Goal: Task Accomplishment & Management: Manage account settings

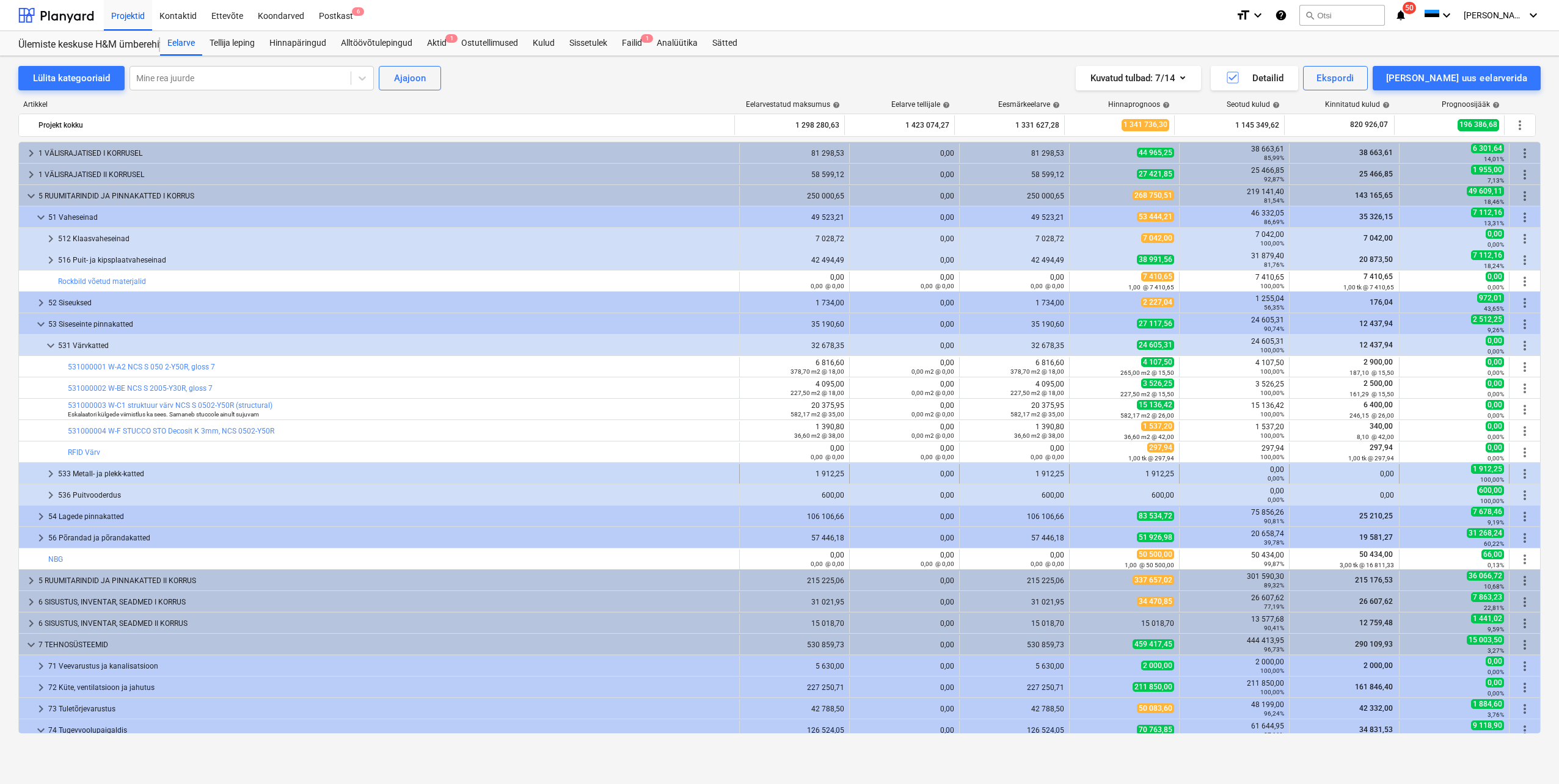
scroll to position [74, 0]
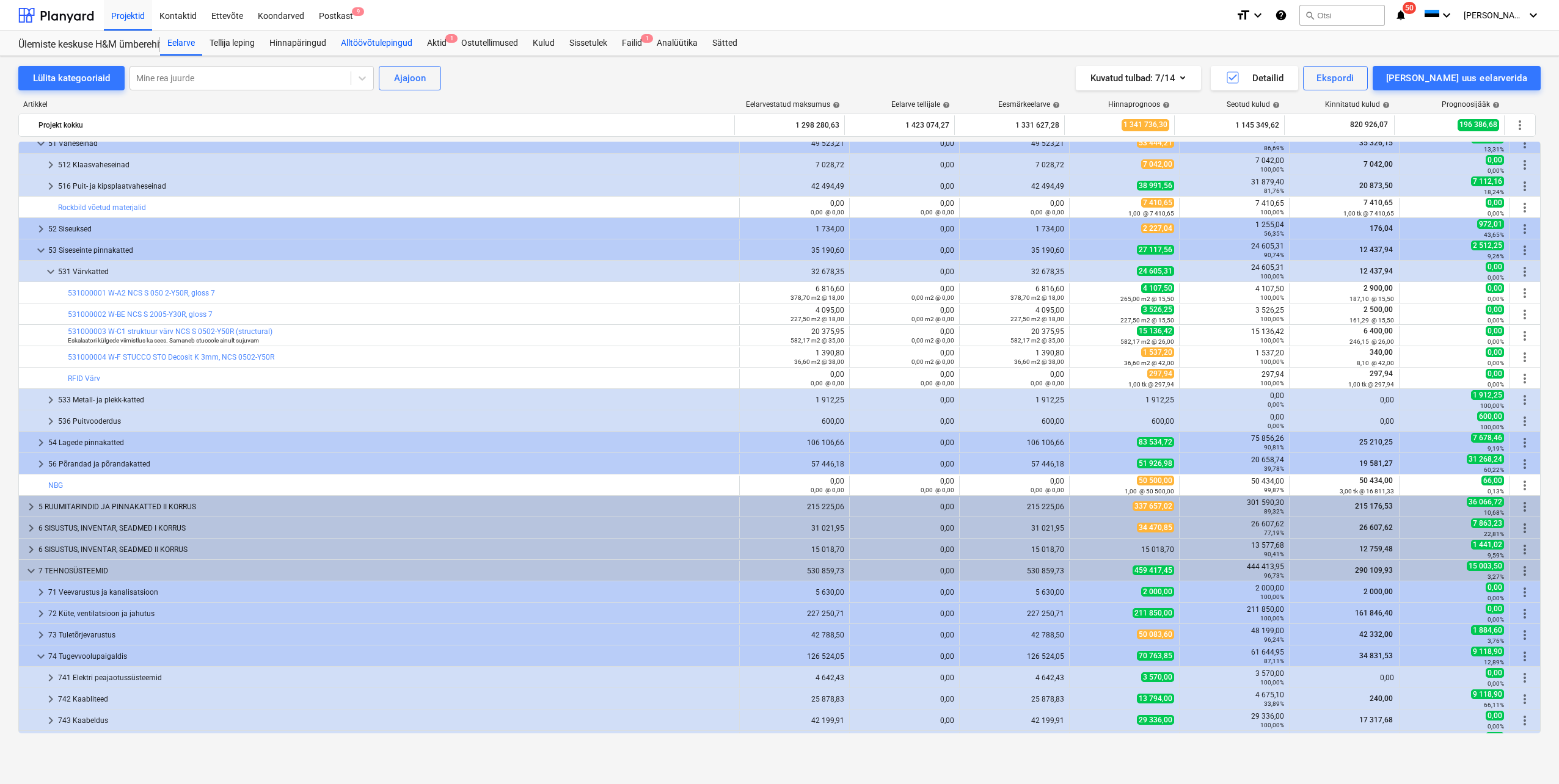
click at [383, 41] on div "Alltöövõtulepingud" at bounding box center [377, 43] width 86 height 24
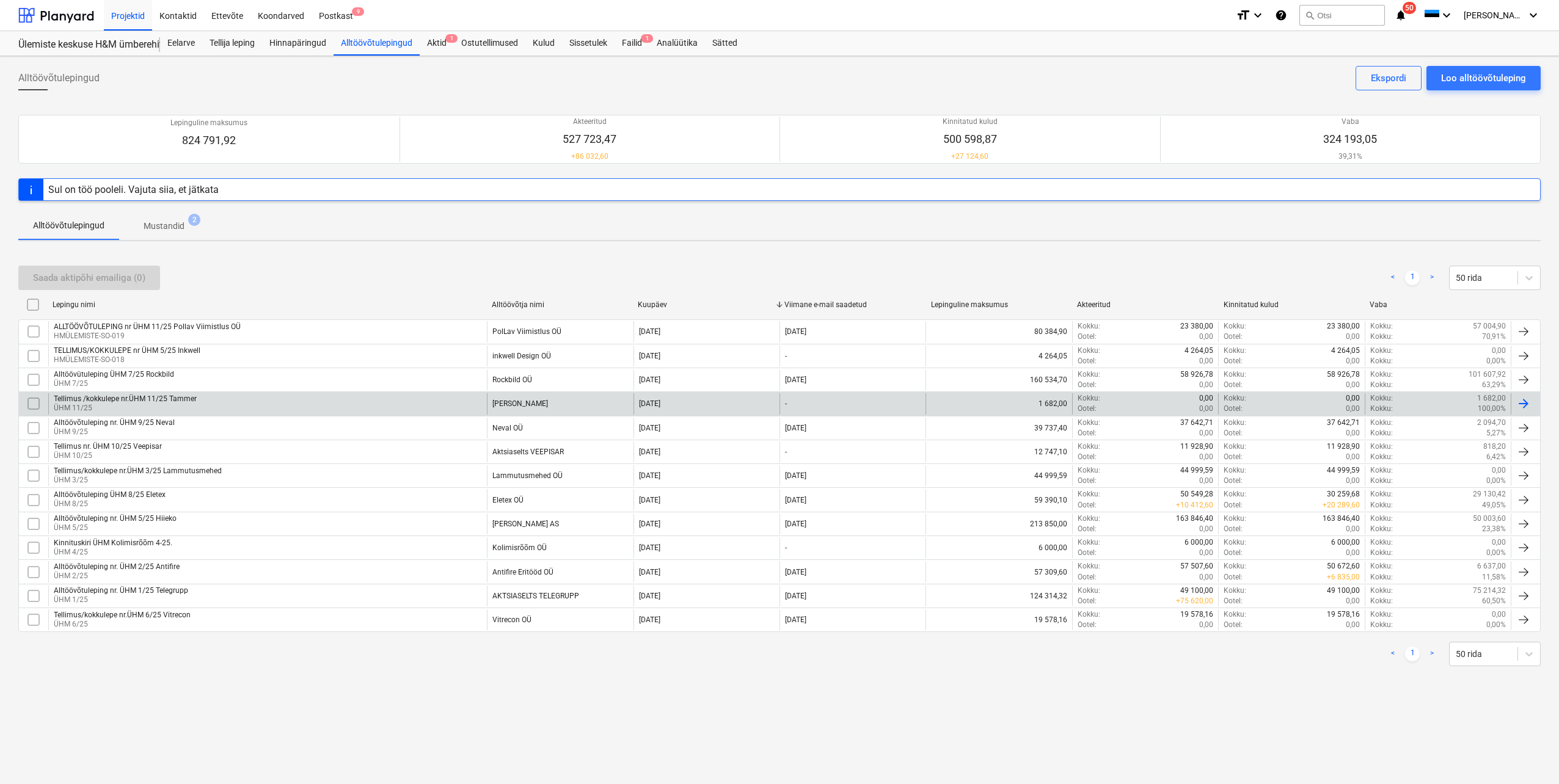
click at [155, 411] on p "ÜHM 11/25" at bounding box center [125, 408] width 143 height 10
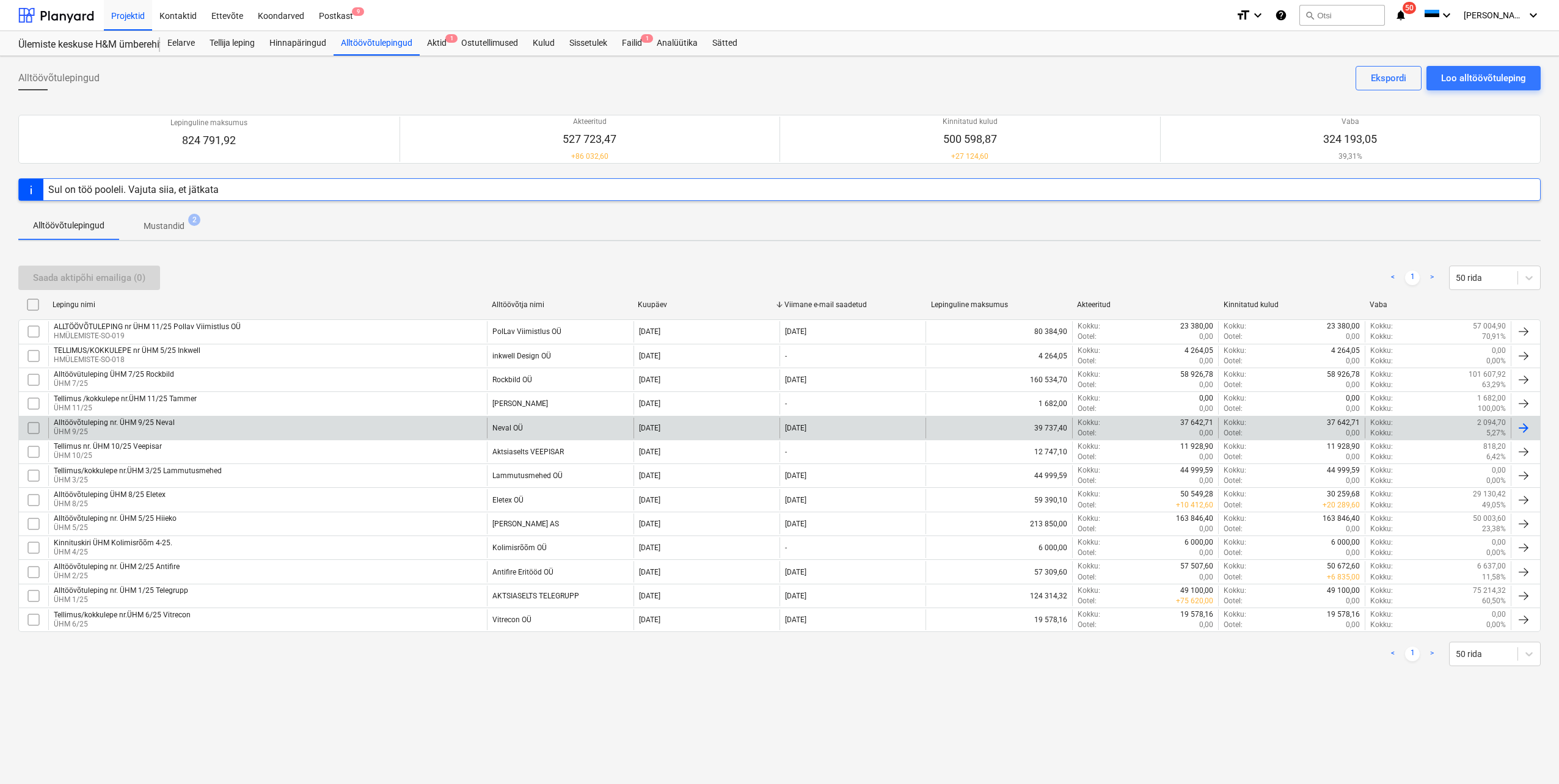
click at [162, 427] on div "Alltöövõtuleping nr. ÜHM 9/25 Neval" at bounding box center [114, 422] width 121 height 9
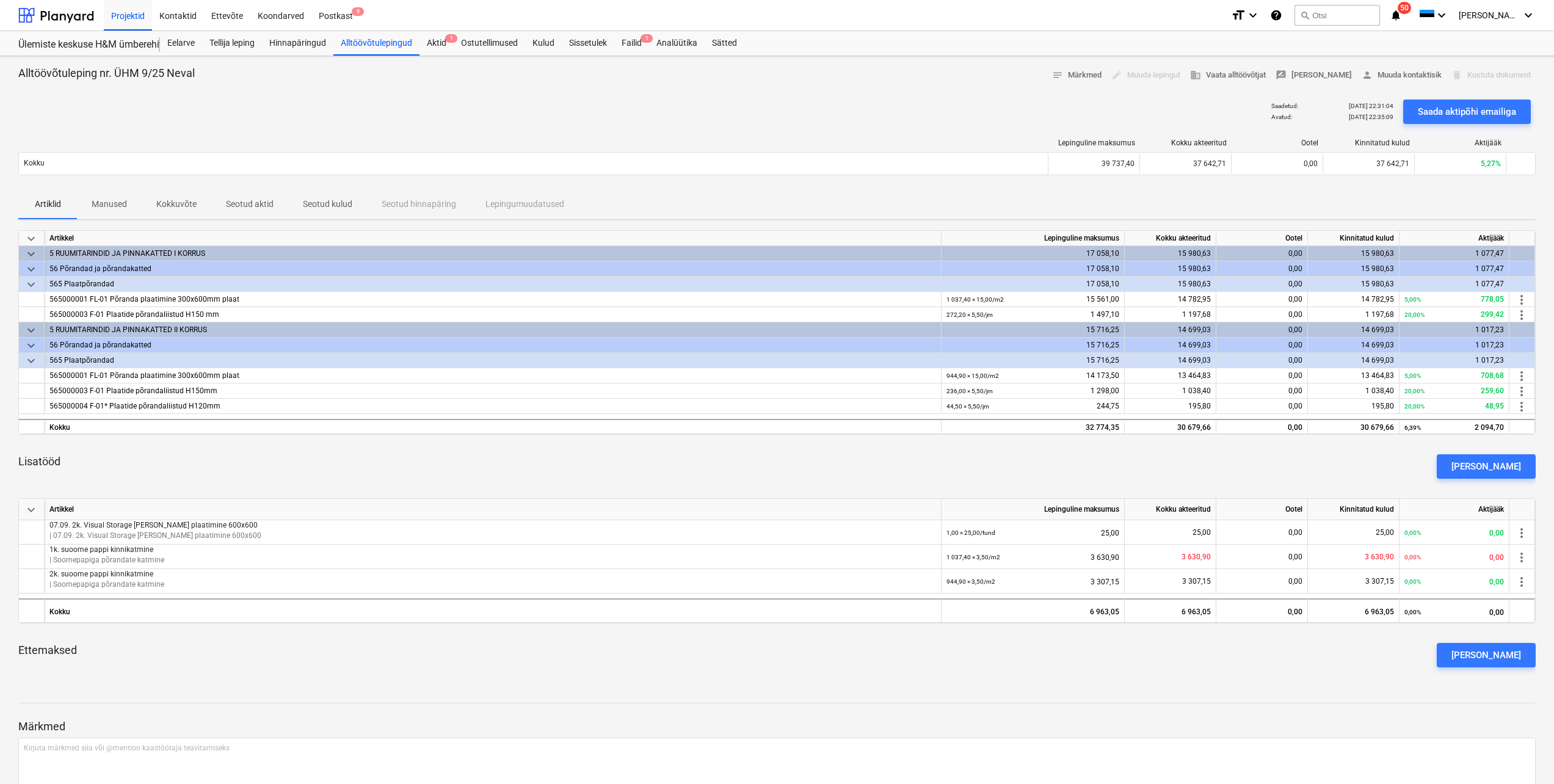
click at [241, 201] on p "Seotud aktid" at bounding box center [250, 204] width 48 height 13
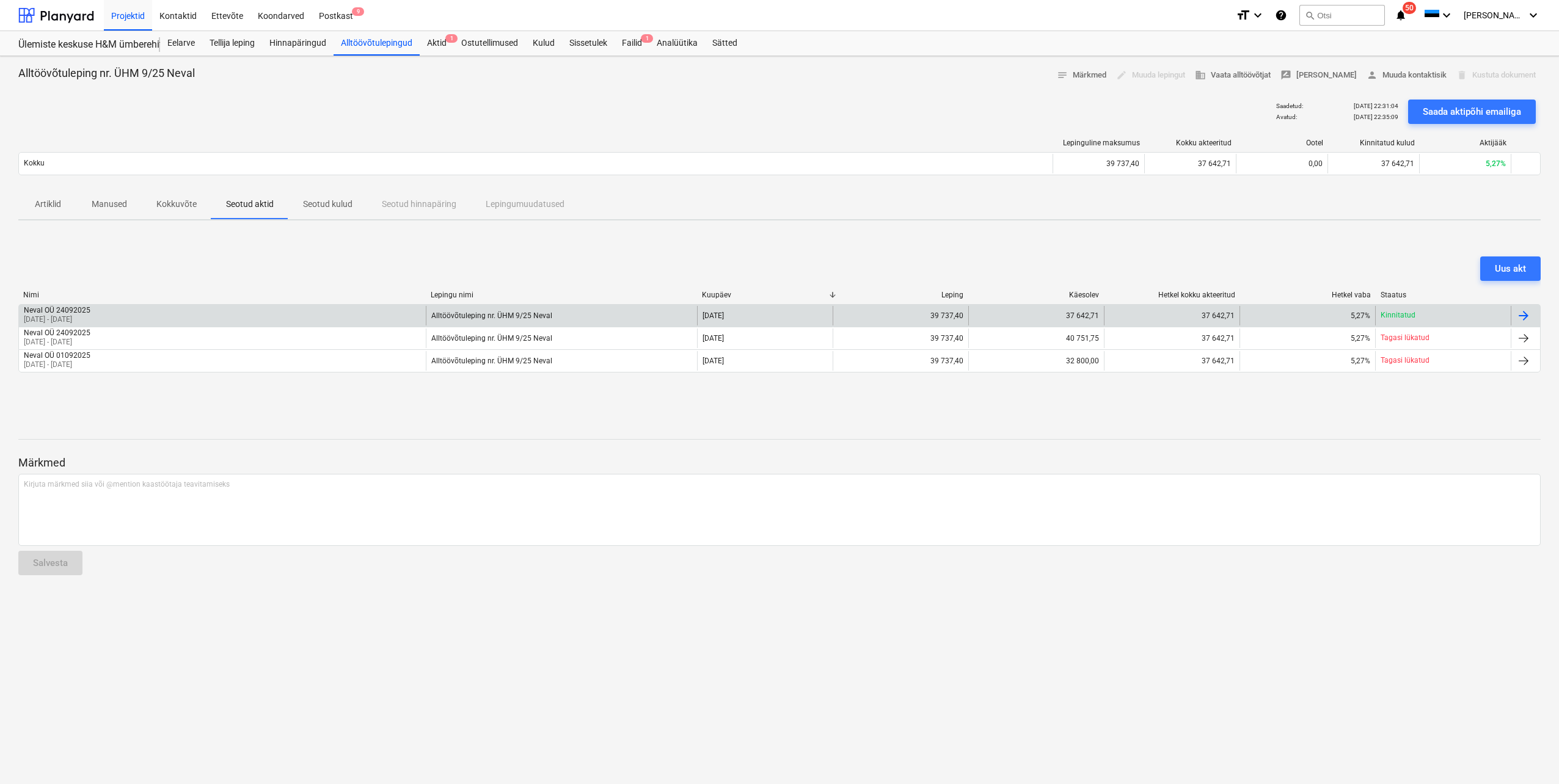
click at [677, 313] on div "Alltöövõtuleping nr. ÜHM 9/25 Neval" at bounding box center [561, 316] width 271 height 20
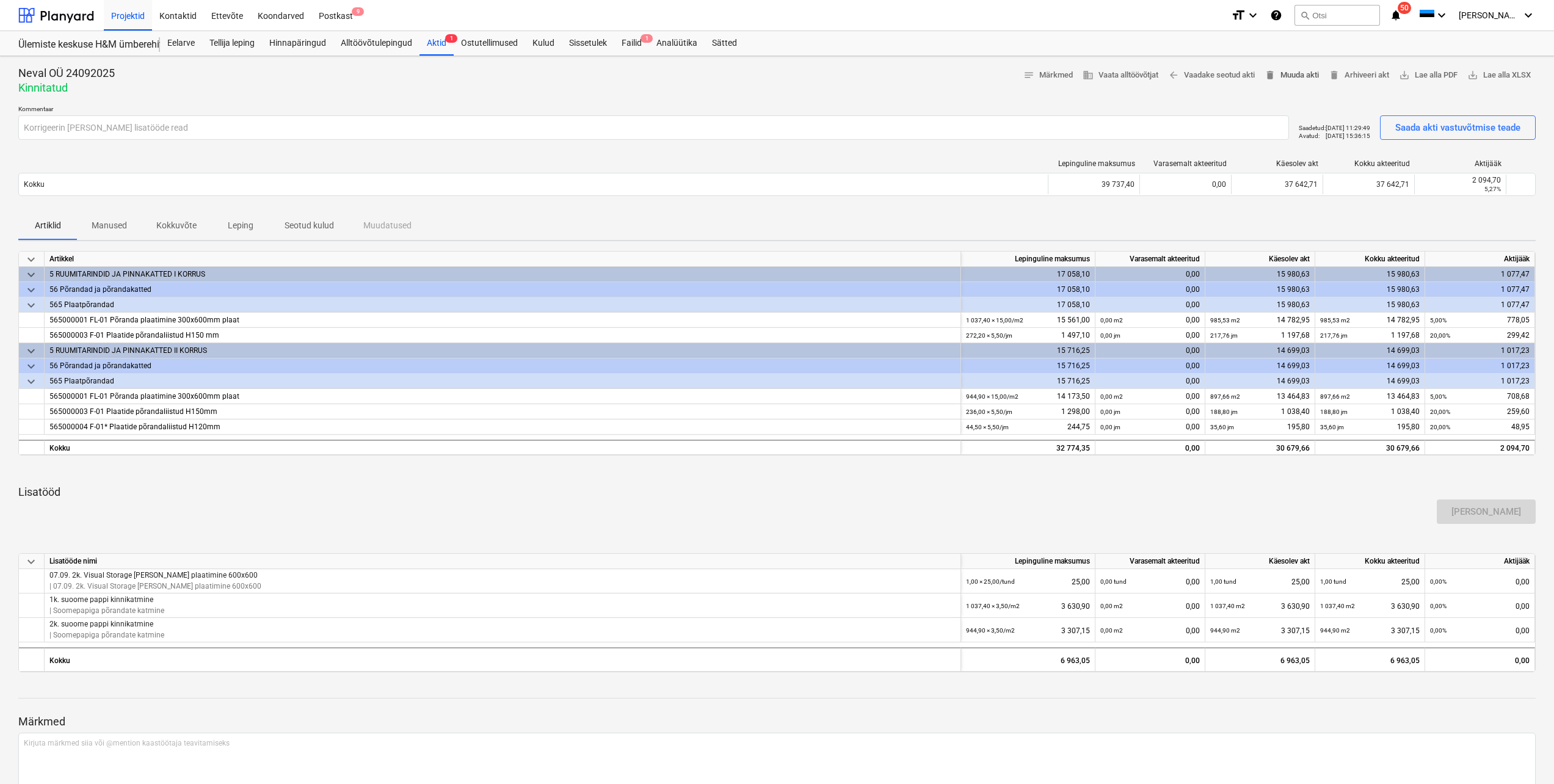
click at [1307, 76] on span "delete Muuda akti" at bounding box center [1291, 75] width 54 height 14
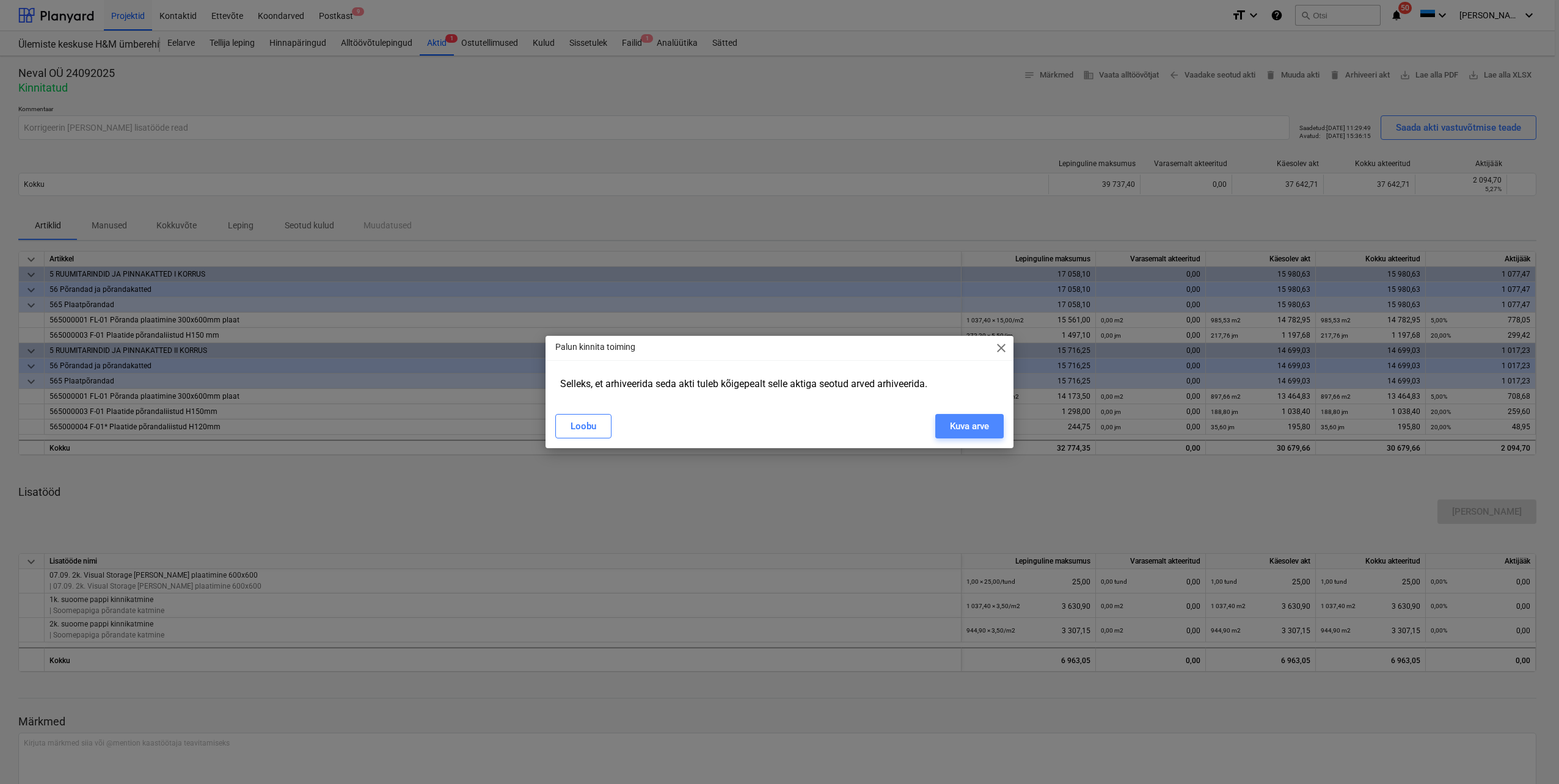
click at [970, 431] on div "Kuva arve" at bounding box center [970, 426] width 39 height 16
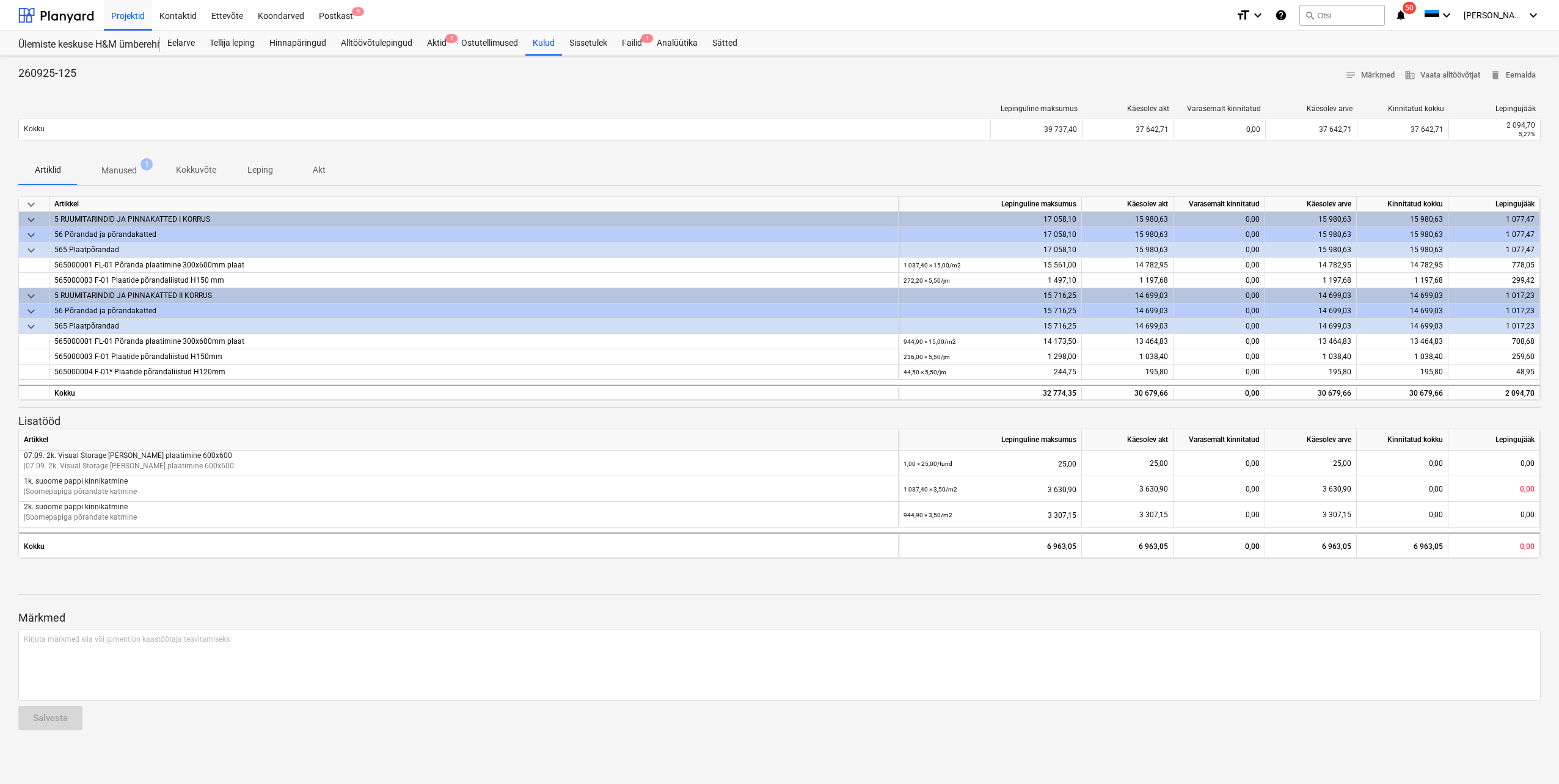
click at [119, 160] on span "Manused 1" at bounding box center [119, 170] width 84 height 22
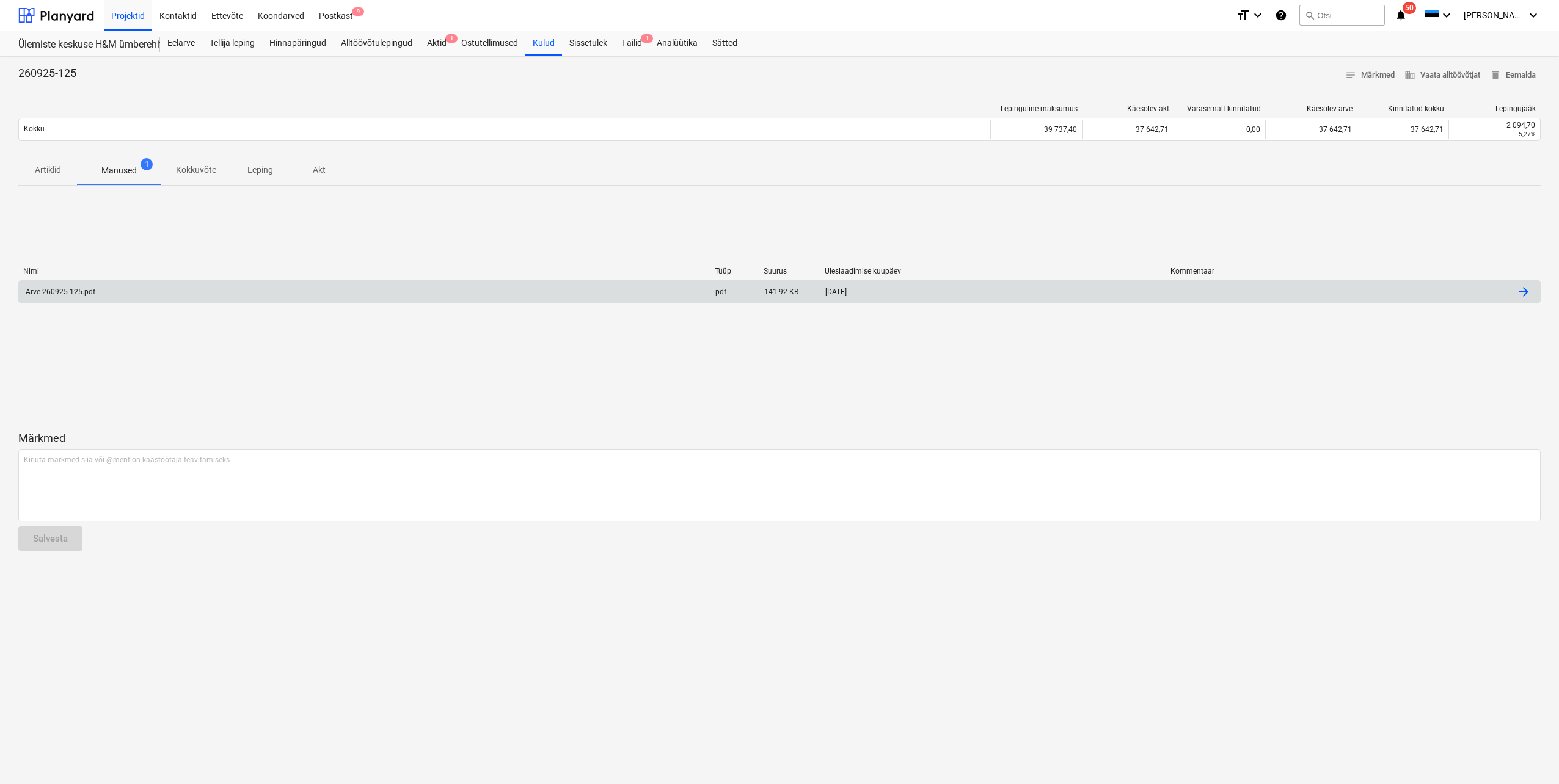
click at [188, 299] on div "Arve 260925-125.pdf" at bounding box center [364, 292] width 691 height 20
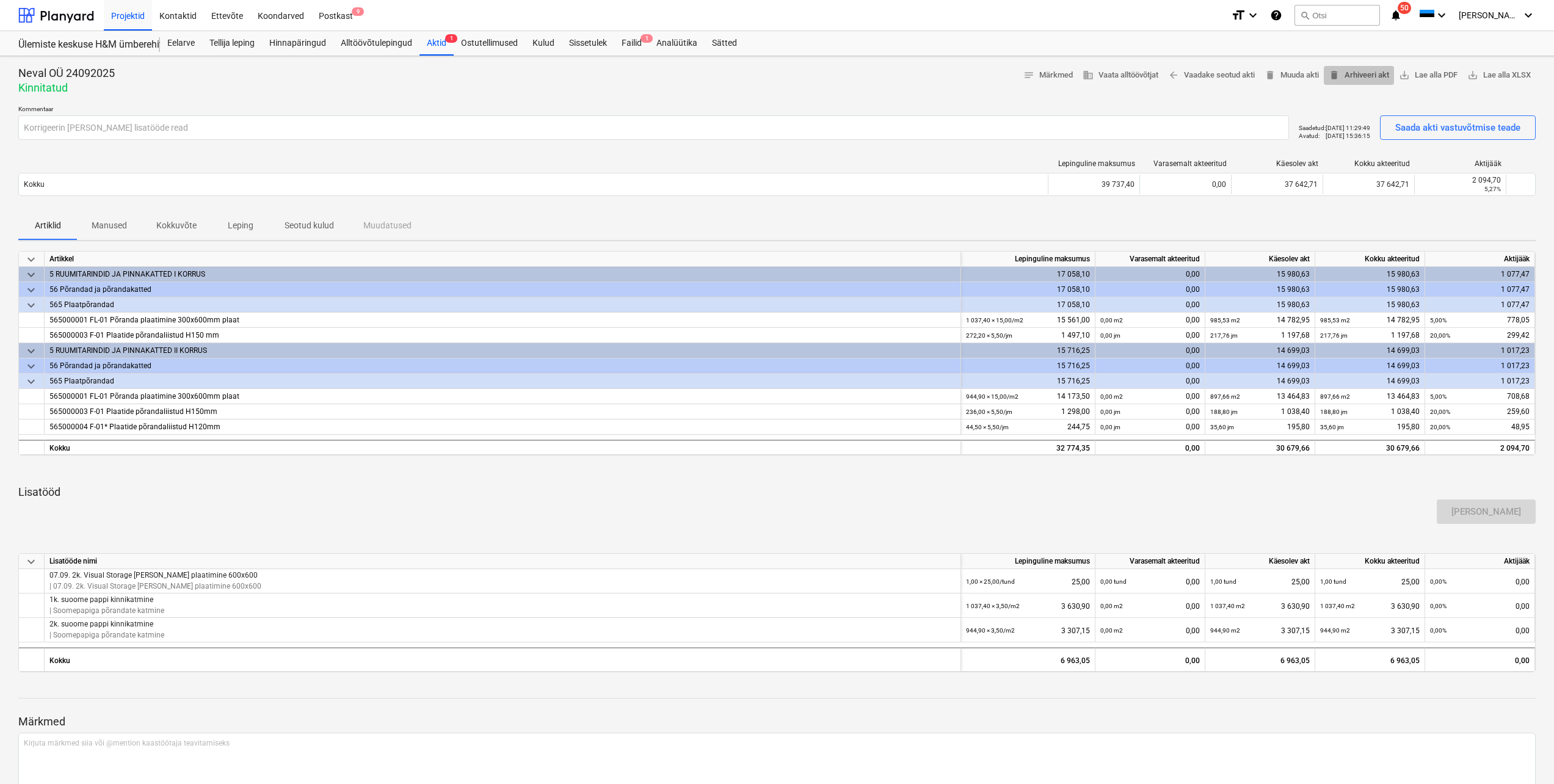
click at [1372, 77] on span "delete Arhiveeri akt" at bounding box center [1358, 75] width 60 height 14
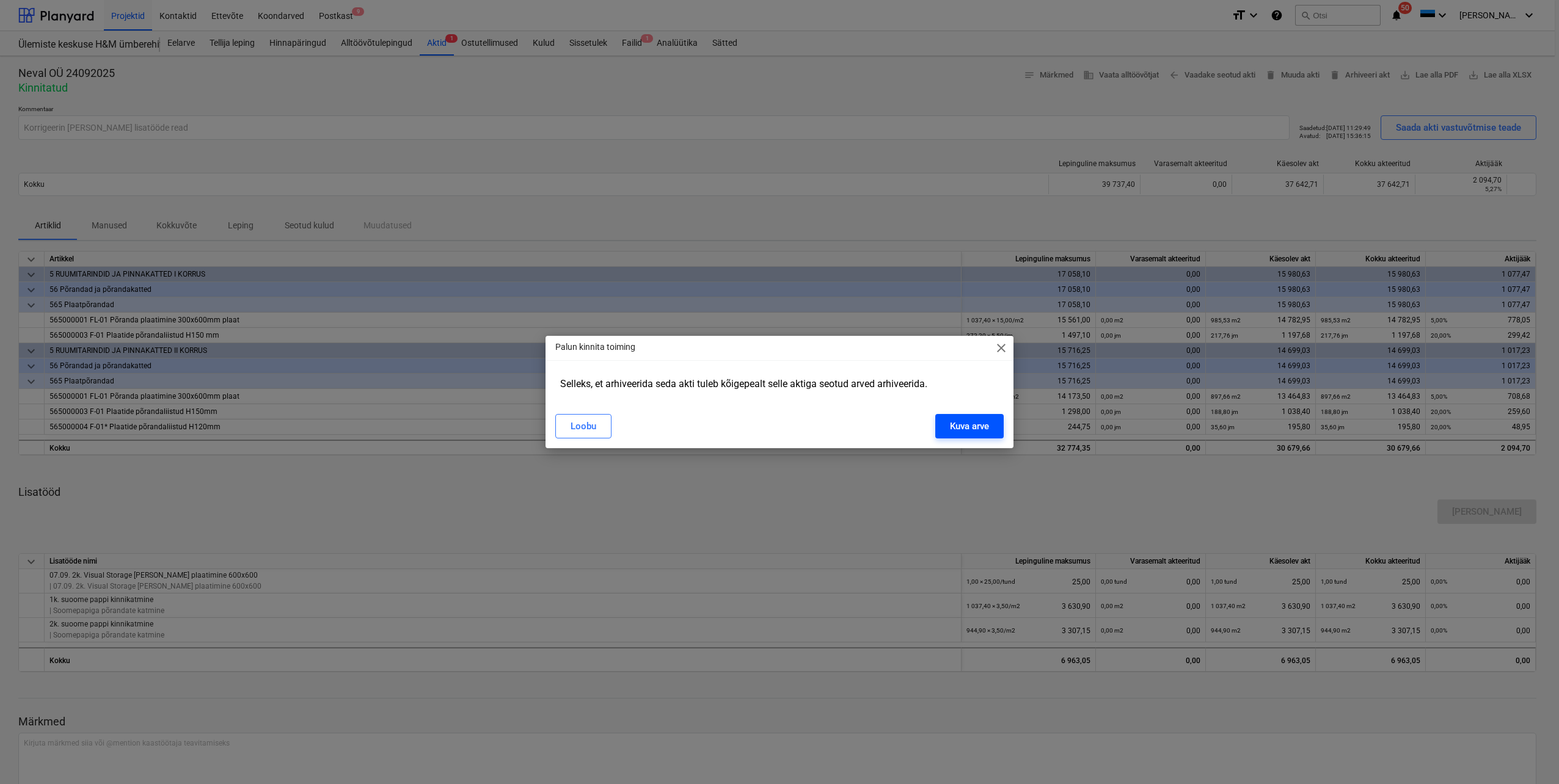
click at [950, 427] on div "Kuva arve" at bounding box center [970, 426] width 39 height 16
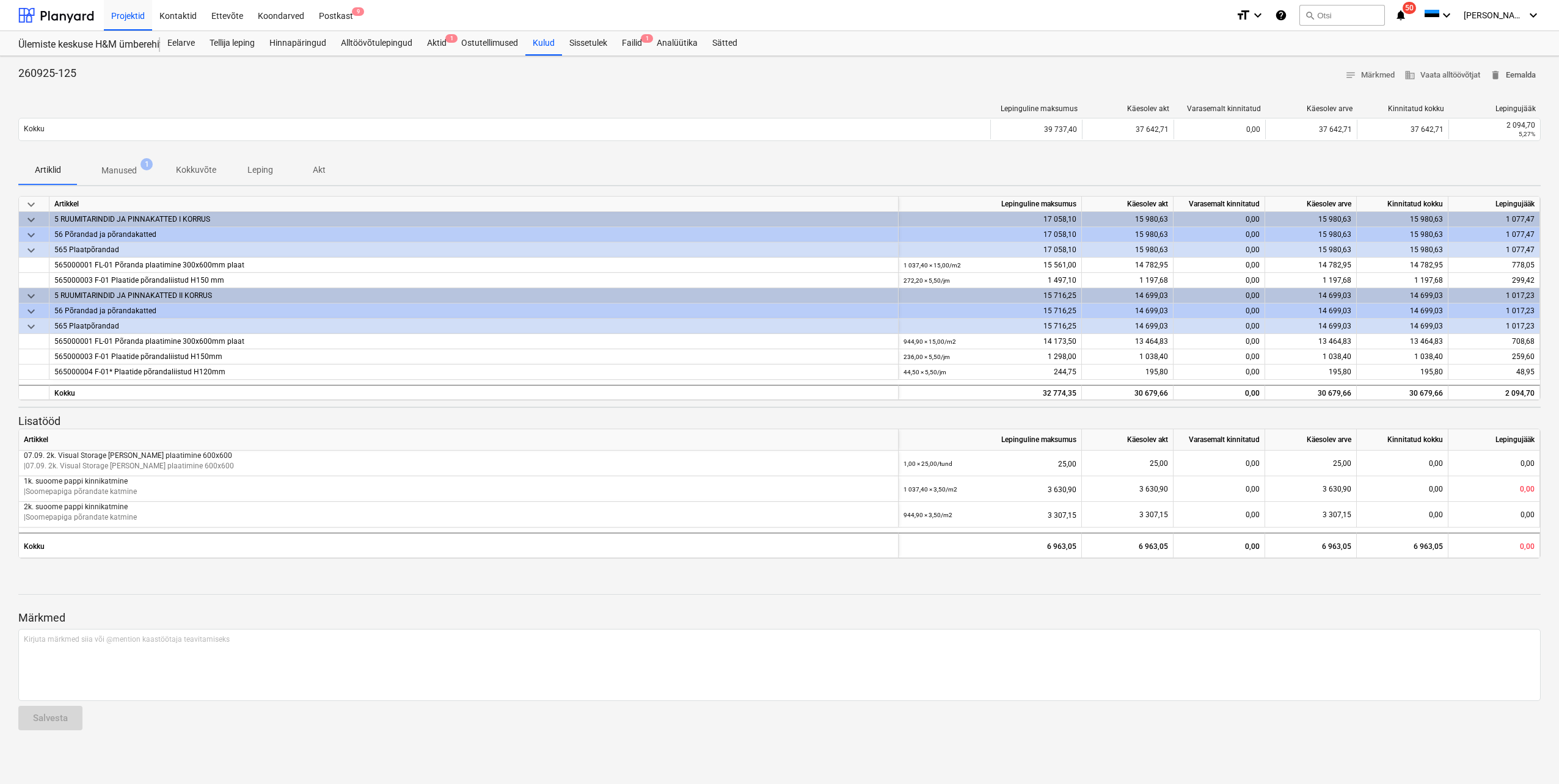
click at [1519, 72] on span "delete Eemalda" at bounding box center [1513, 75] width 46 height 14
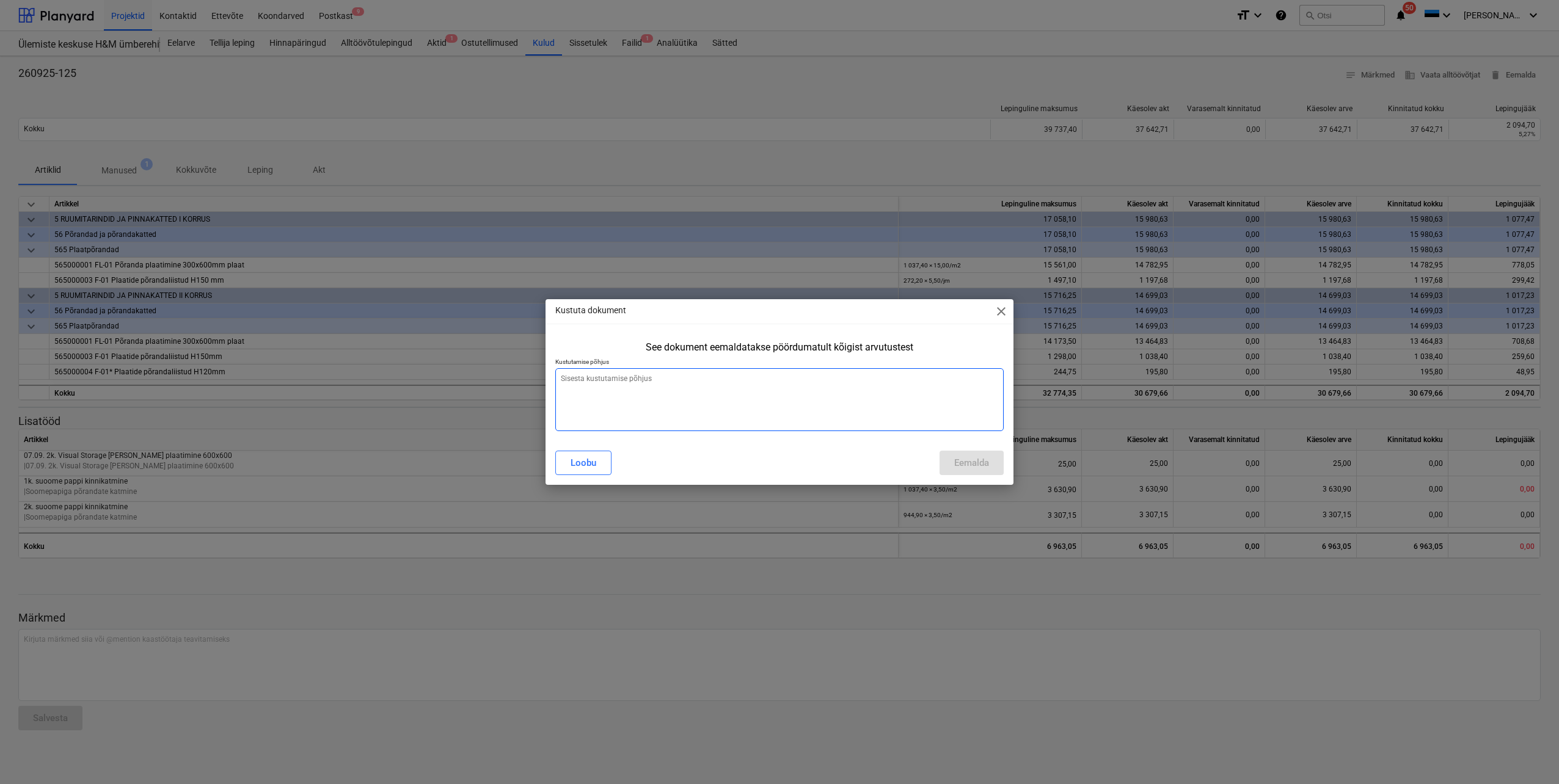
click at [688, 391] on textarea at bounding box center [779, 400] width 448 height 63
type textarea "x"
type textarea "V"
type textarea "x"
type textarea "Va"
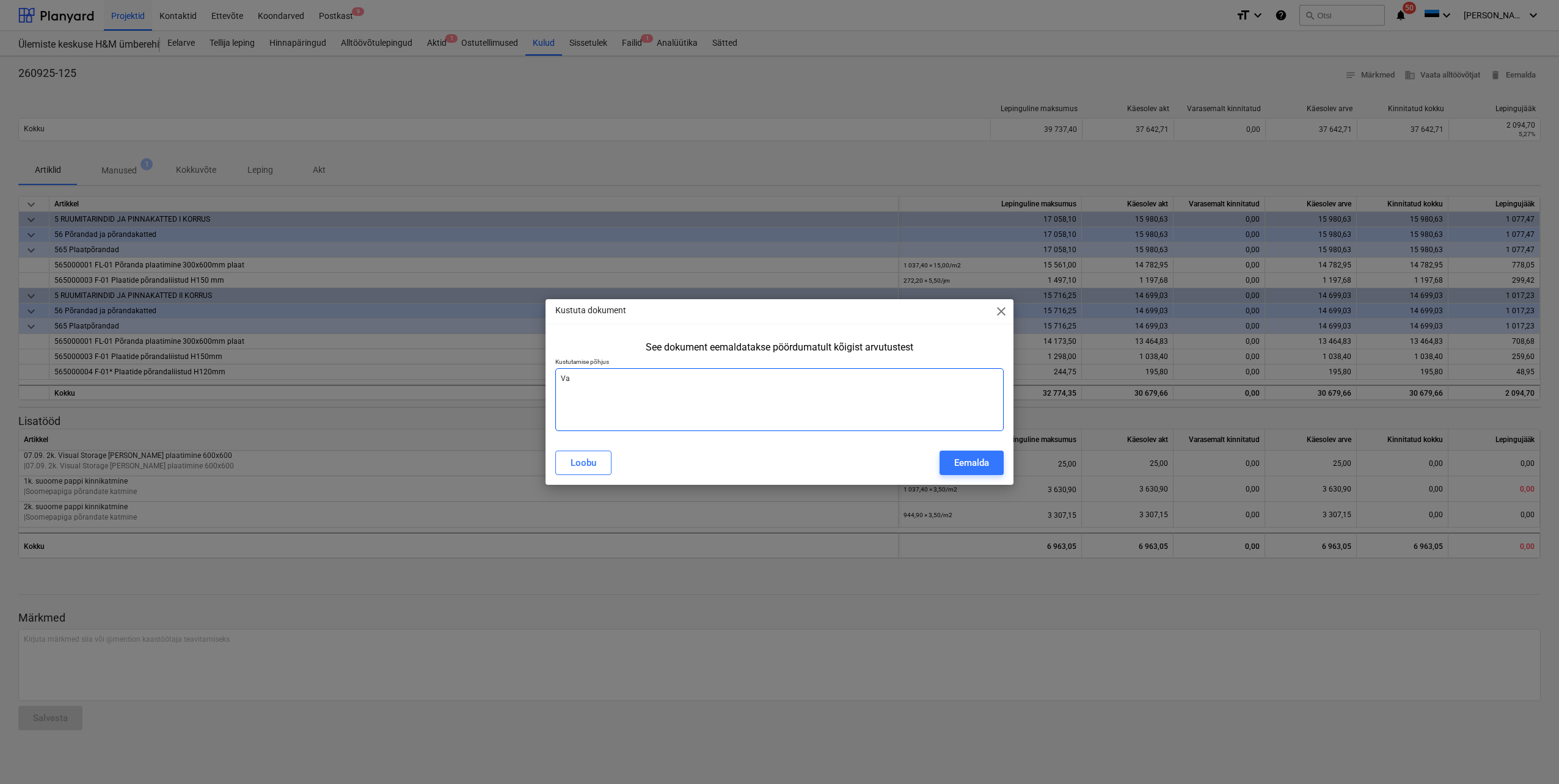
type textarea "x"
type textarea "Vaj"
type textarea "x"
type textarea "Vaja"
type textarea "x"
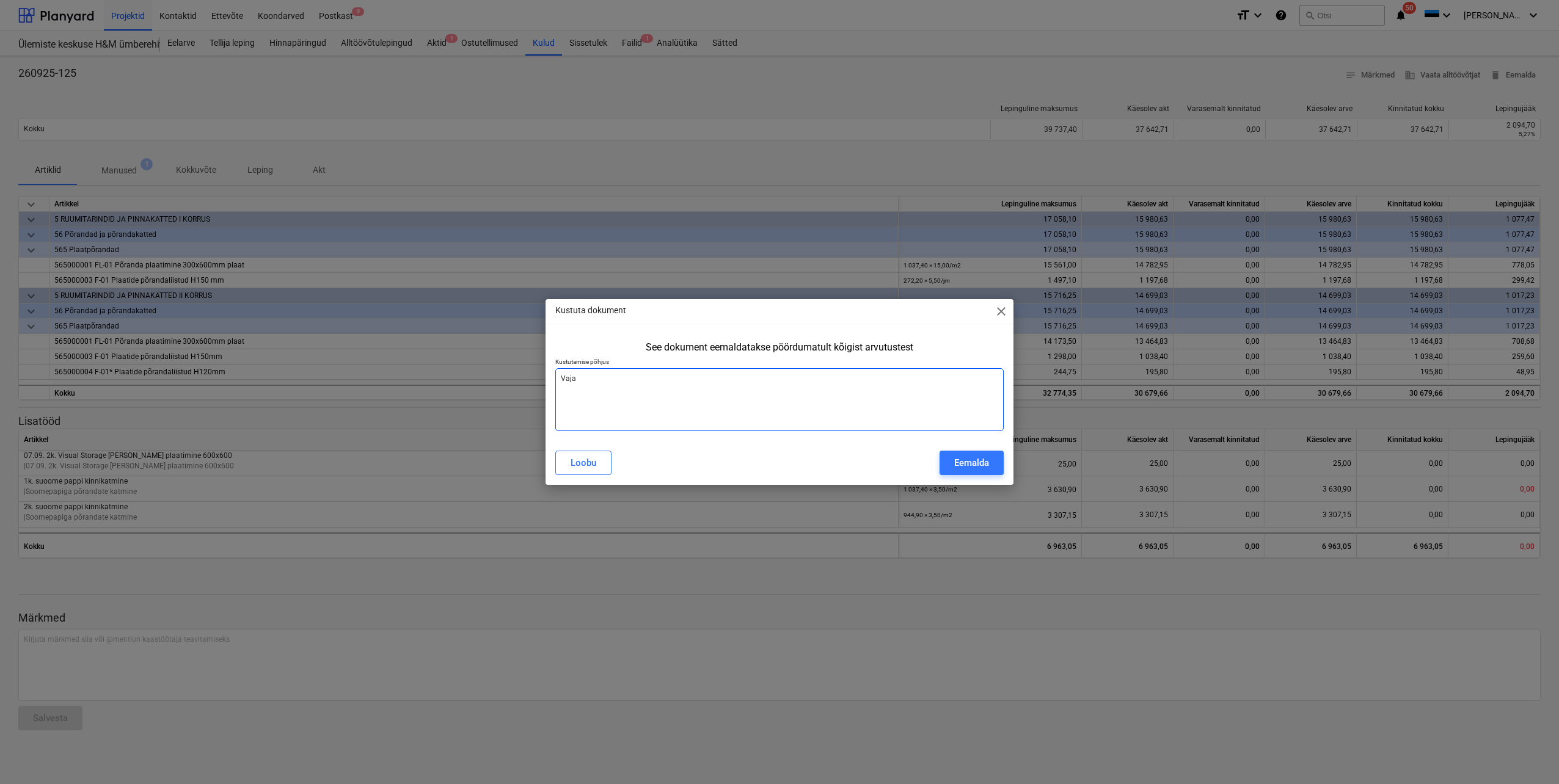
type textarea "Vaja t"
type textarea "x"
type textarea "[PERSON_NAME]"
type textarea "x"
type textarea "Vaja teh"
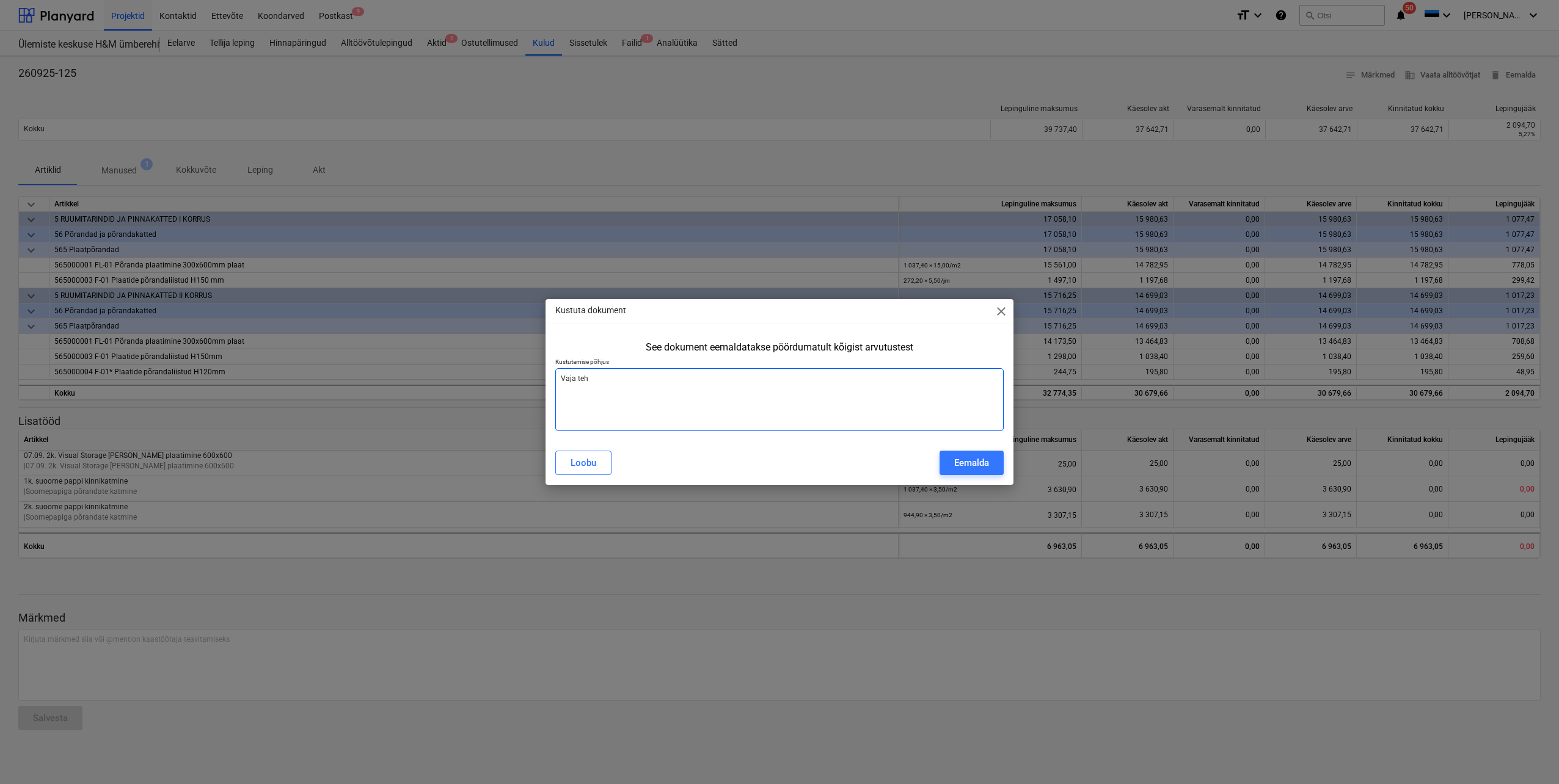
type textarea "x"
type textarea "[PERSON_NAME]"
type textarea "x"
type textarea "[PERSON_NAME]"
type textarea "x"
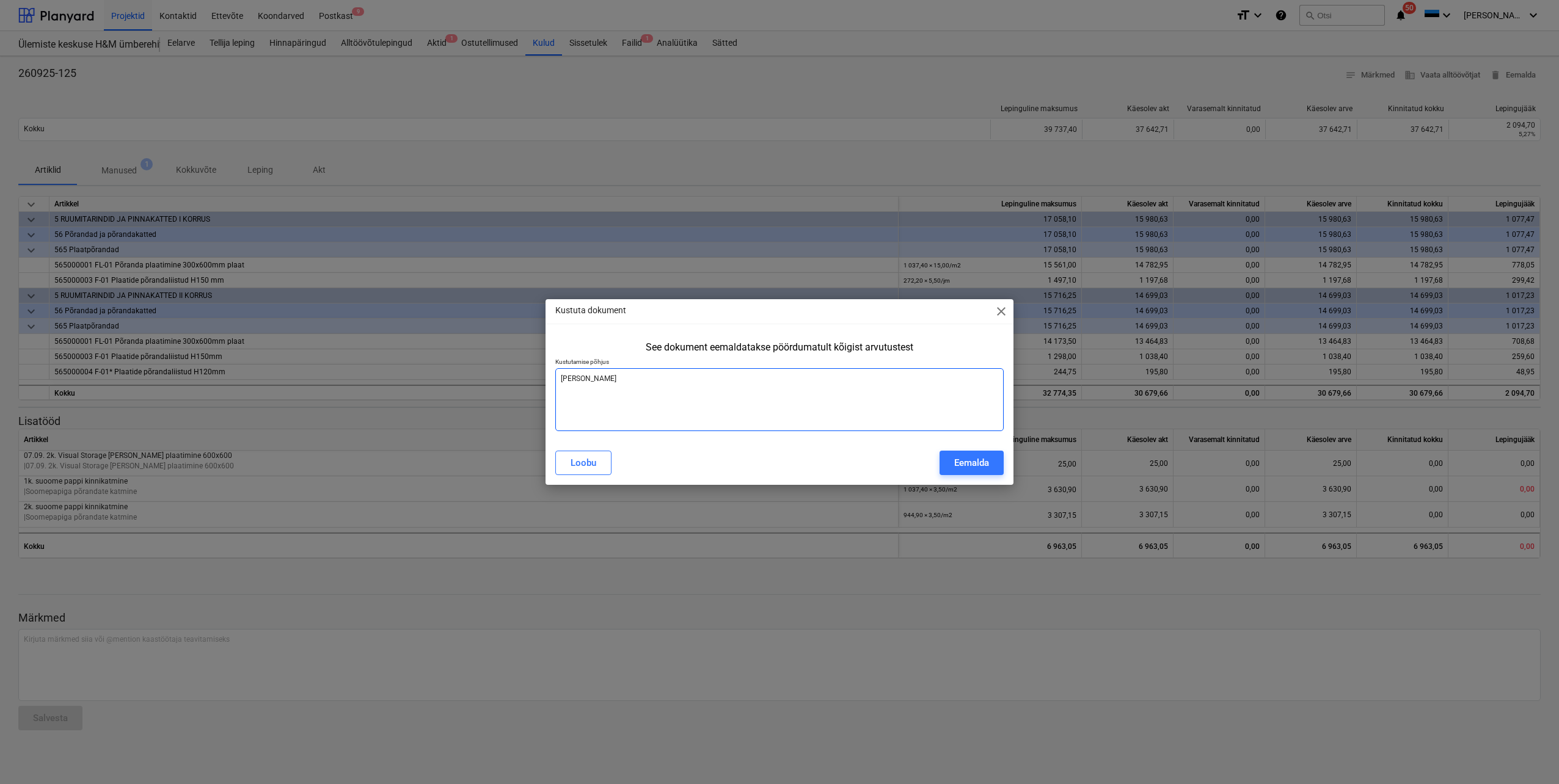
type textarea "[PERSON_NAME] u"
type textarea "x"
type textarea "[PERSON_NAME] uu"
type textarea "x"
type textarea "[PERSON_NAME] uus"
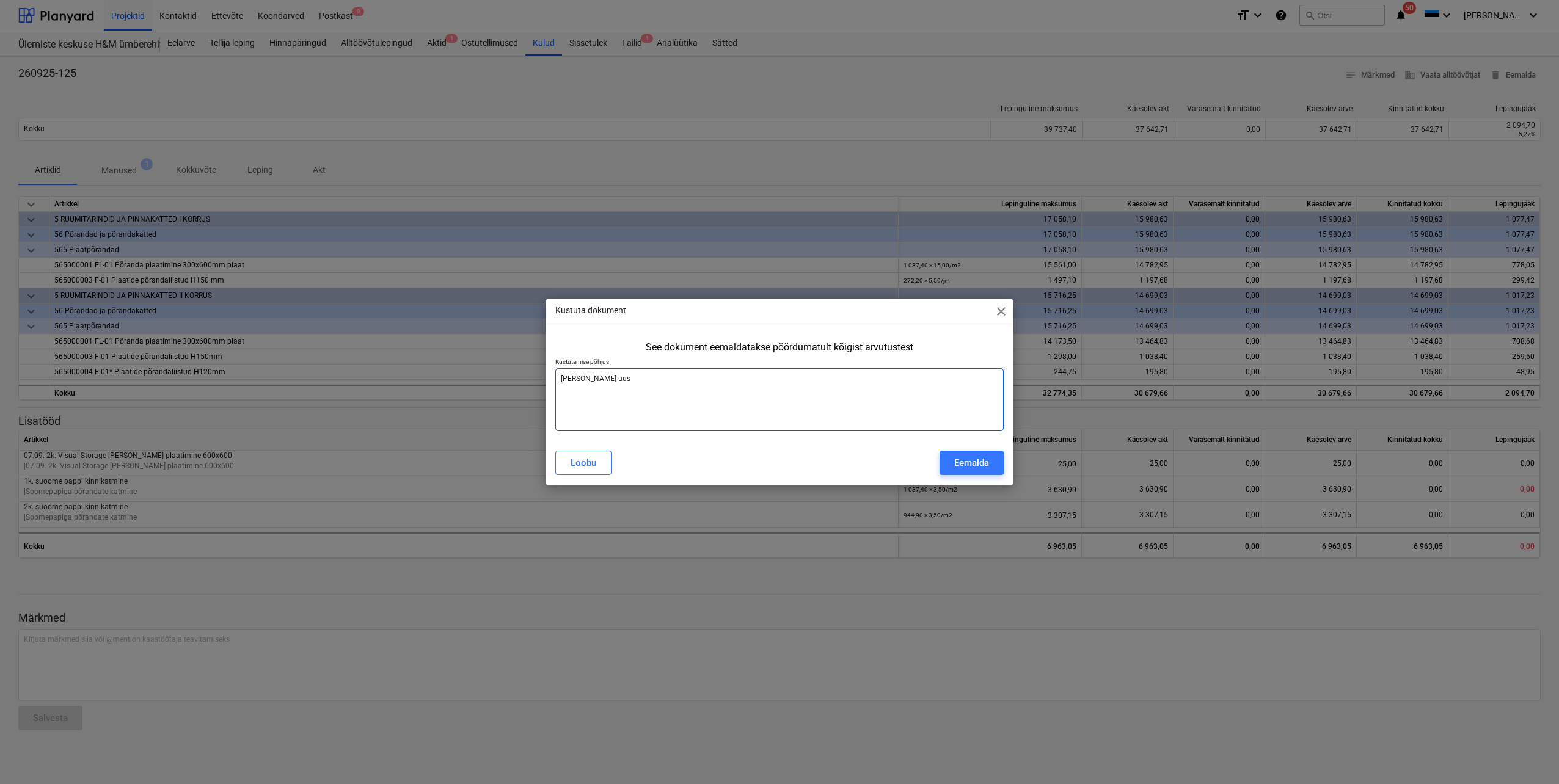
type textarea "x"
type textarea "[PERSON_NAME] uus"
type textarea "x"
type textarea "[PERSON_NAME] uus a"
type textarea "x"
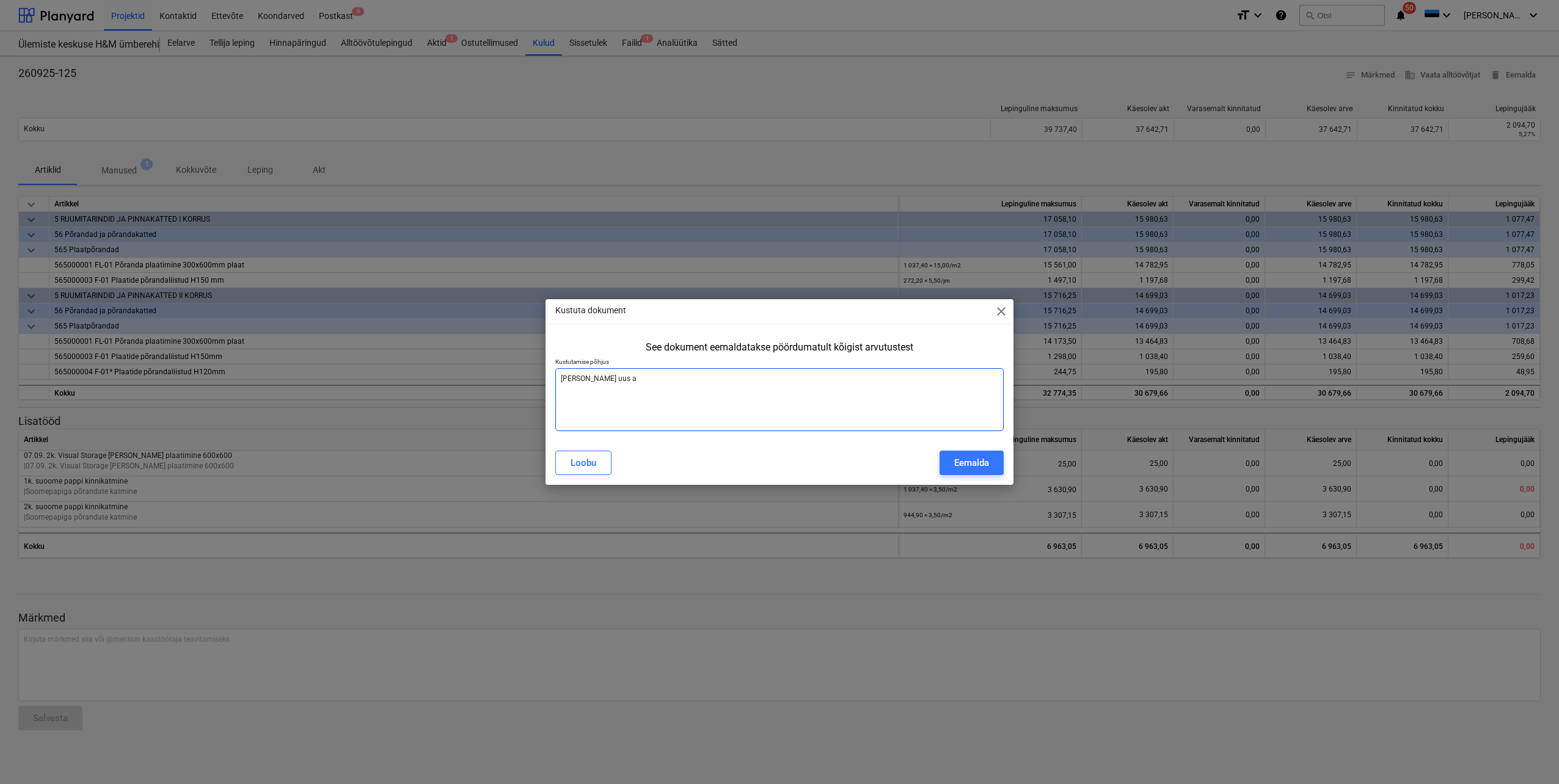
type textarea "[PERSON_NAME] uus ak"
type textarea "x"
type textarea "[PERSON_NAME] uus akt"
type textarea "x"
type textarea "[PERSON_NAME] uus akt,"
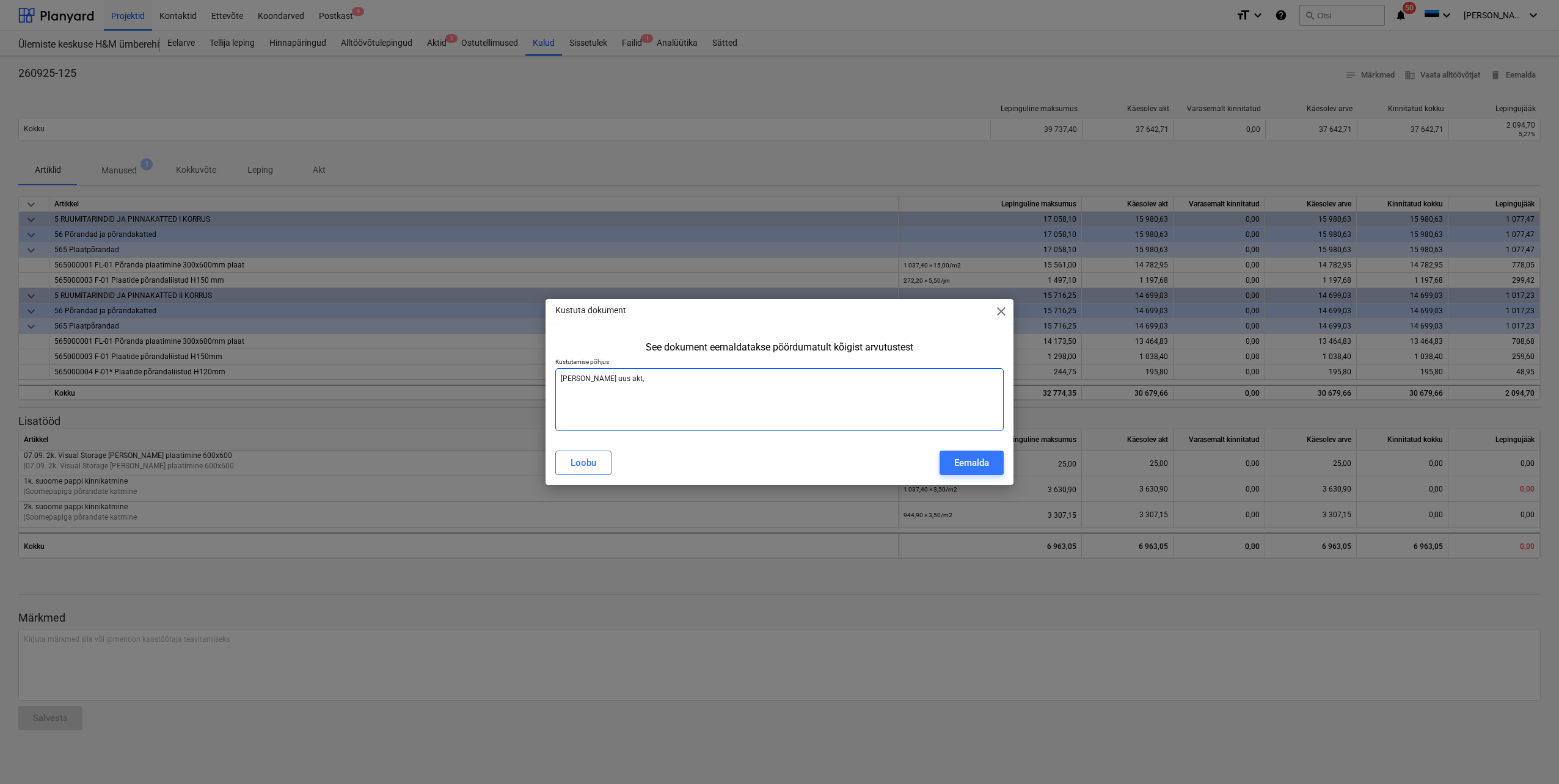
type textarea "x"
type textarea "[PERSON_NAME] uus akt,"
type textarea "x"
type textarea "[PERSON_NAME] uus akt, j"
type textarea "x"
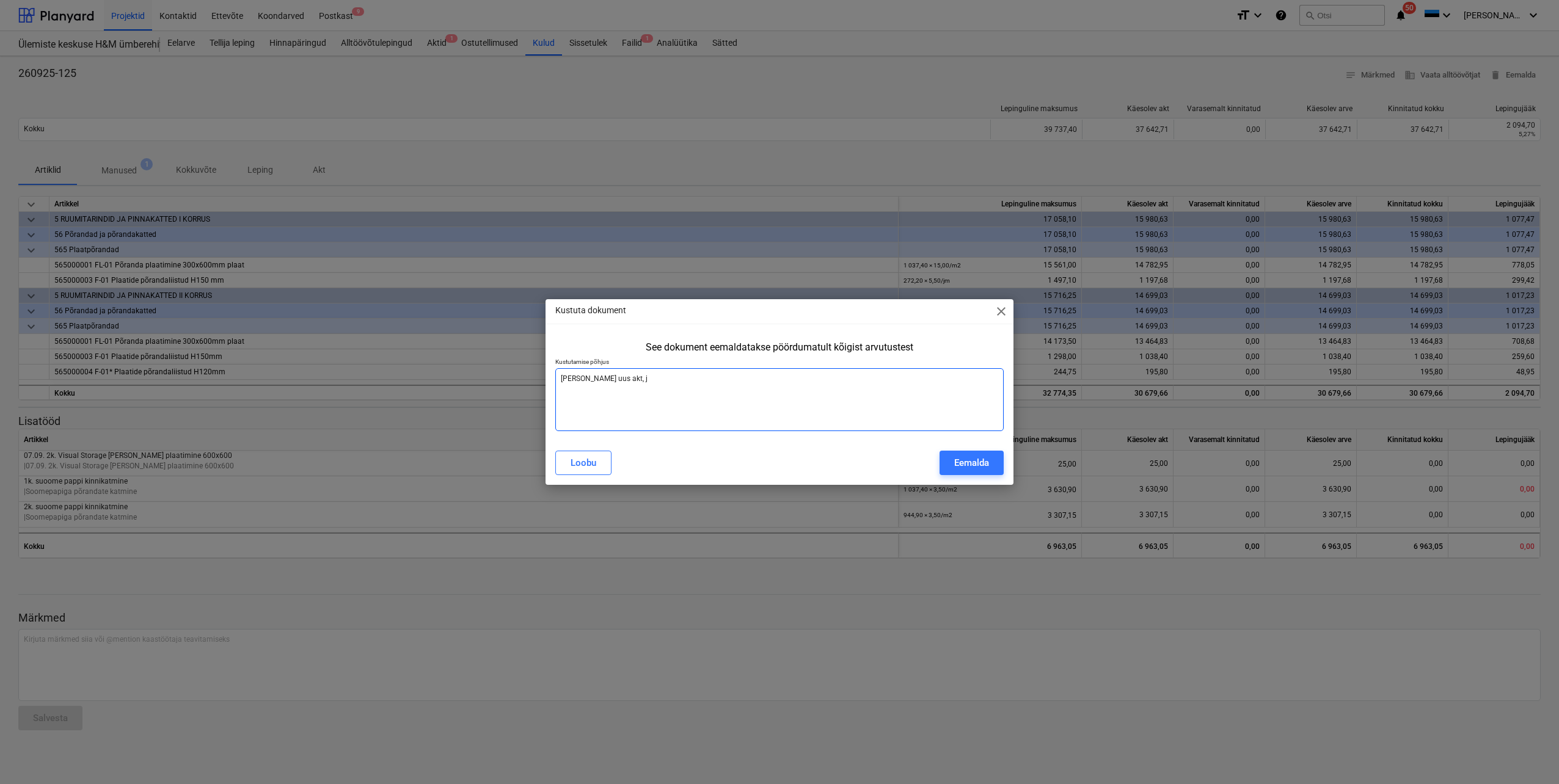
type textarea "[PERSON_NAME] uus akt, [PERSON_NAME]"
type textarea "x"
type textarea "[PERSON_NAME] uus akt, jää"
type textarea "x"
type textarea "[PERSON_NAME] uus akt, jääk"
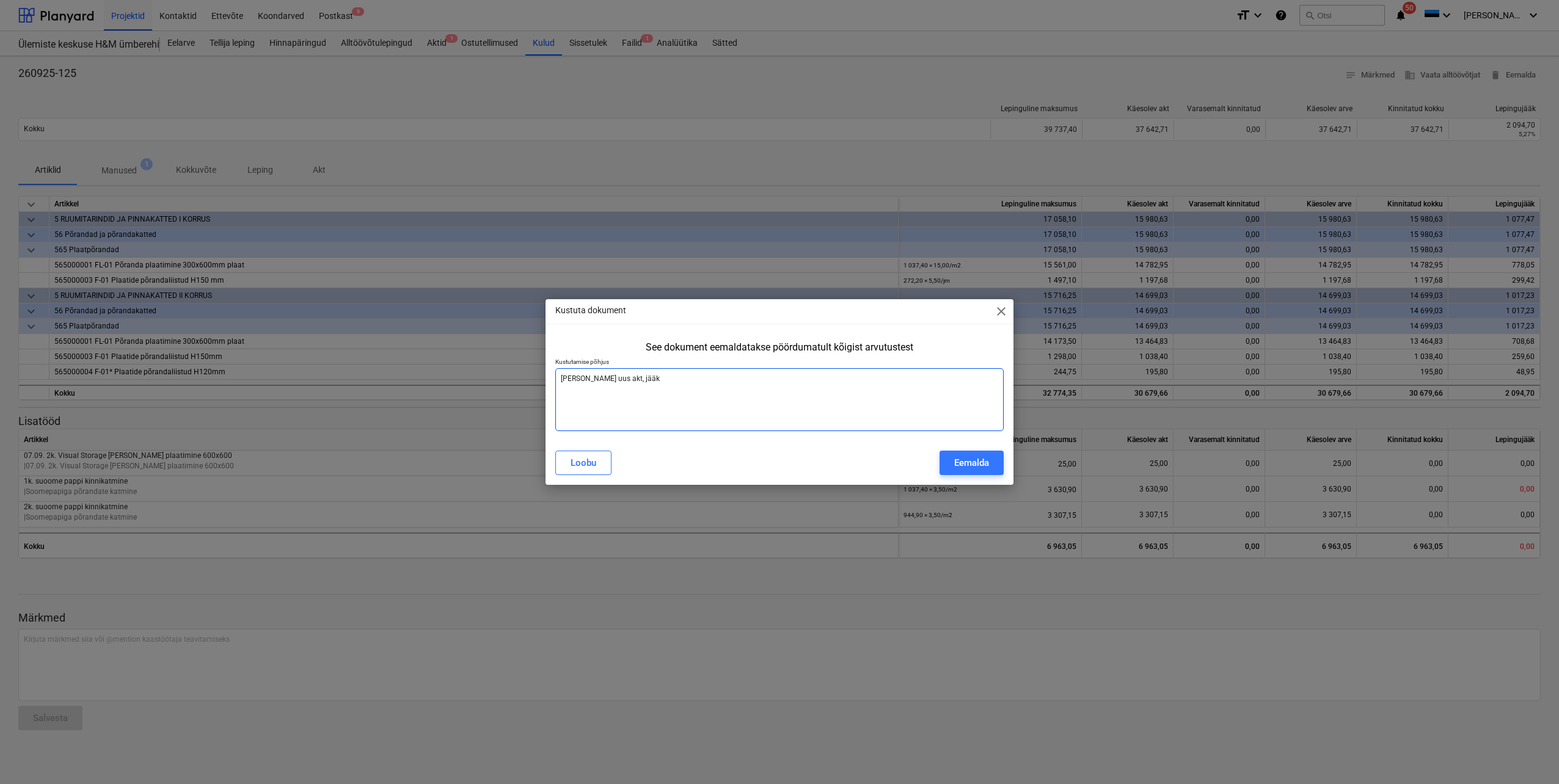
type textarea "x"
type textarea "[PERSON_NAME] uus akt, jääk"
type textarea "x"
type textarea "[PERSON_NAME] uus akt, jääk p"
type textarea "x"
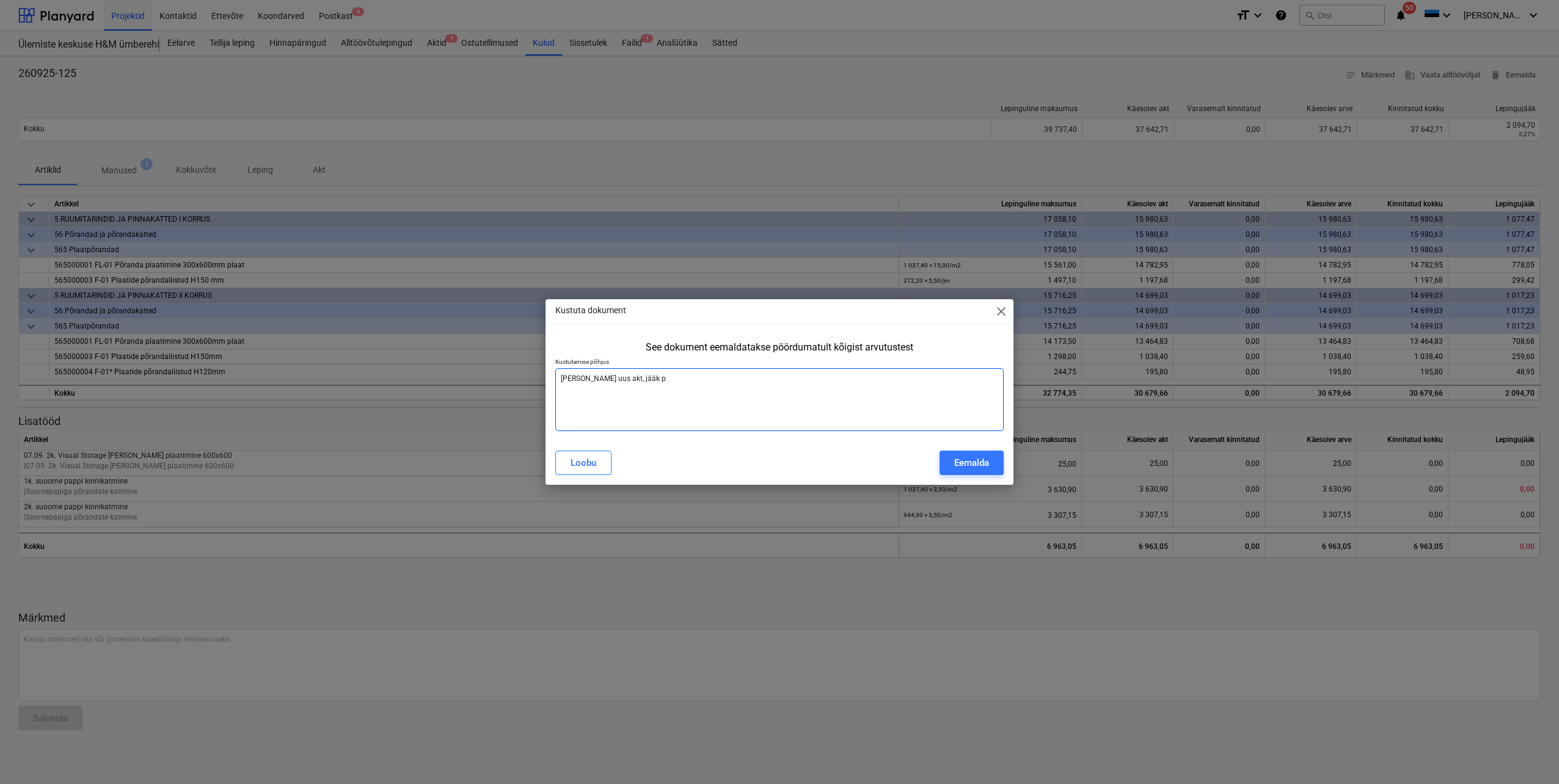
type textarea "[PERSON_NAME] uus akt, jääk pe"
type textarea "x"
type textarea "[PERSON_NAME] uus akt, jääk pea"
type textarea "x"
type textarea "[PERSON_NAME] uus akt, jääk peab"
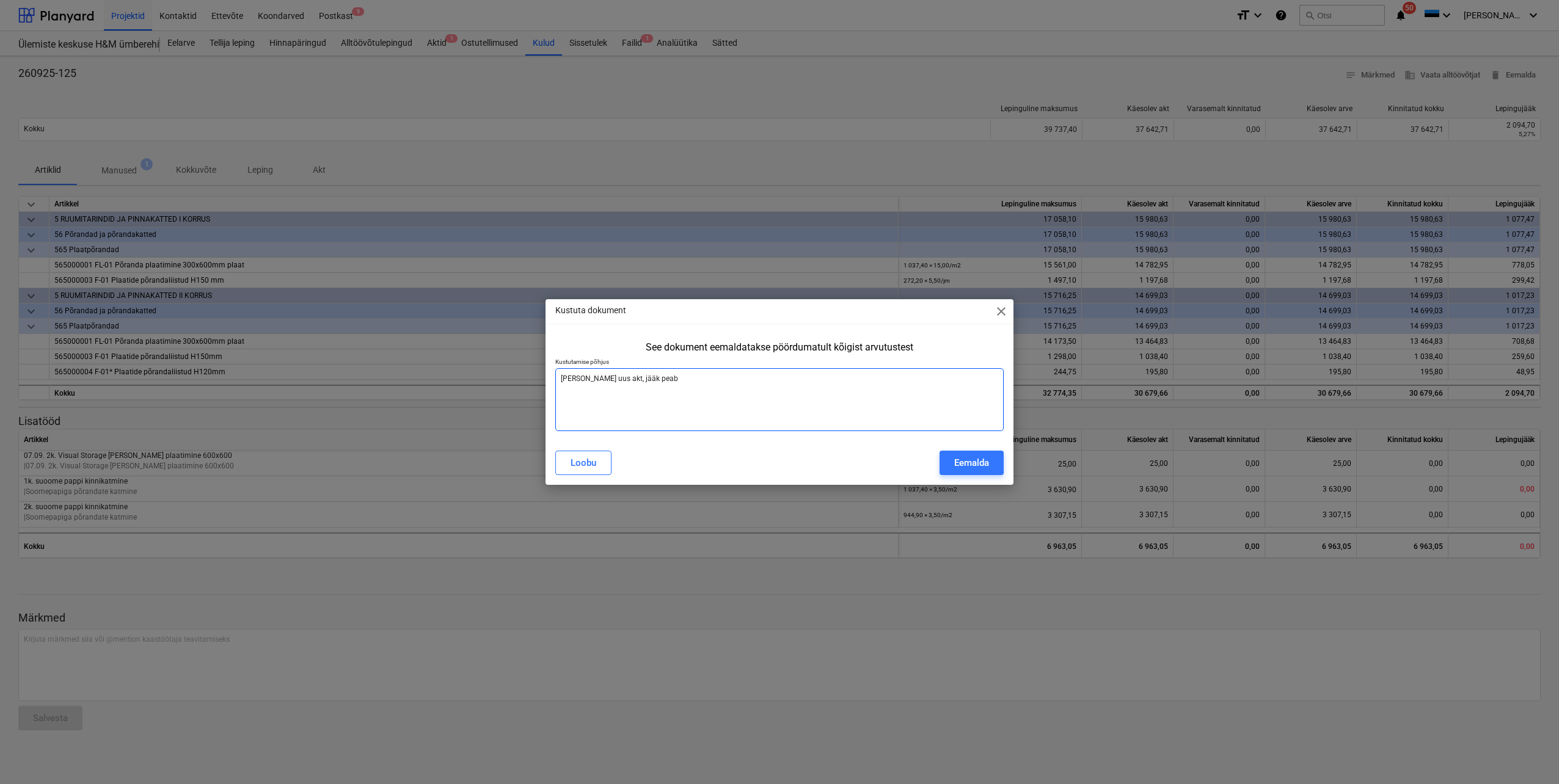
type textarea "x"
type textarea "[PERSON_NAME] uus akt, jääk peab"
type textarea "x"
type textarea "[PERSON_NAME] uus akt, jääk peab j"
type textarea "x"
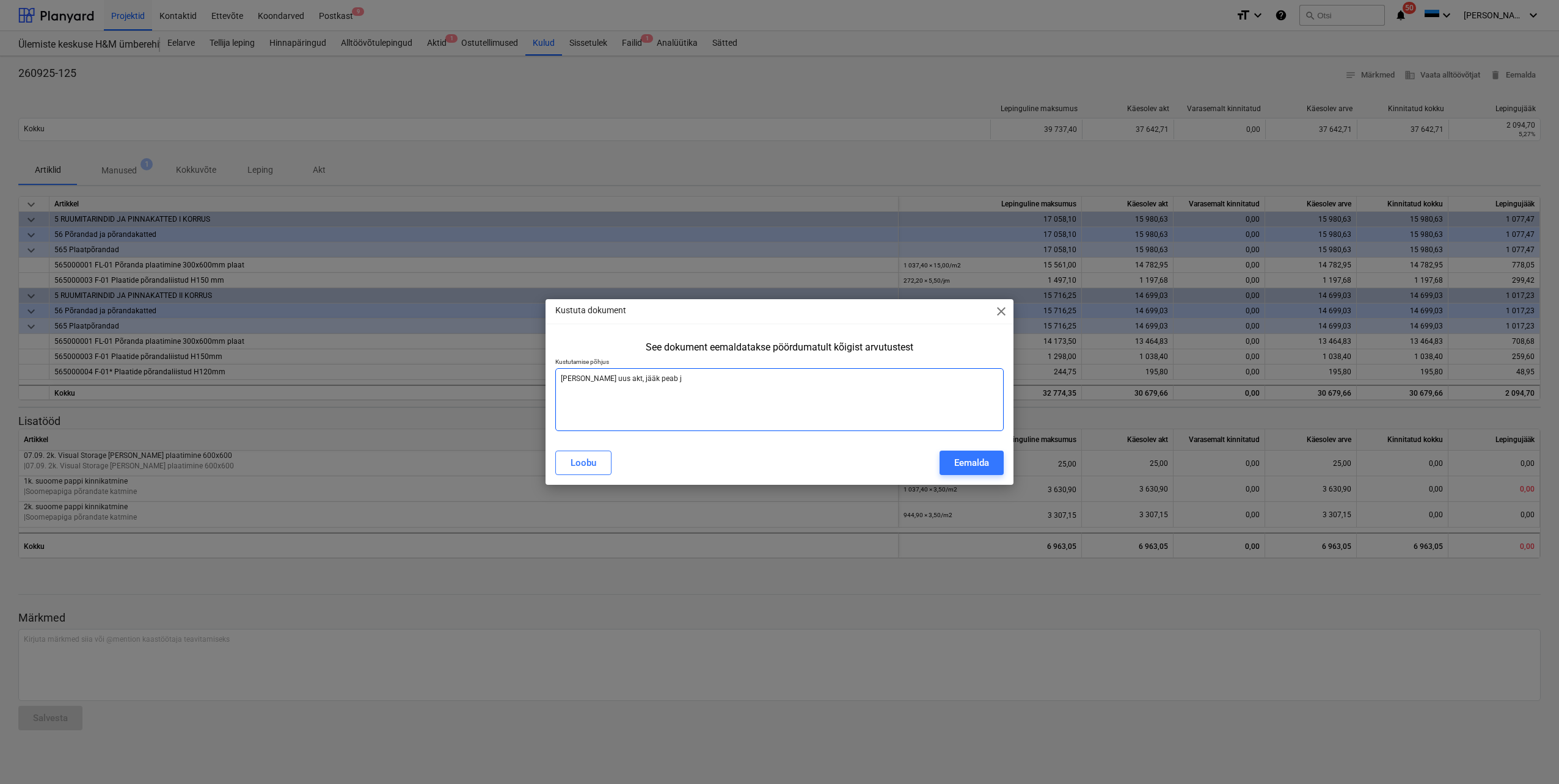
type textarea "[PERSON_NAME] uus akt, jääk peab [PERSON_NAME]"
type textarea "x"
type textarea "[PERSON_NAME] uus akt, jääk peab jää"
type textarea "x"
type textarea "[PERSON_NAME] uus akt, jääk peab jääm"
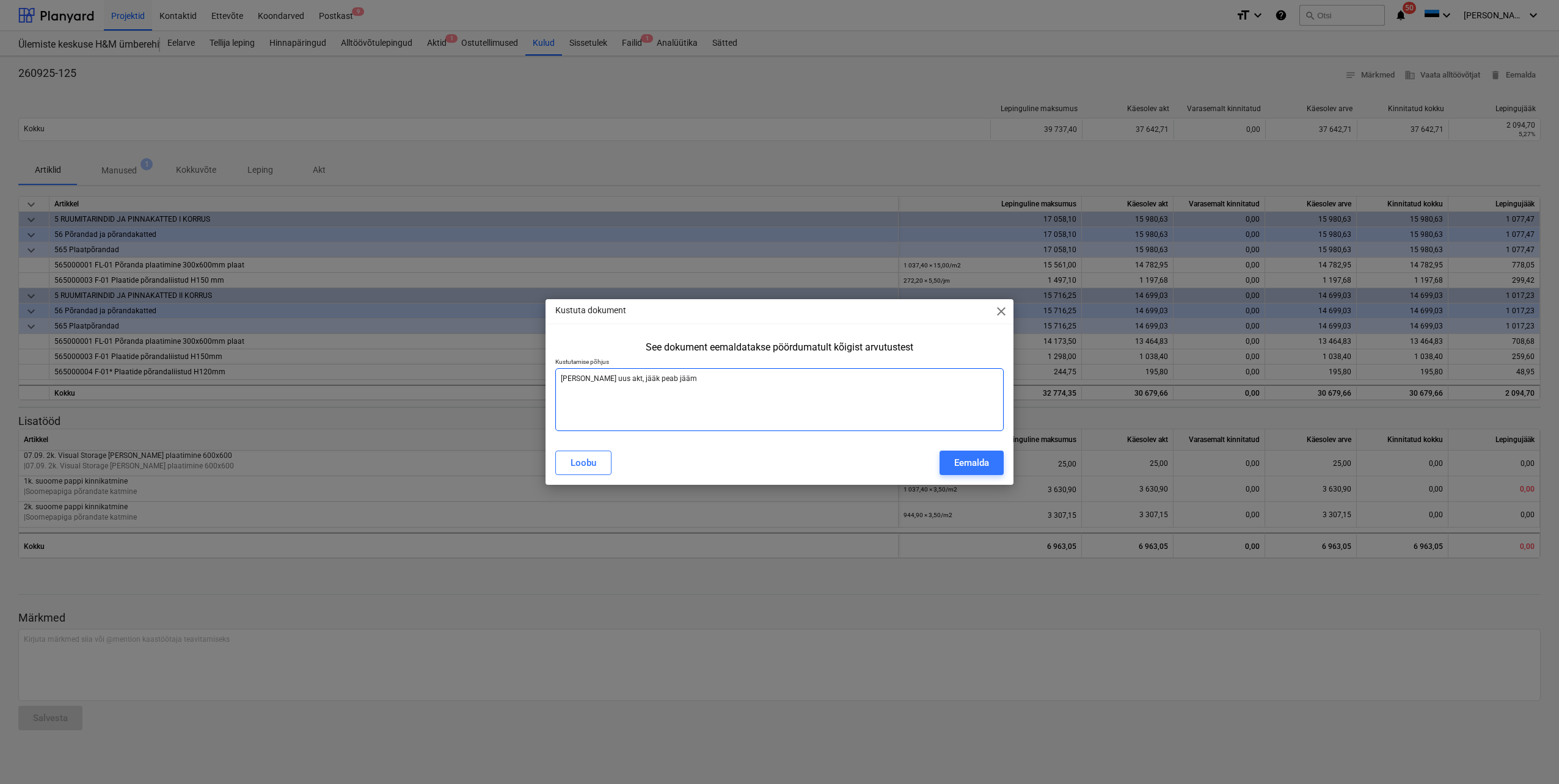
type textarea "x"
type textarea "[PERSON_NAME] uus akt, jääk peab jääma"
type textarea "x"
type textarea "[PERSON_NAME] uus akt, jääk peab jääma"
type textarea "x"
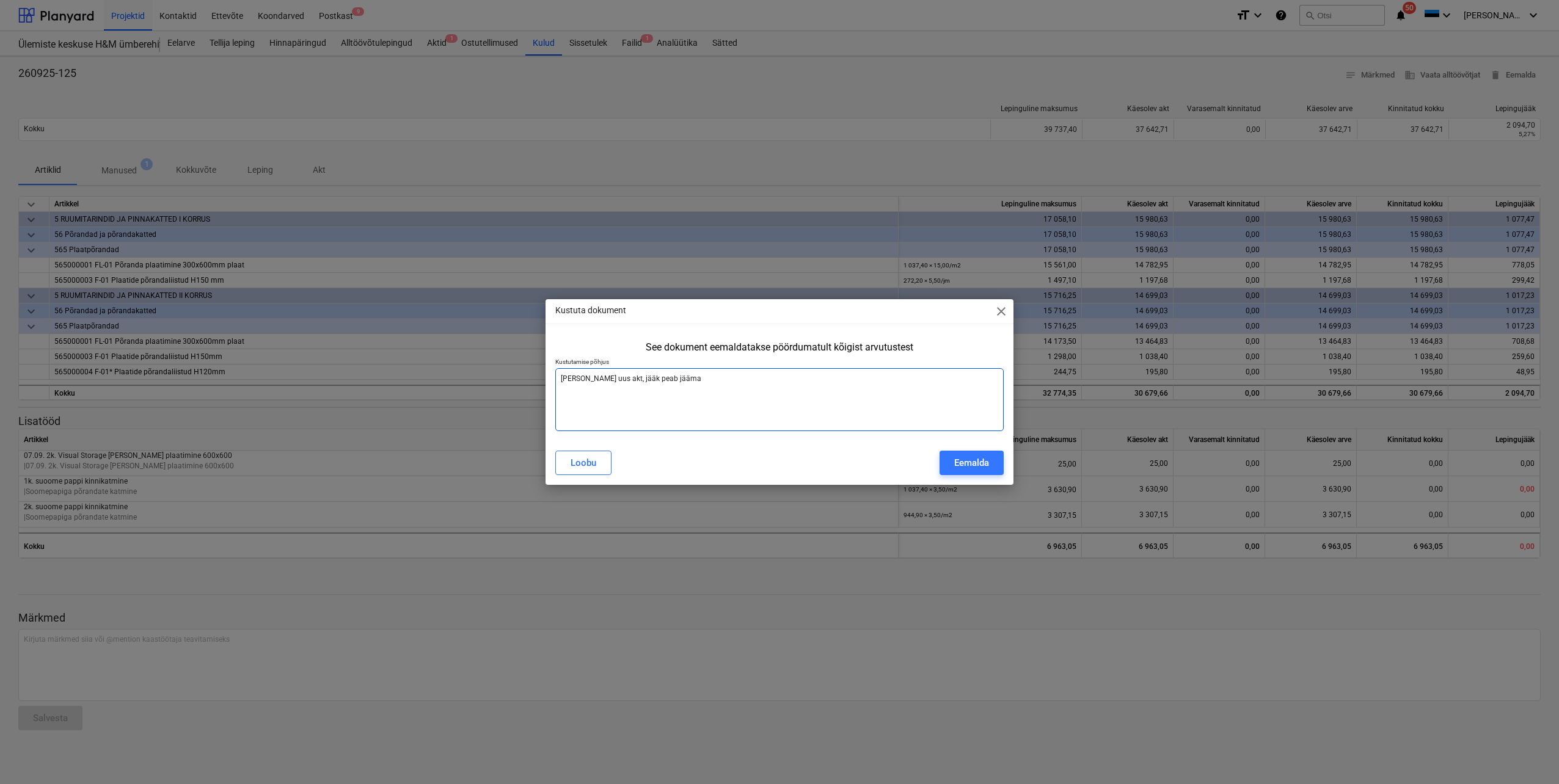
type textarea "[PERSON_NAME] uus akt, jääk peab jääma v"
type textarea "x"
type textarea "[PERSON_NAME] uus akt, jääk peab jääma vä"
type textarea "x"
type textarea "[PERSON_NAME] uus akt, jääk peab jääma väh"
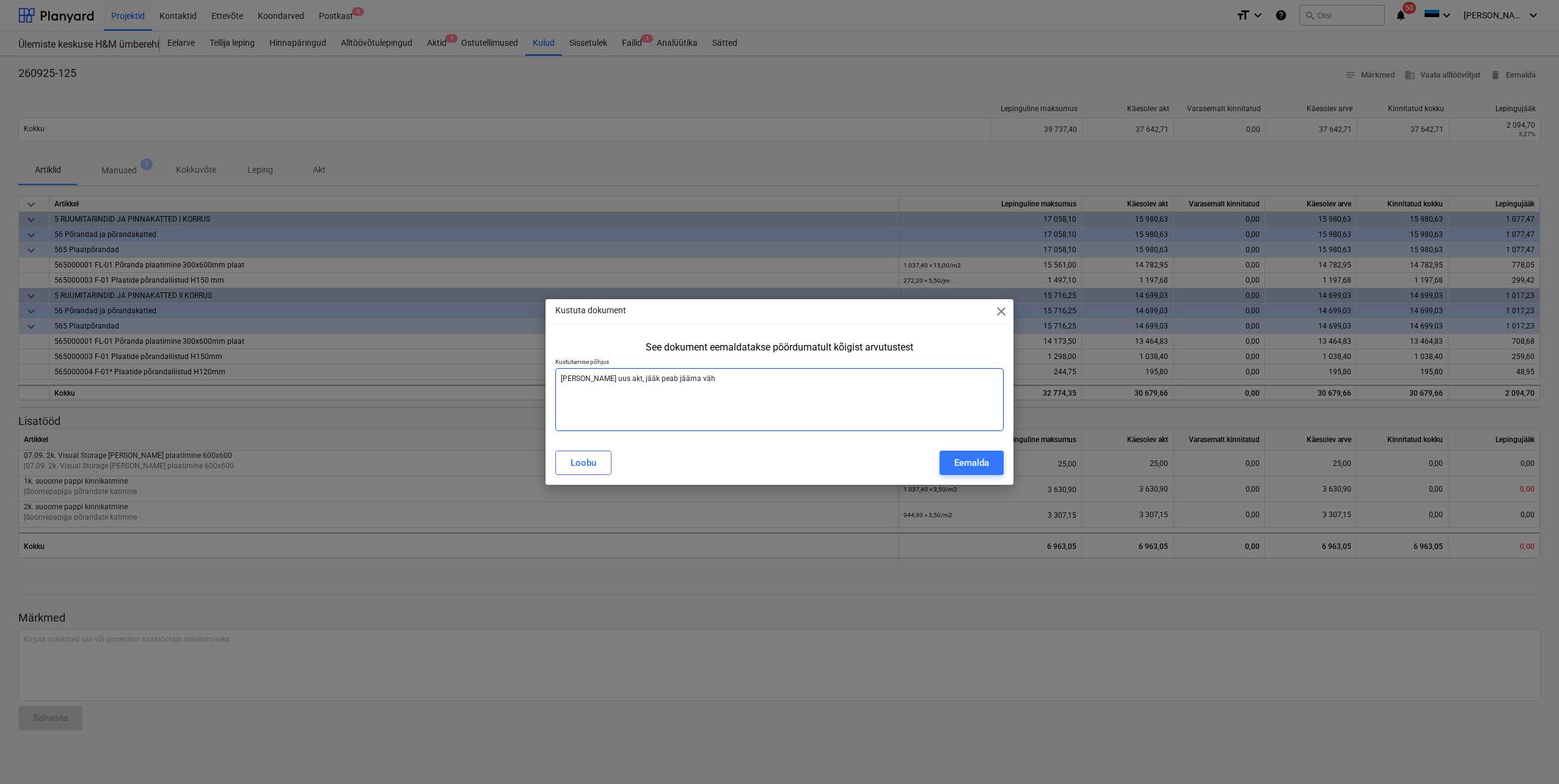
type textarea "x"
type textarea "[PERSON_NAME] uus akt, jääk peab jääma [PERSON_NAME]"
type textarea "x"
type textarea "[PERSON_NAME] uus akt, jääk peab jääma vähem"
type textarea "x"
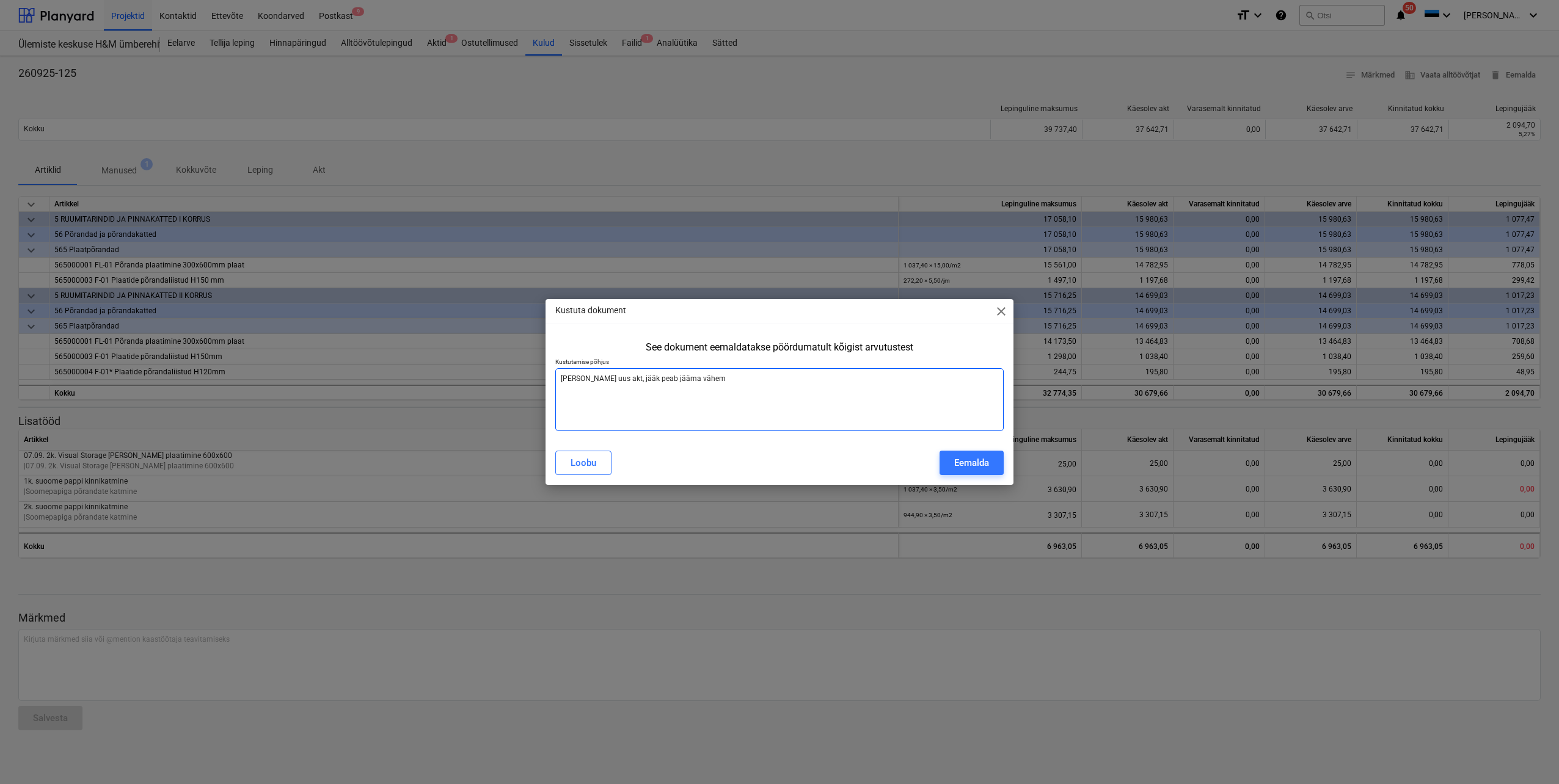
type textarea "[PERSON_NAME] uus akt, jääk peab jääma vähema"
type textarea "x"
type textarea "[PERSON_NAME] uus akt, jääk peab jääma vähemal"
type textarea "x"
type textarea "[PERSON_NAME] uus akt, jääk peab jääma vähemalt"
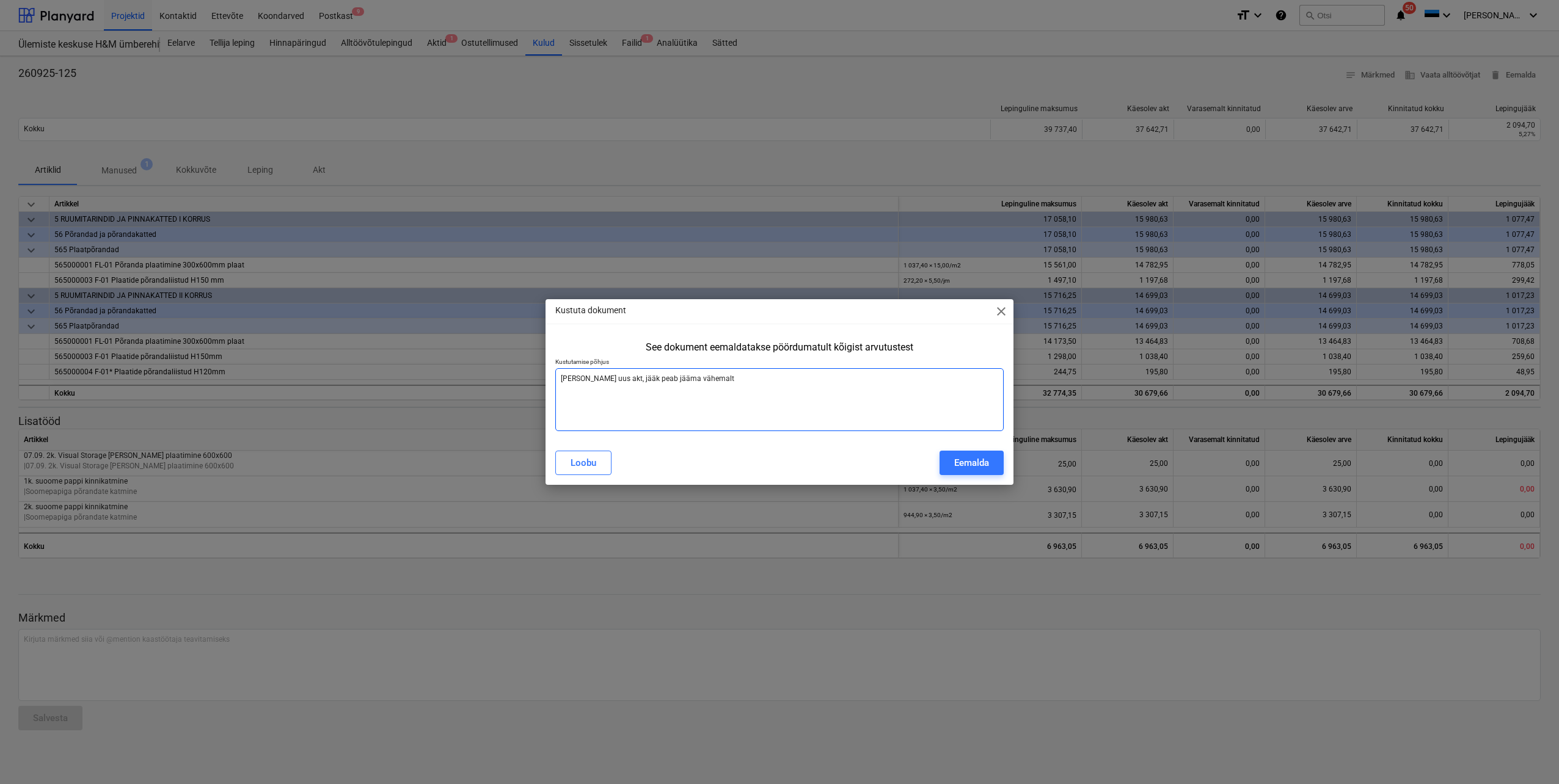
type textarea "x"
type textarea "[PERSON_NAME] uus akt, jääk peab jääma vähemalt"
type textarea "x"
type textarea "[PERSON_NAME] uus akt, jääk peab jääma vähemalt 1"
type textarea "x"
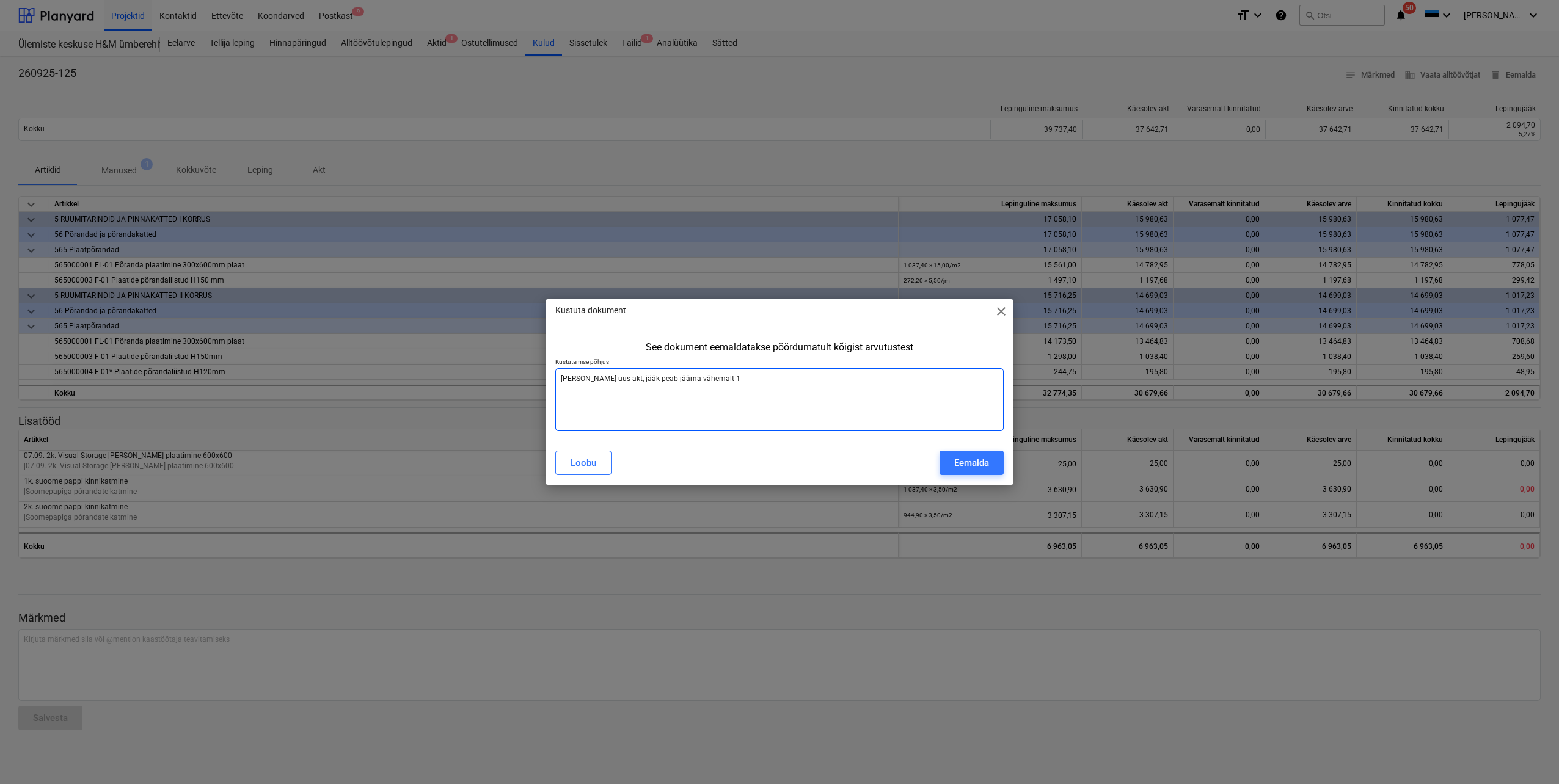
type textarea "[PERSON_NAME] uus akt, jääk peab jääma vähemalt 10"
type textarea "x"
type textarea "[PERSON_NAME] uus akt, jääk peab jääma vähemalt 10%"
click at [977, 458] on div "Eemalda" at bounding box center [971, 463] width 35 height 16
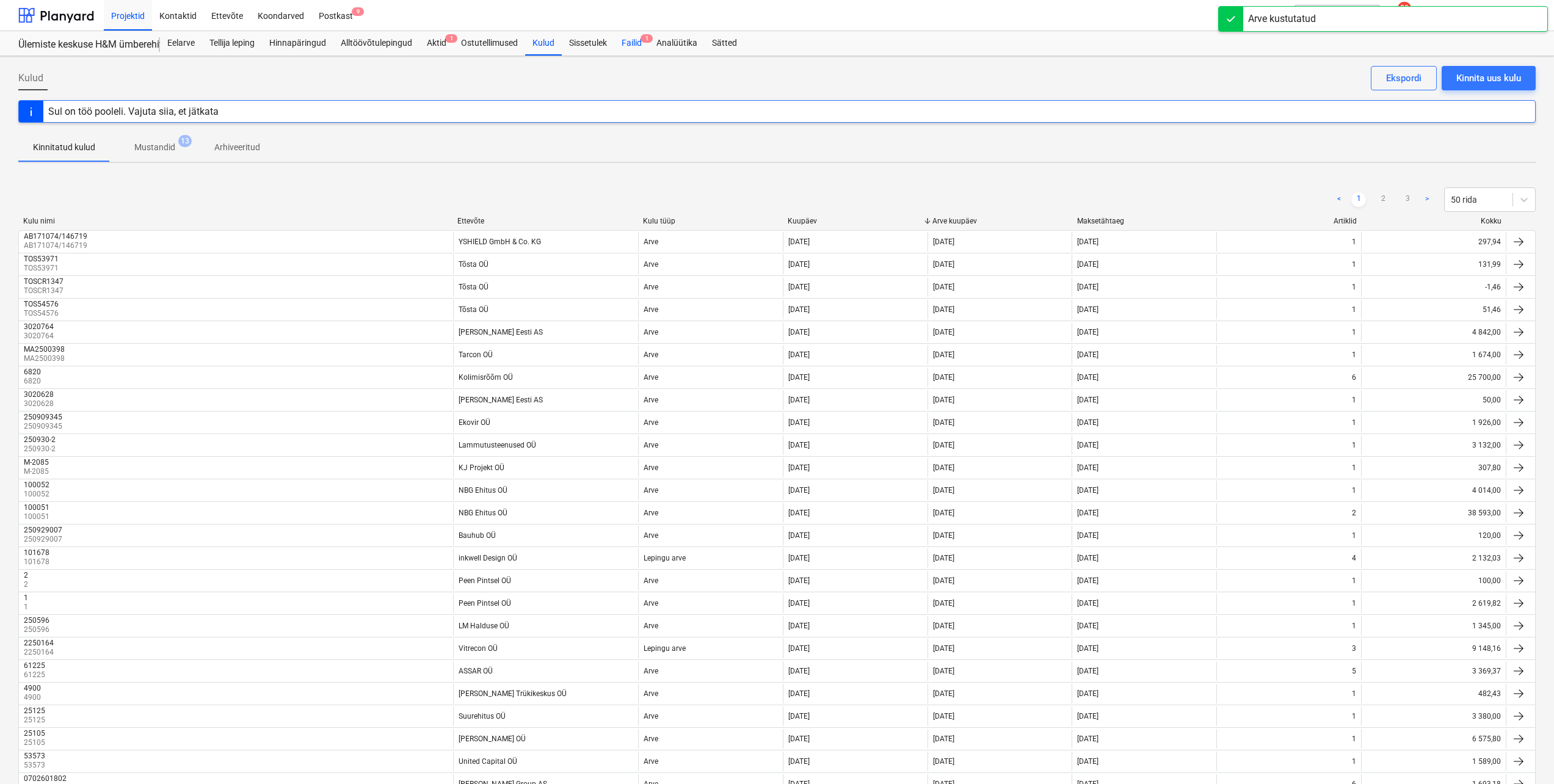
click at [629, 43] on div "Failid 1" at bounding box center [631, 43] width 35 height 24
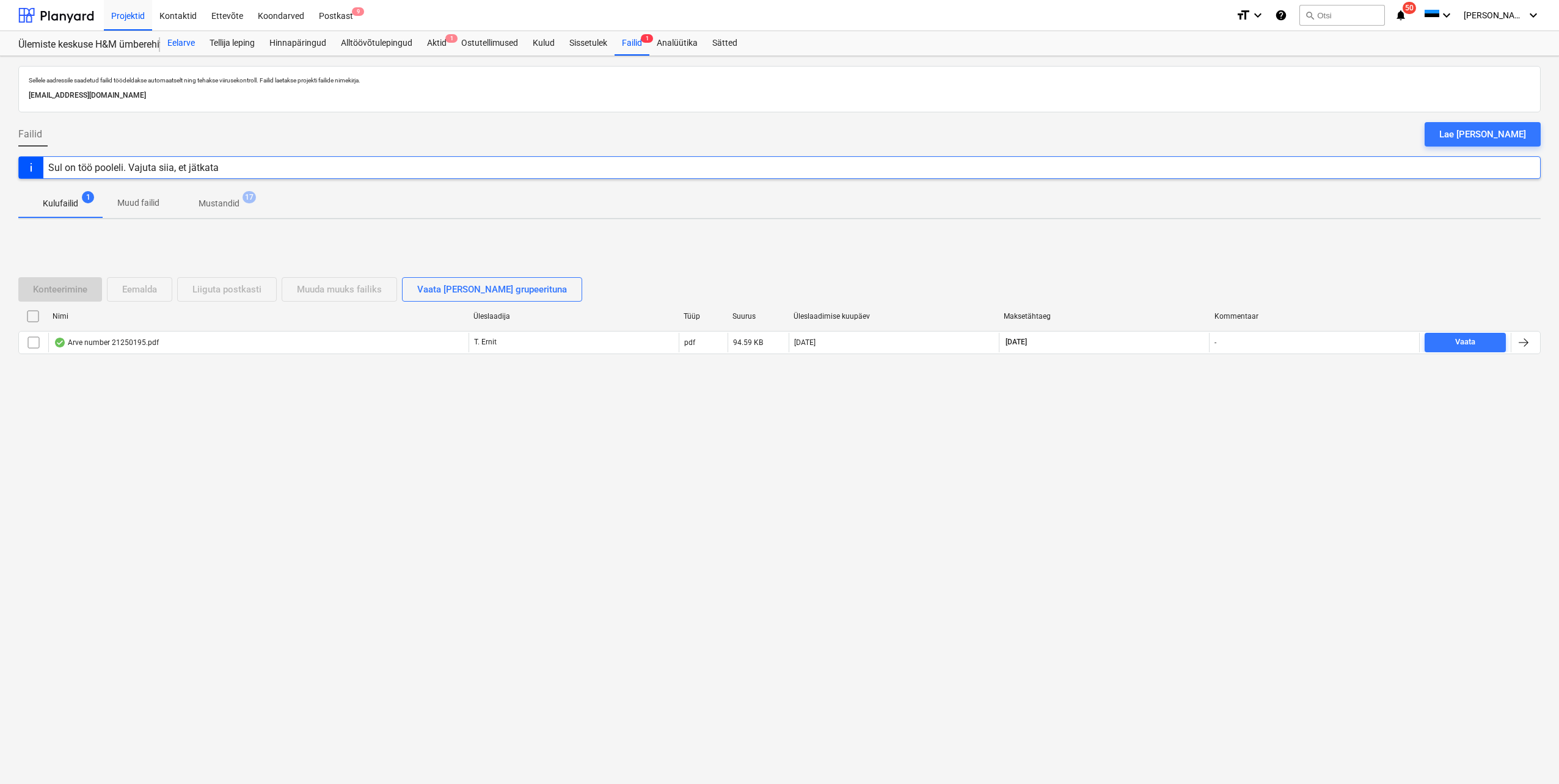
click at [194, 43] on div "Eelarve" at bounding box center [181, 43] width 42 height 24
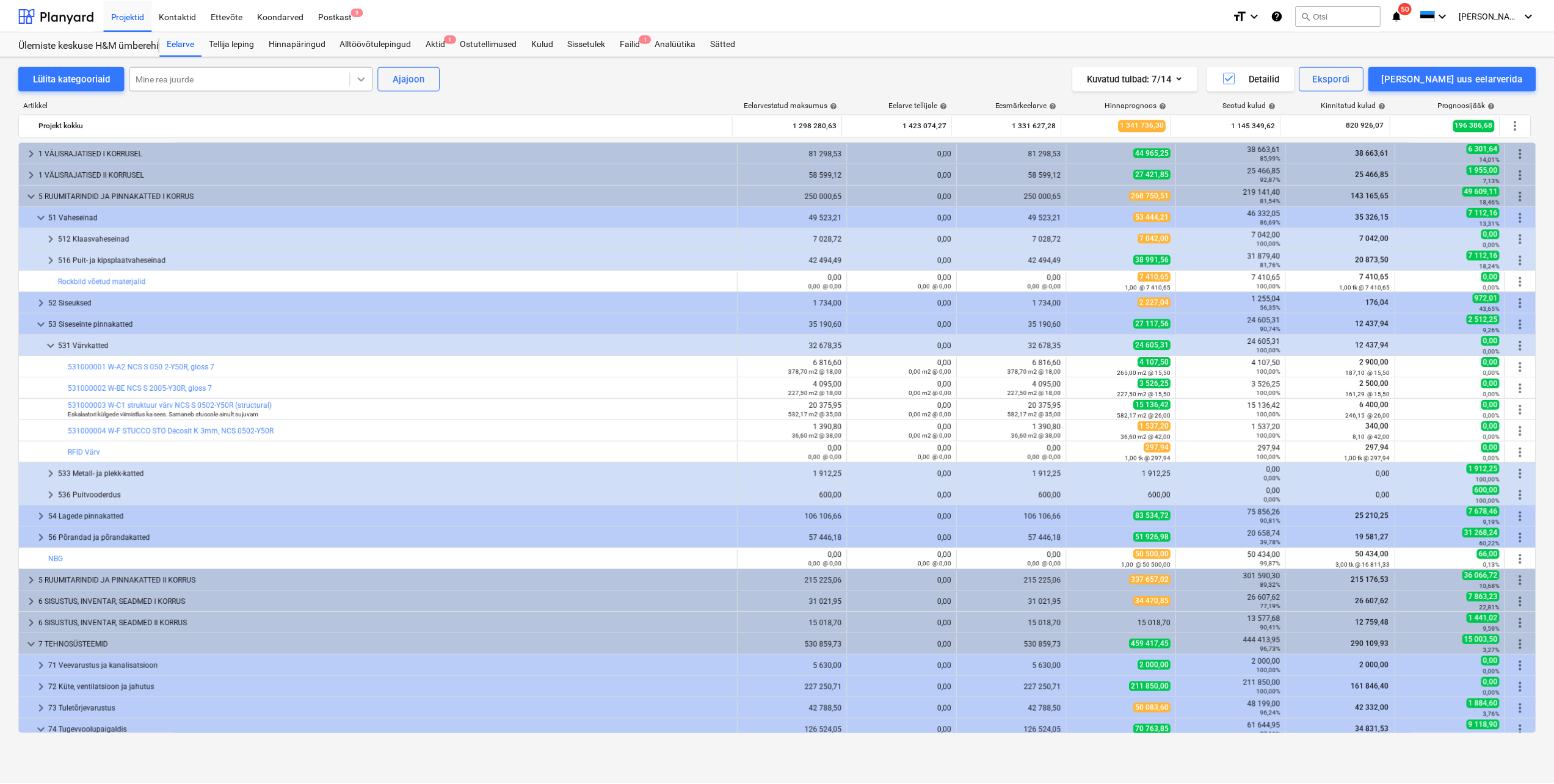
scroll to position [74, 0]
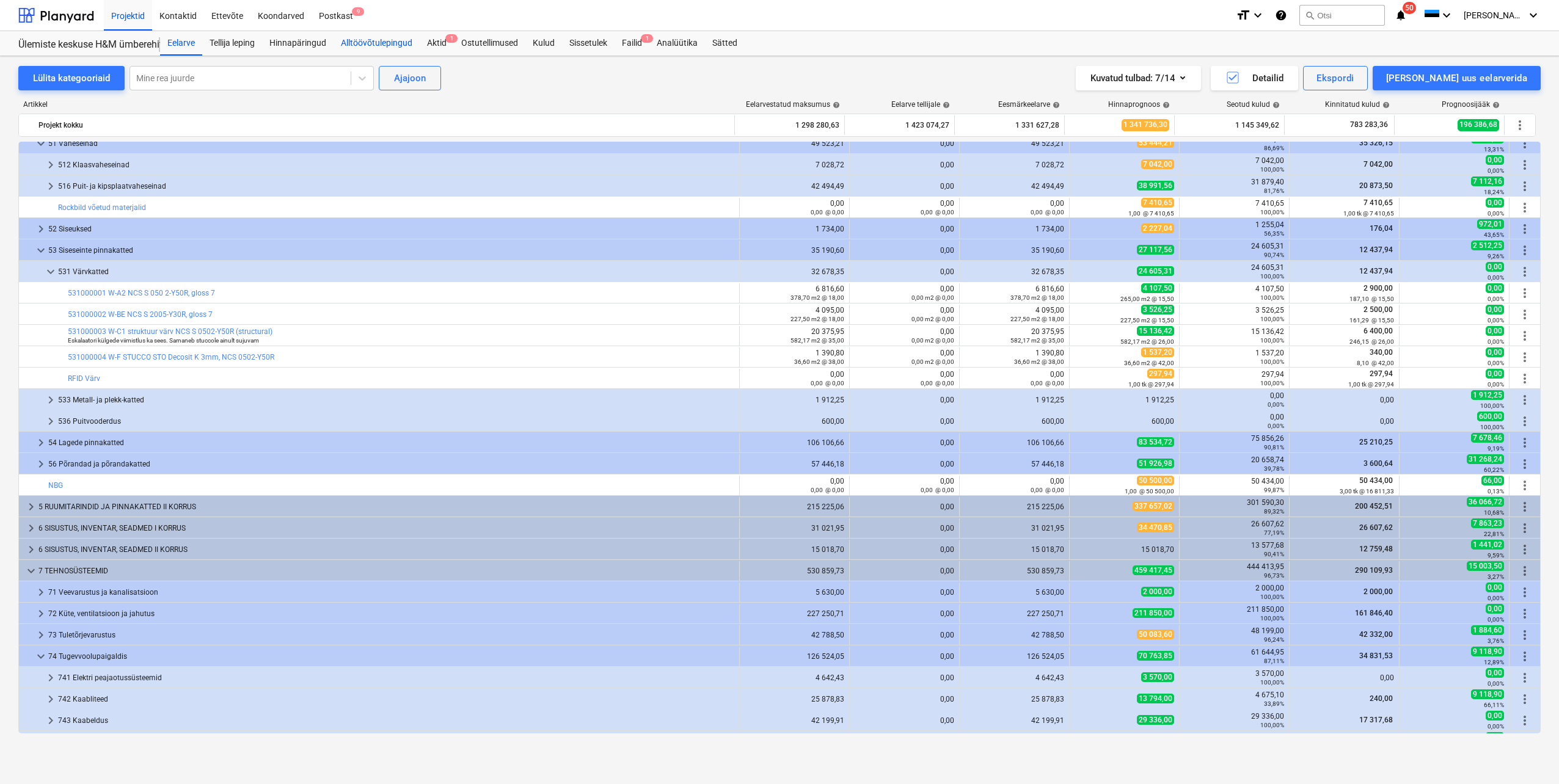
click at [363, 40] on div "Alltöövõtulepingud" at bounding box center [377, 43] width 86 height 24
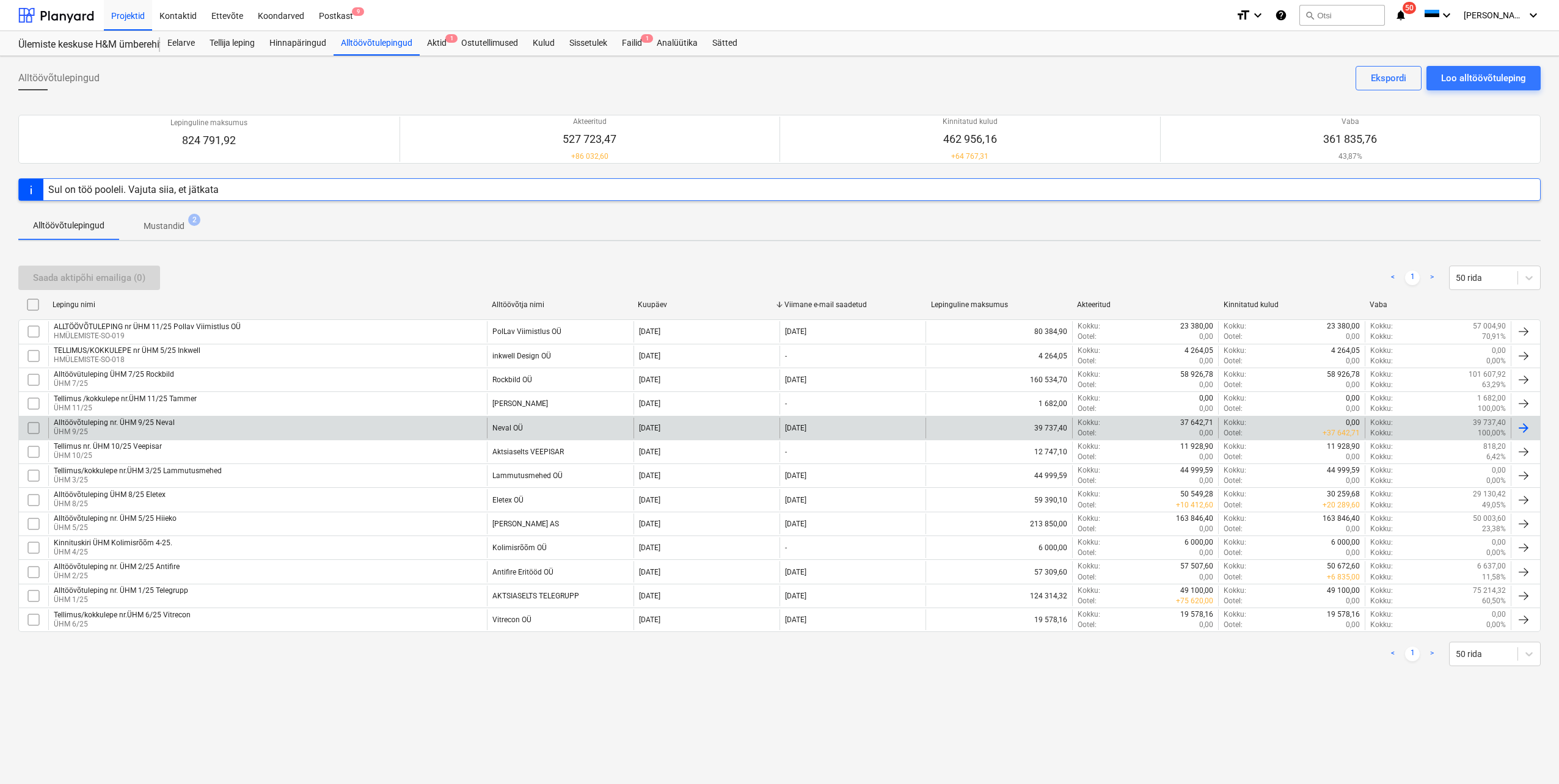
click at [139, 421] on div "Alltöövõtuleping nr. ÜHM 9/25 Neval" at bounding box center [114, 422] width 121 height 9
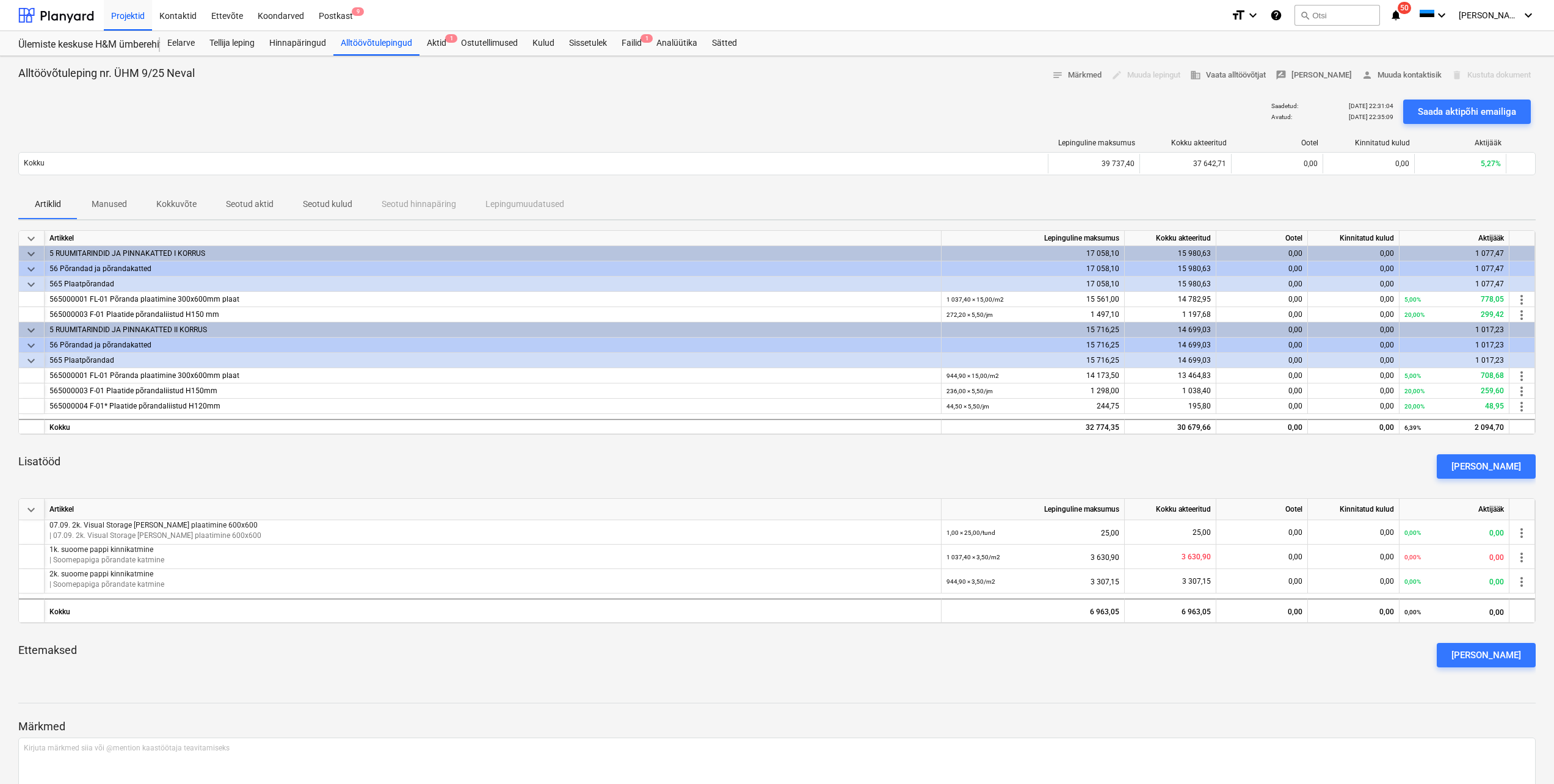
click at [249, 198] on p "Seotud aktid" at bounding box center [250, 204] width 48 height 13
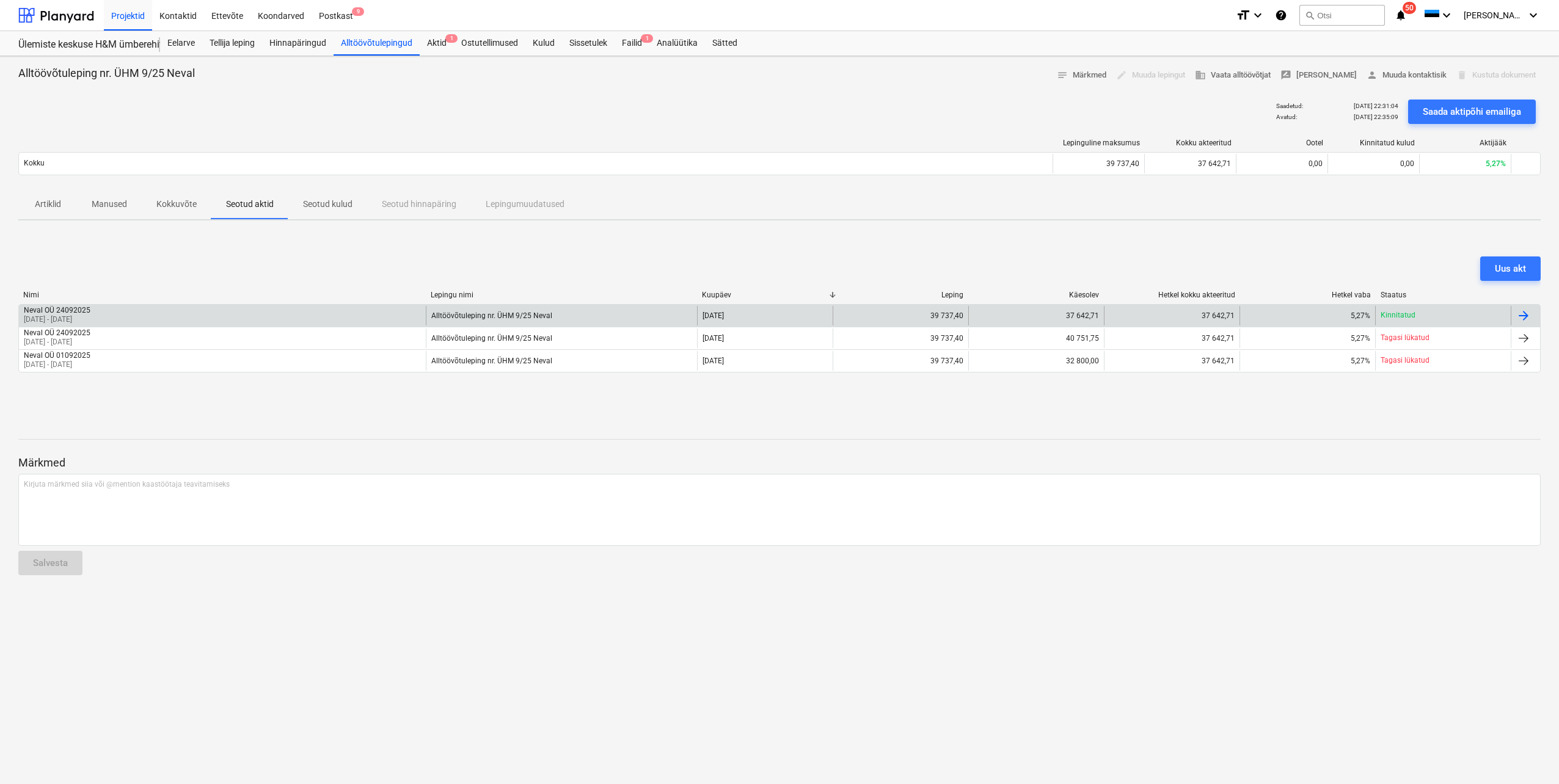
click at [987, 310] on div "37 642,71" at bounding box center [1036, 316] width 136 height 20
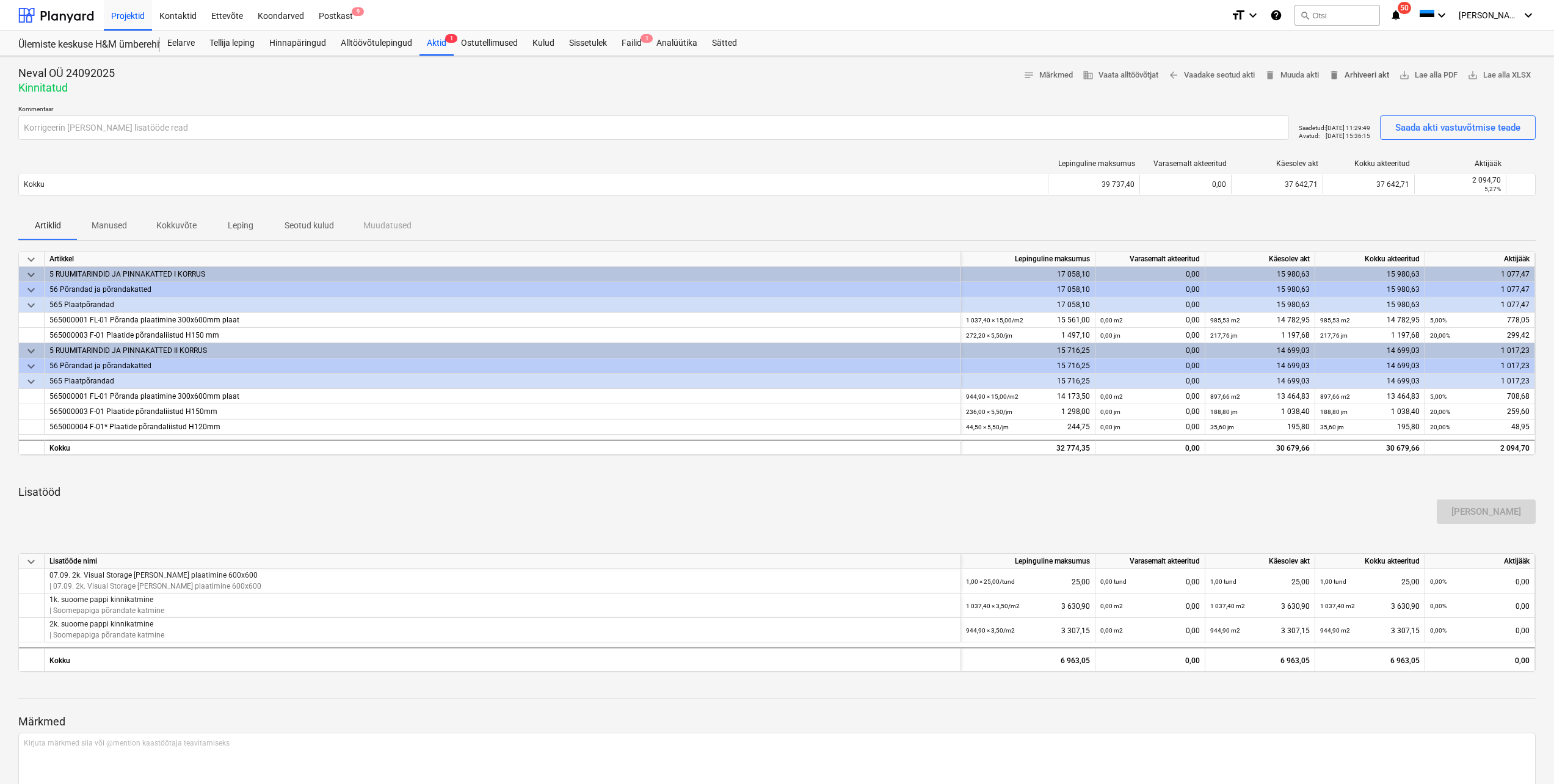
click at [1377, 81] on span "delete Arhiveeri akt" at bounding box center [1358, 75] width 60 height 14
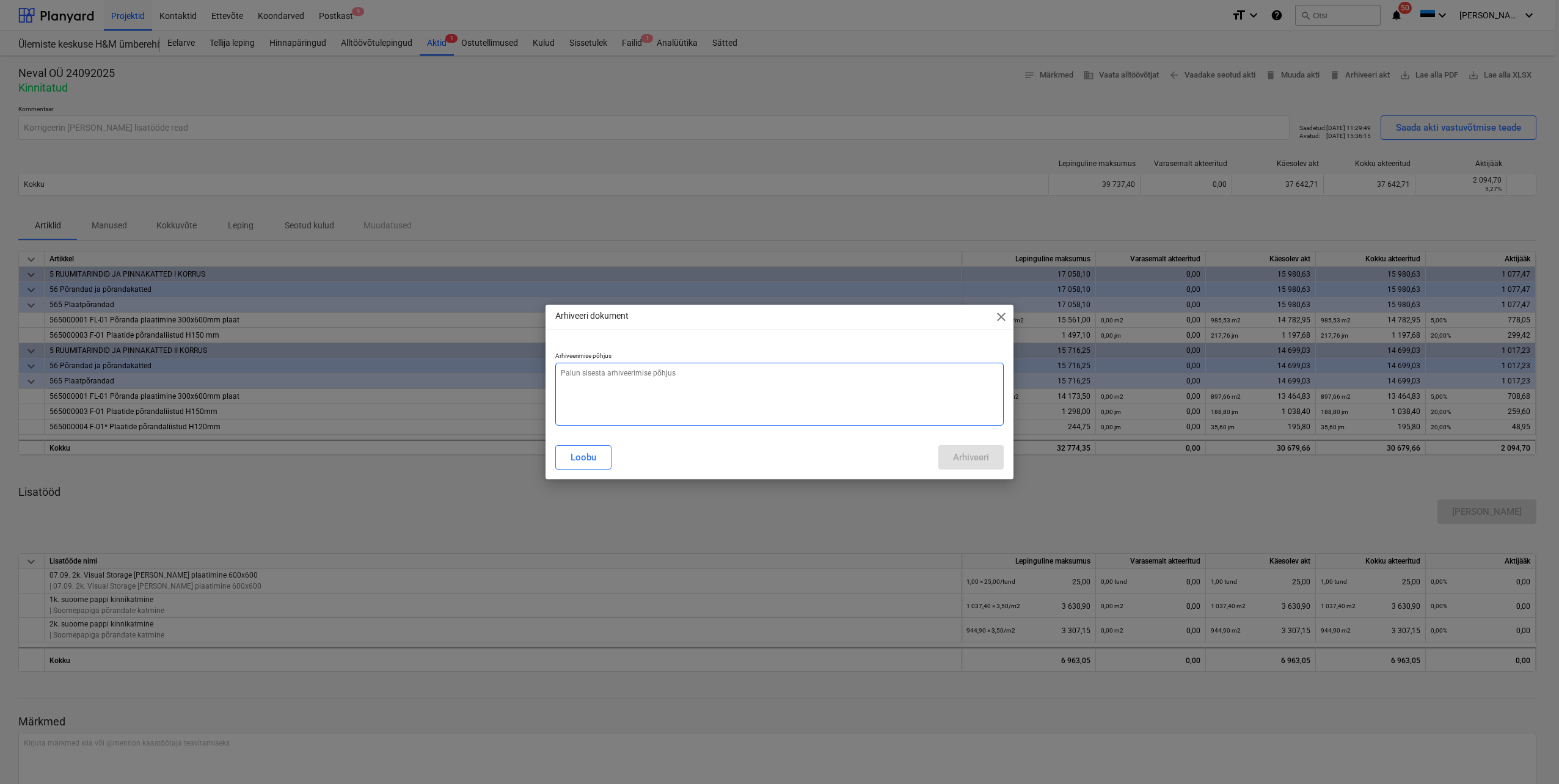
click at [687, 380] on textarea at bounding box center [779, 394] width 448 height 63
type textarea "x"
type textarea "A"
type textarea "x"
type textarea "Ak"
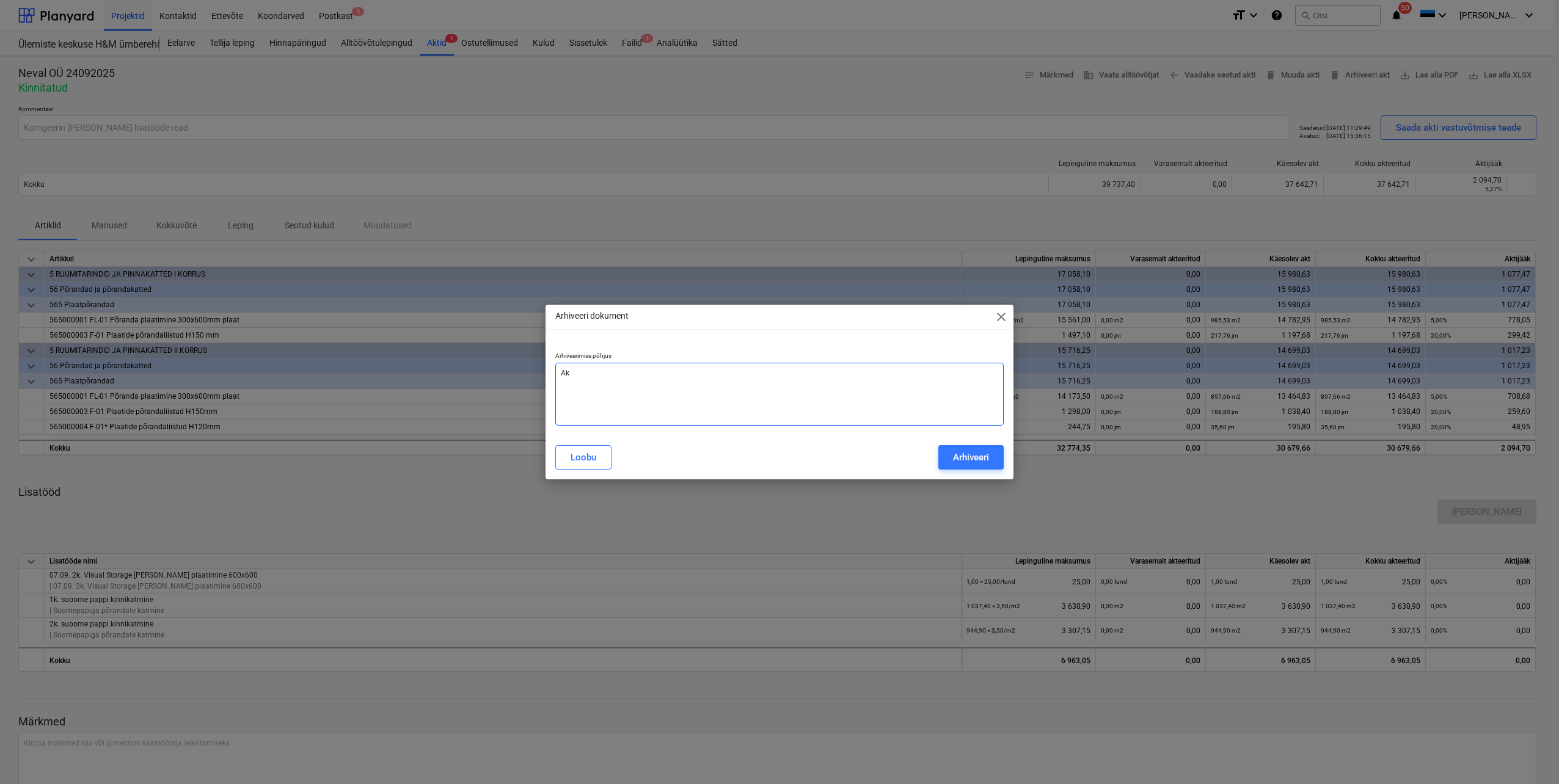
type textarea "x"
type textarea "Akt"
type textarea "x"
type textarea "Akt"
type textarea "x"
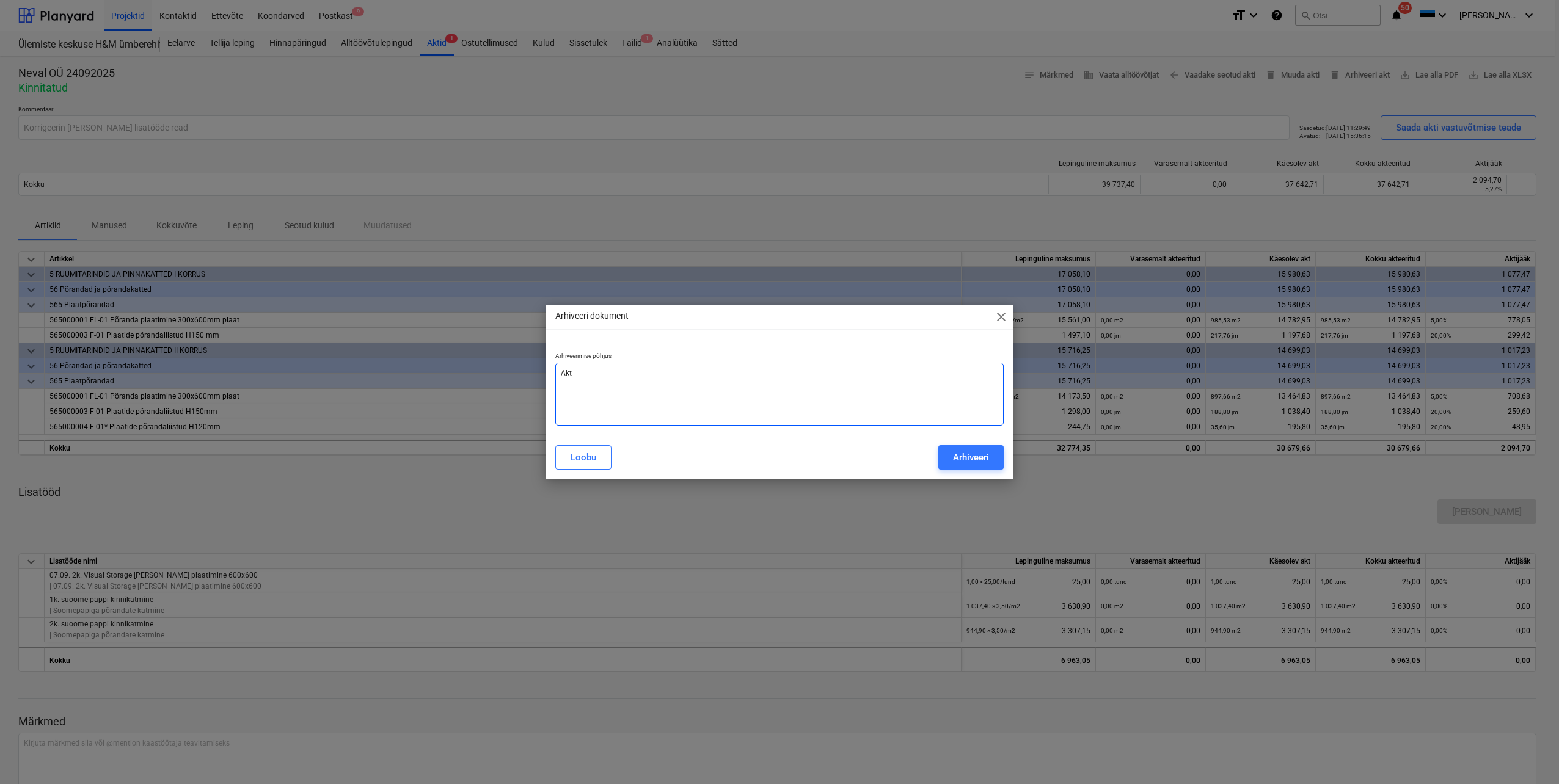
type textarea "Akt o"
type textarea "x"
type textarea "Akt on"
type textarea "x"
type textarea "Akt on"
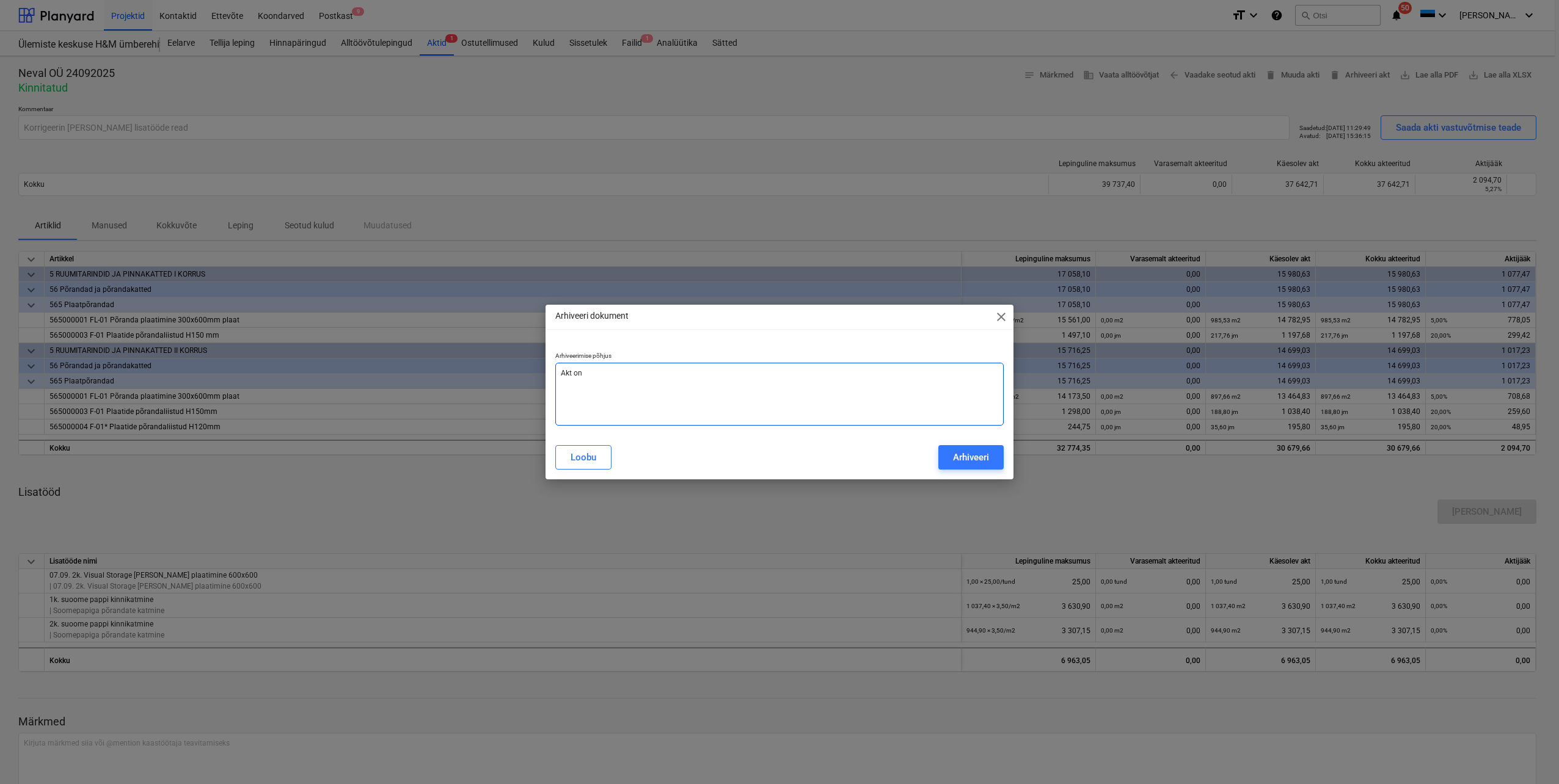
type textarea "x"
type textarea "Akt on v"
type textarea "x"
type textarea "Akt on va"
type textarea "x"
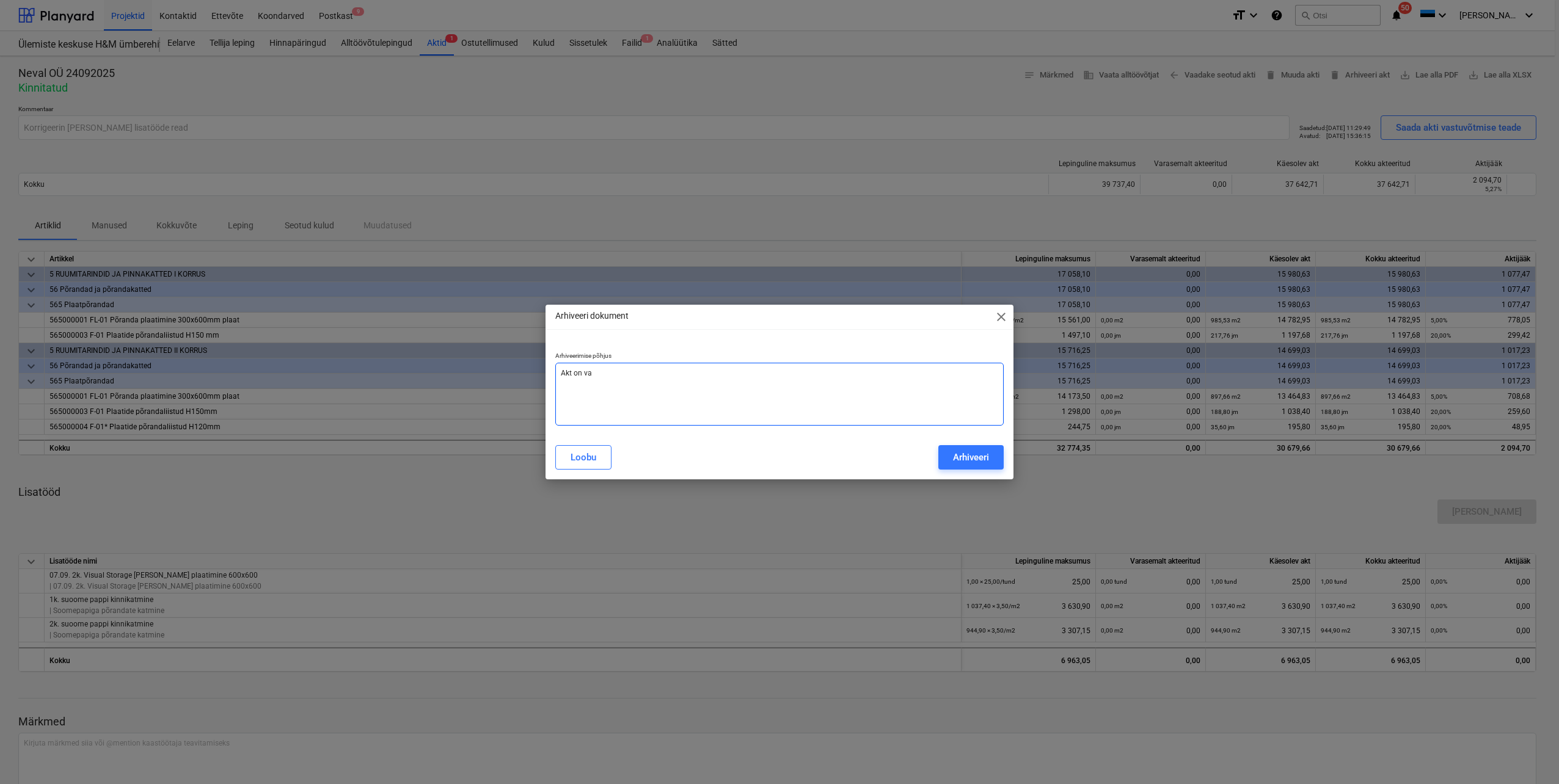
type textarea "Akt on vaj"
type textarea "x"
type textarea "Akt on vaja"
type textarea "x"
type textarea "Akt on vaja"
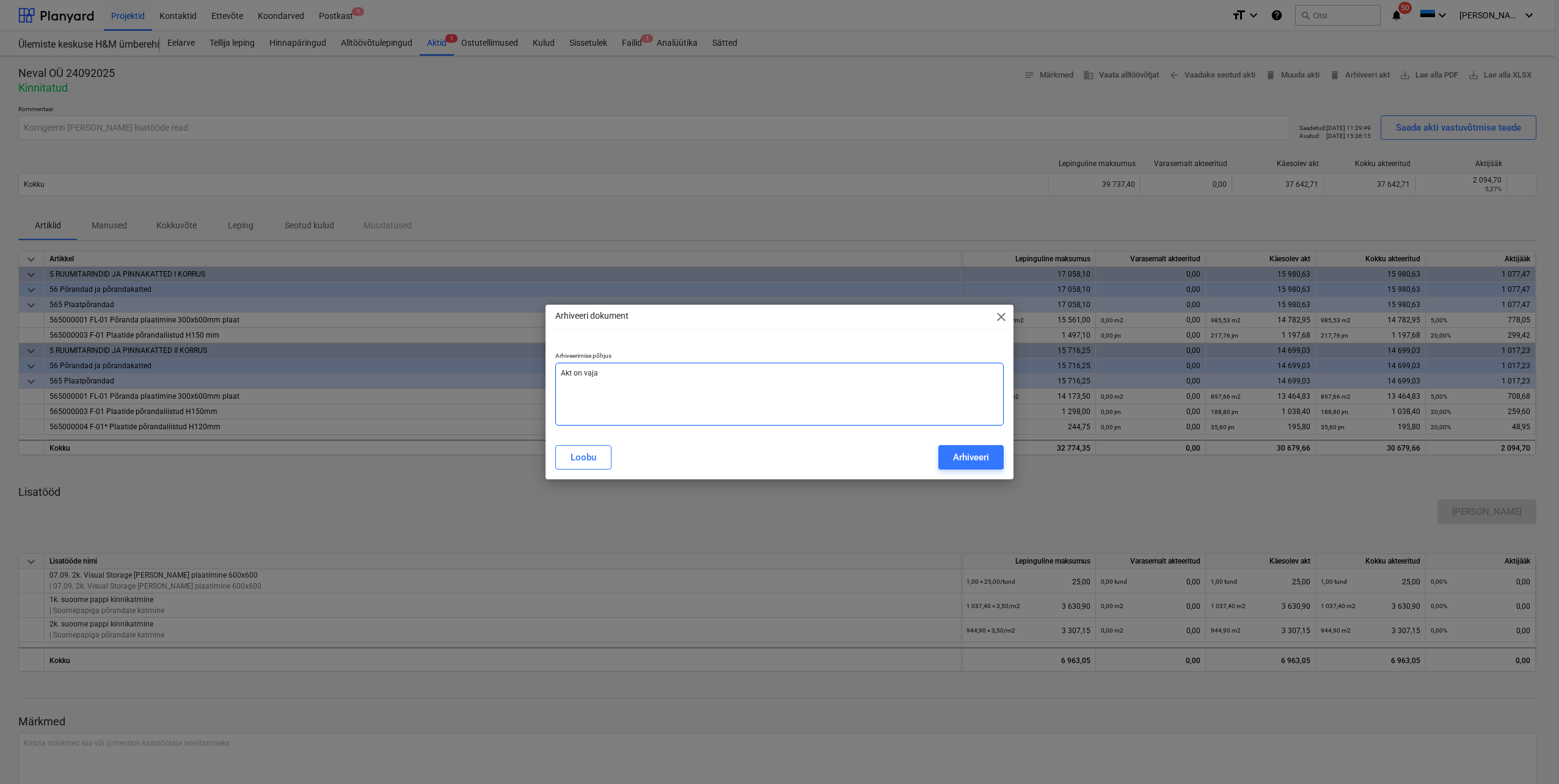
type textarea "x"
type textarea "Akt on vaja e"
type textarea "x"
type textarea "Akt on vaja"
type textarea "x"
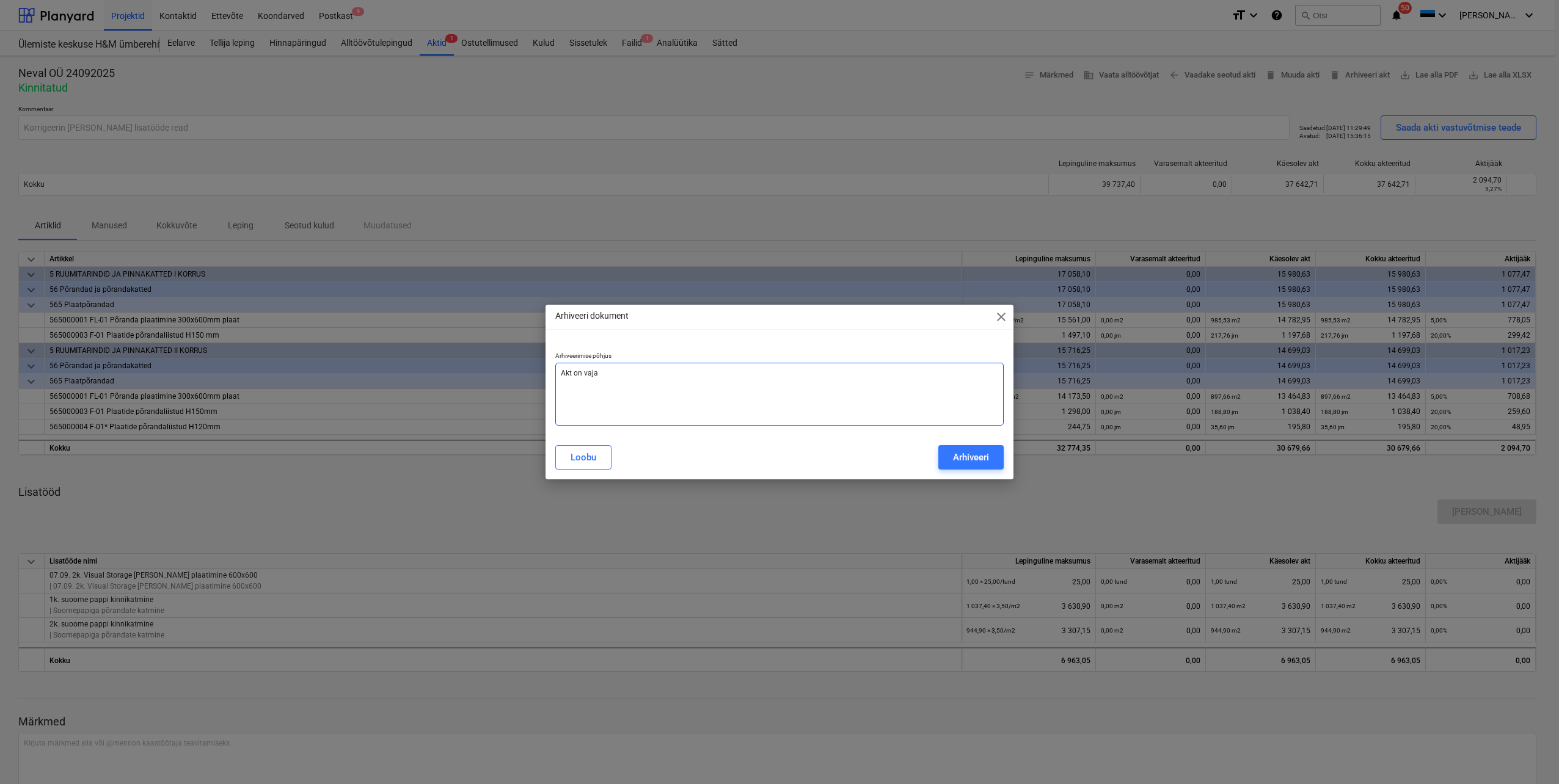
type textarea "Akt on vaja r"
type textarea "x"
type textarea "Akt on vaja ri"
type textarea "x"
type textarea "Akt on vaja rin"
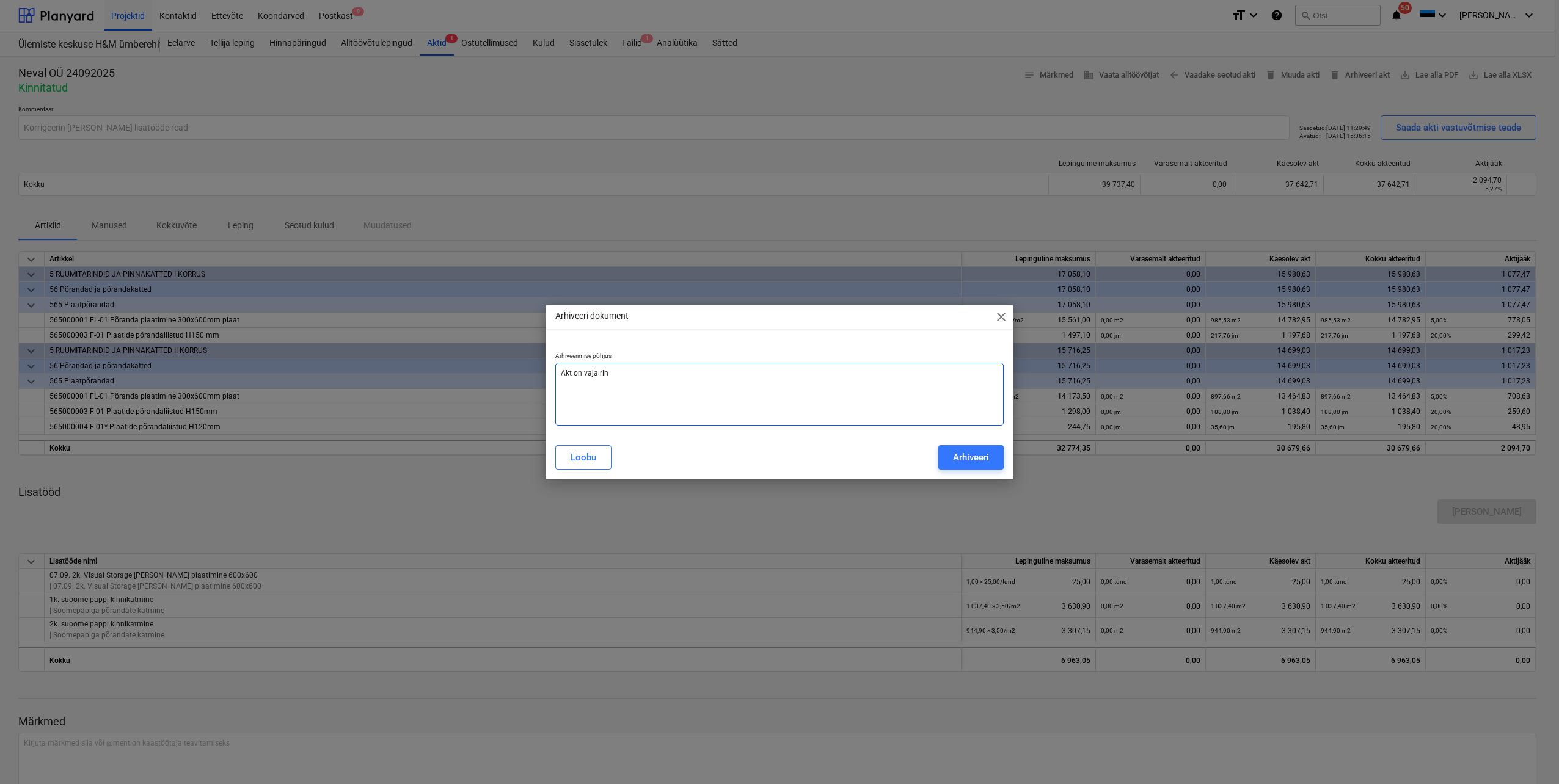
type textarea "x"
type textarea "Akt on vaja ring"
type textarea "x"
type textarea "Akt on [PERSON_NAME]"
type textarea "x"
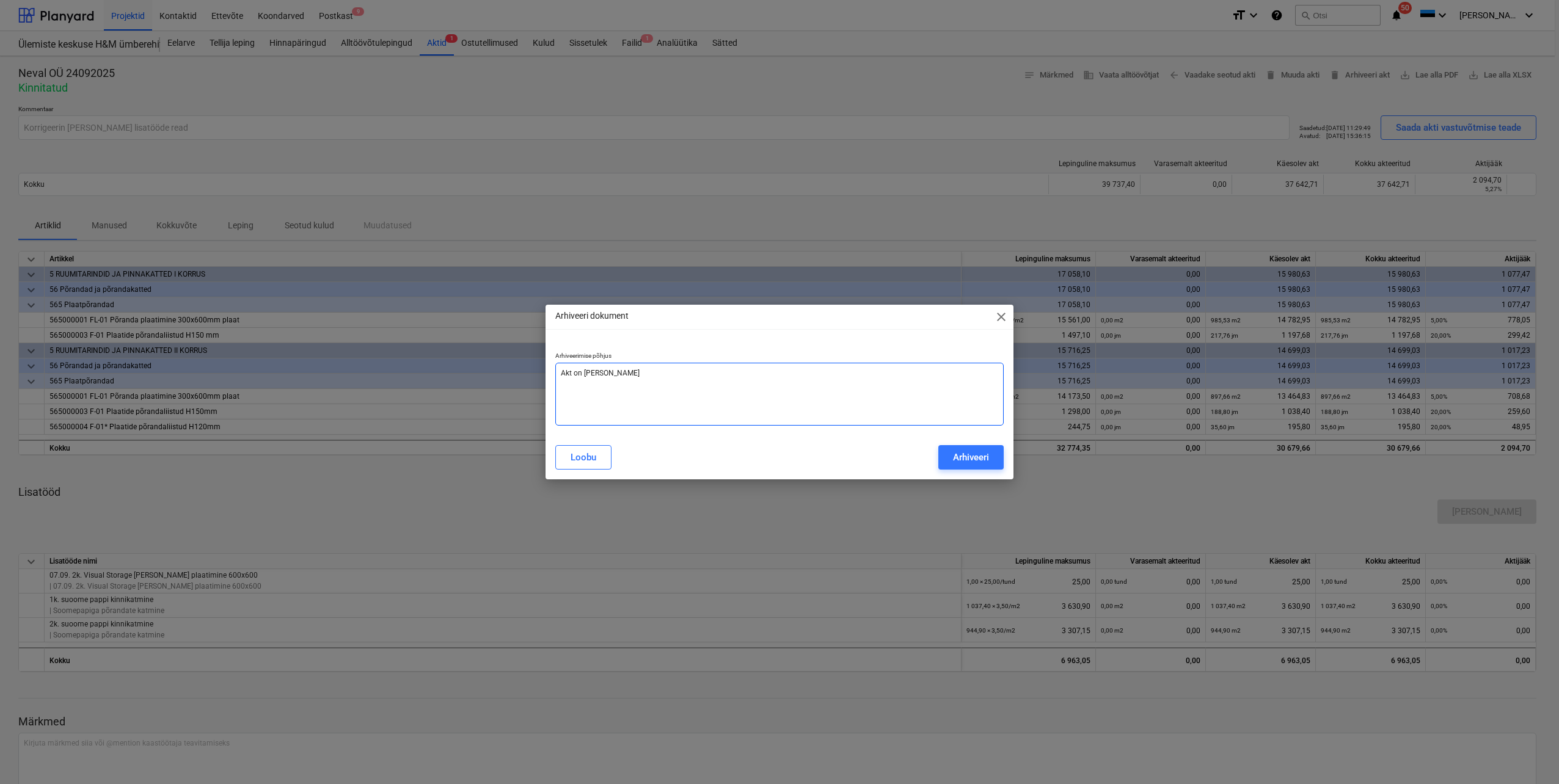
type textarea "Akt on [PERSON_NAME]"
type textarea "x"
type textarea "Akt on [PERSON_NAME] t"
type textarea "x"
type textarea "Akt on [PERSON_NAME] te"
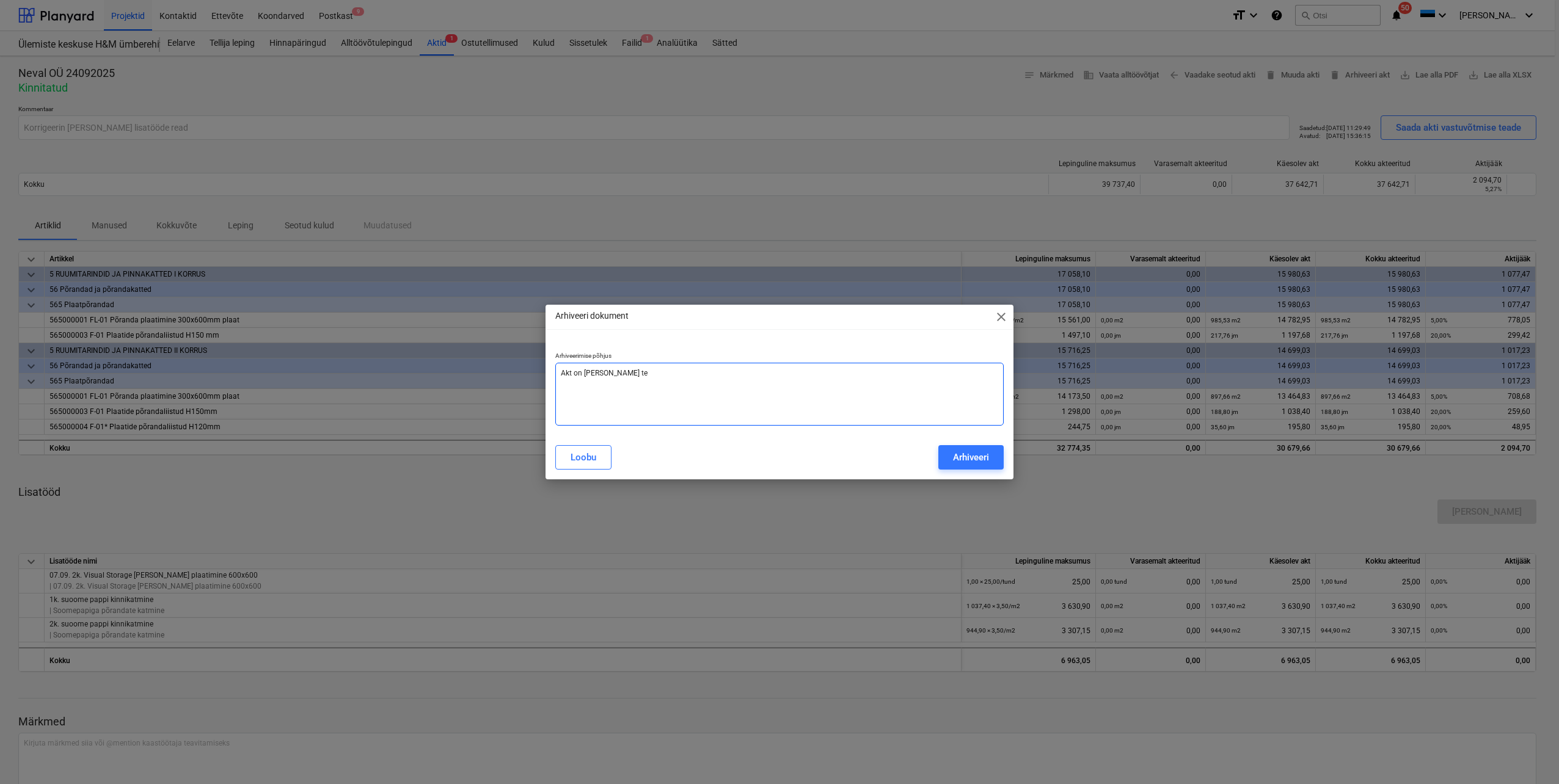
type textarea "x"
type textarea "Akt on [PERSON_NAME] teha"
type textarea "x"
type textarea "Akt on [PERSON_NAME] teha"
type textarea "x"
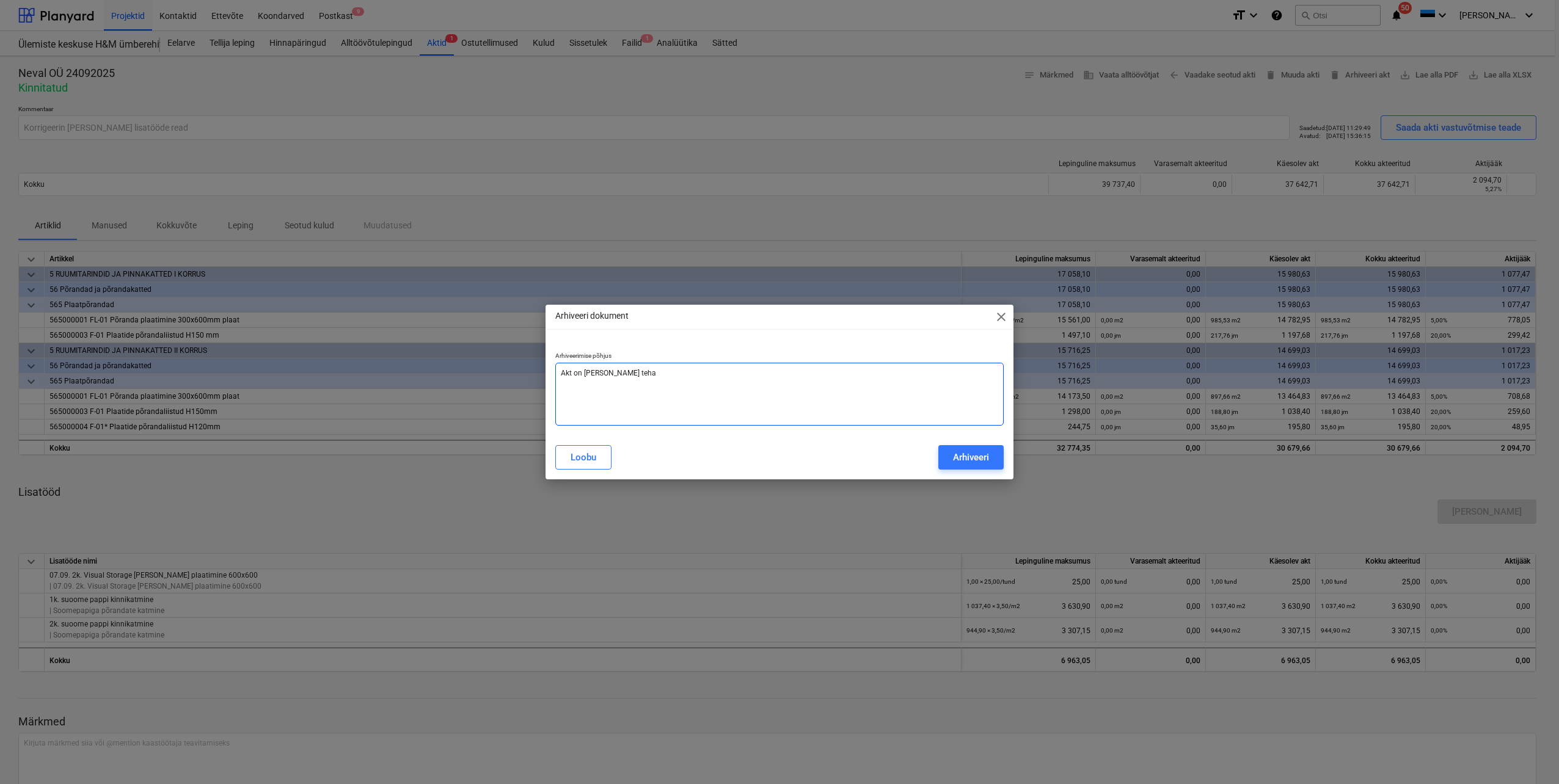
type textarea "Akt on [PERSON_NAME] teha v"
type textarea "x"
type textarea "Akt on [PERSON_NAME] teha vä"
type textarea "x"
type textarea "Akt on [PERSON_NAME] [PERSON_NAME]"
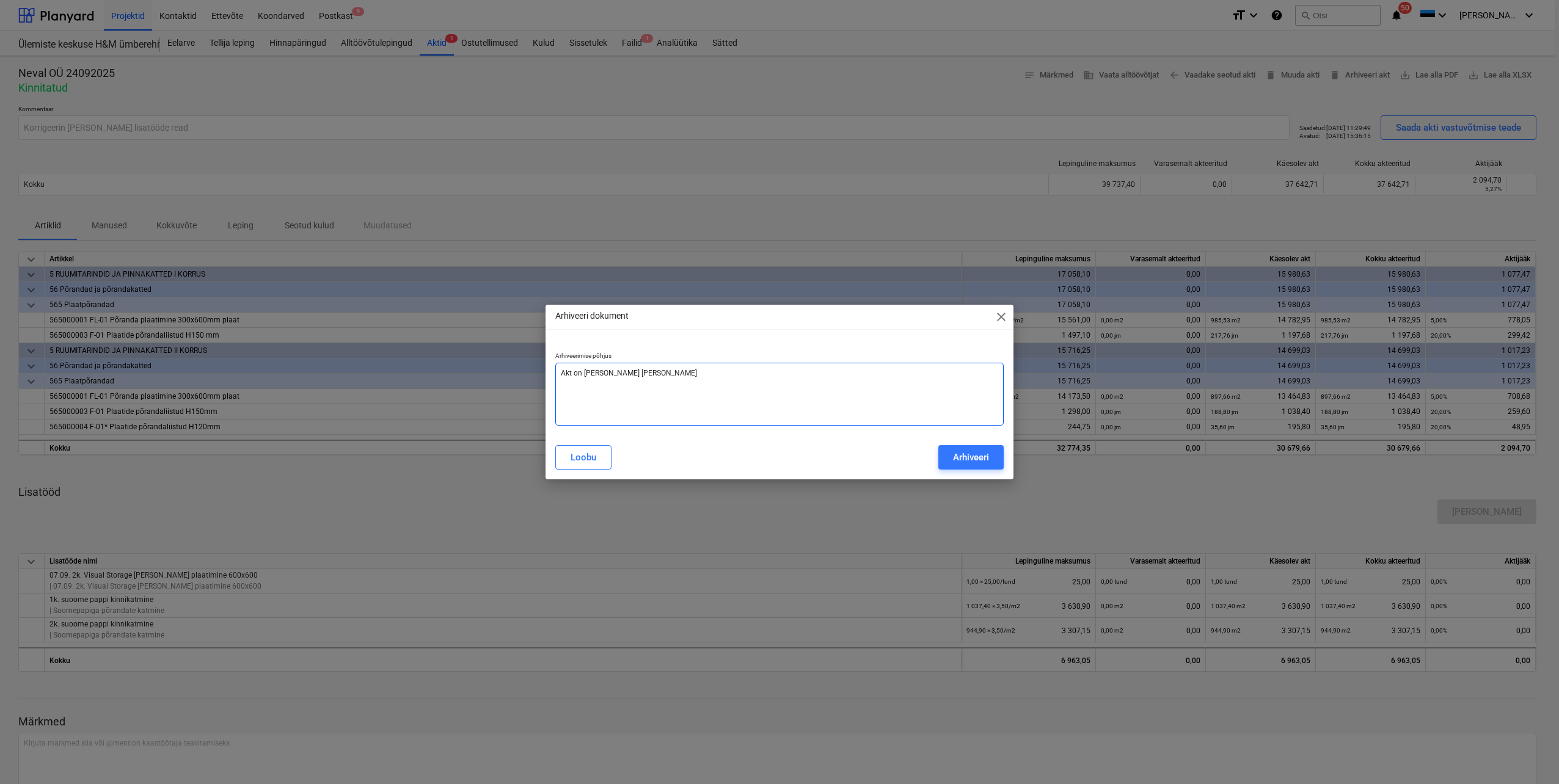
type textarea "x"
type textarea "Akt on [PERSON_NAME] teha vä"
type textarea "x"
type textarea "Akt on [PERSON_NAME] [PERSON_NAME]"
type textarea "x"
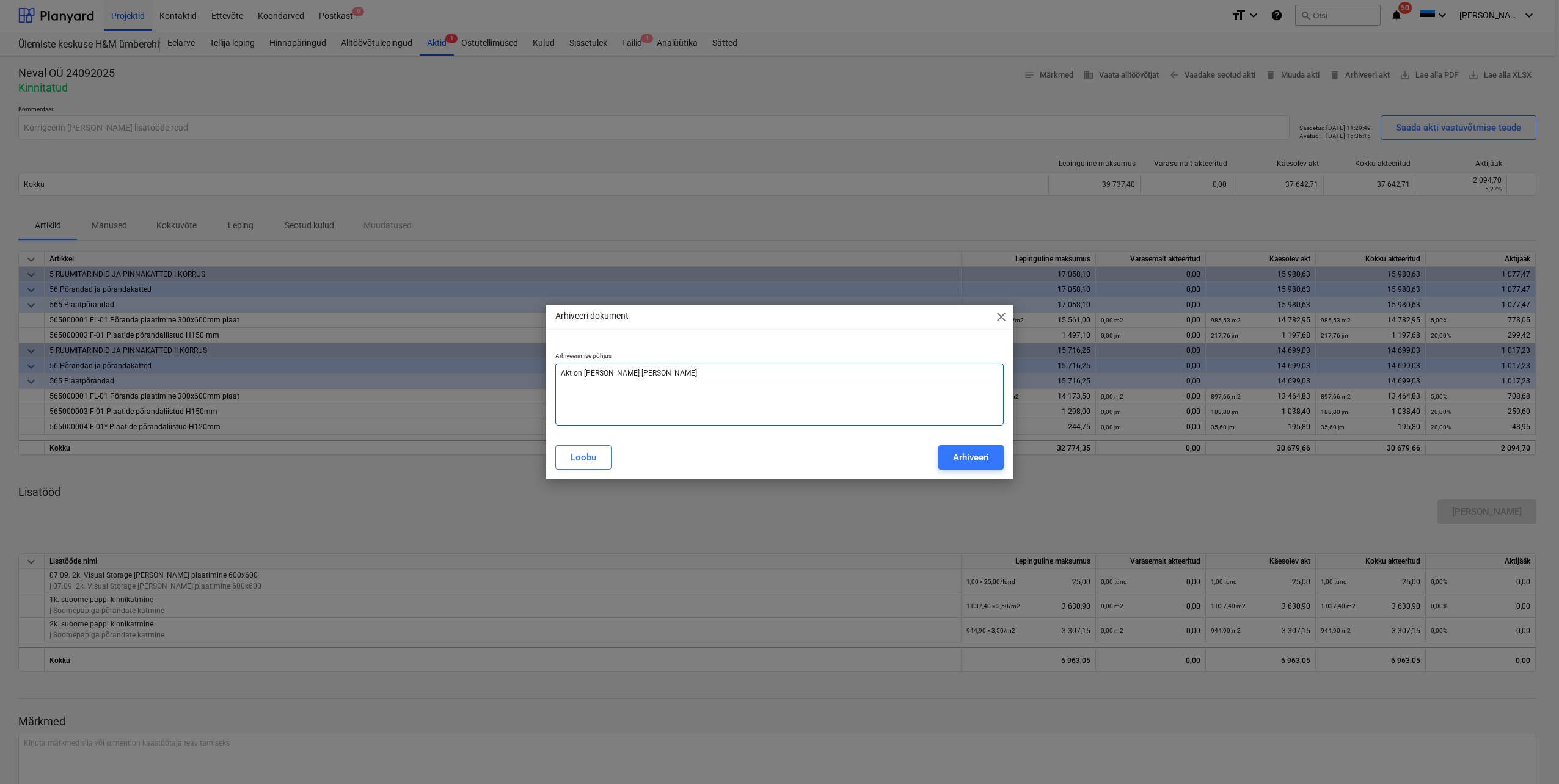
type textarea "Akt on [PERSON_NAME] [PERSON_NAME]"
type textarea "x"
type textarea "Akt on [PERSON_NAME] teha vähem"
type textarea "x"
type textarea "Akt on [PERSON_NAME] [PERSON_NAME]"
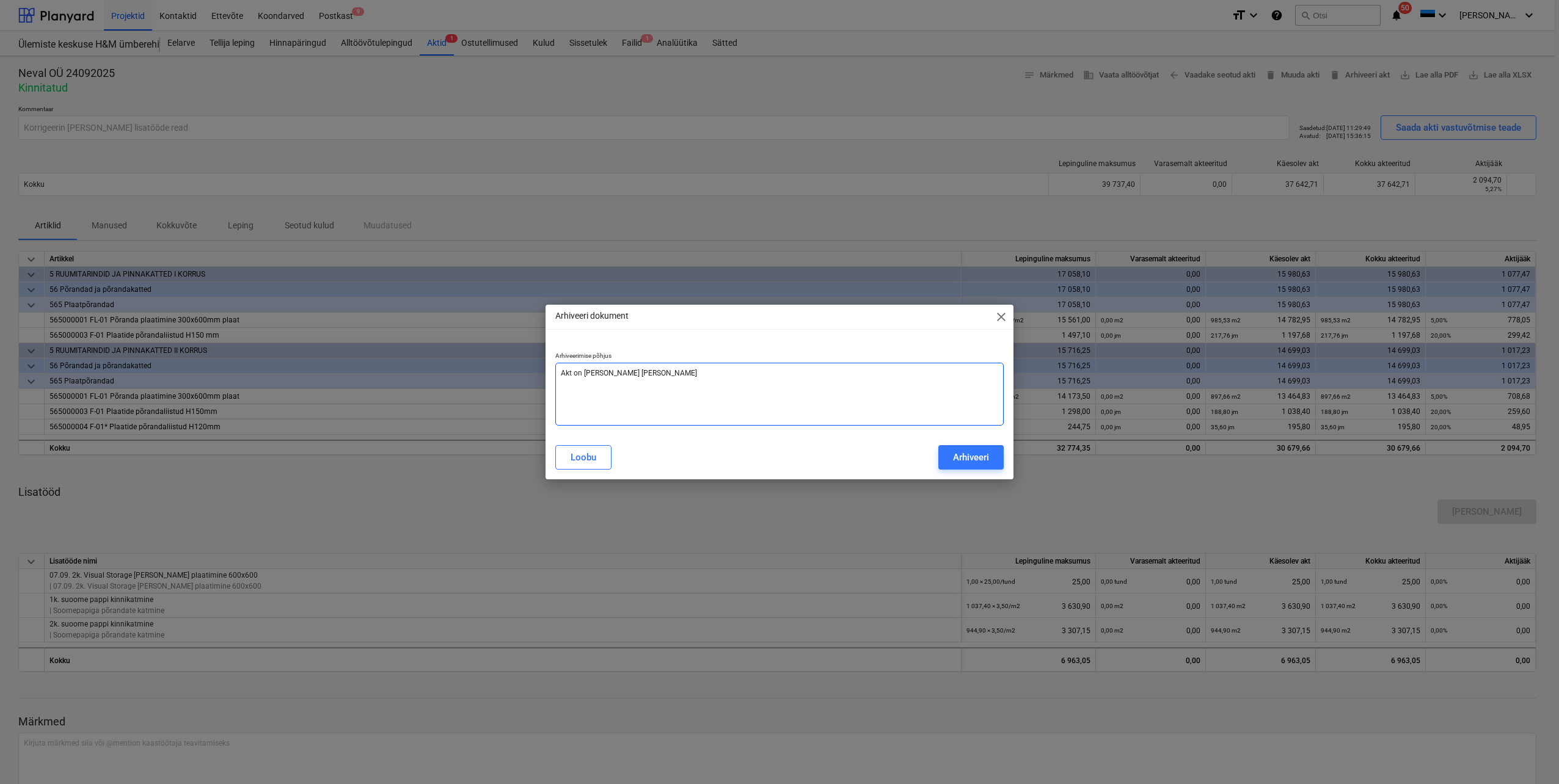
type textarea "x"
type textarea "Akt on [PERSON_NAME] teha vähemal"
type textarea "x"
type textarea "Akt on [PERSON_NAME] teha vähemalt"
type textarea "x"
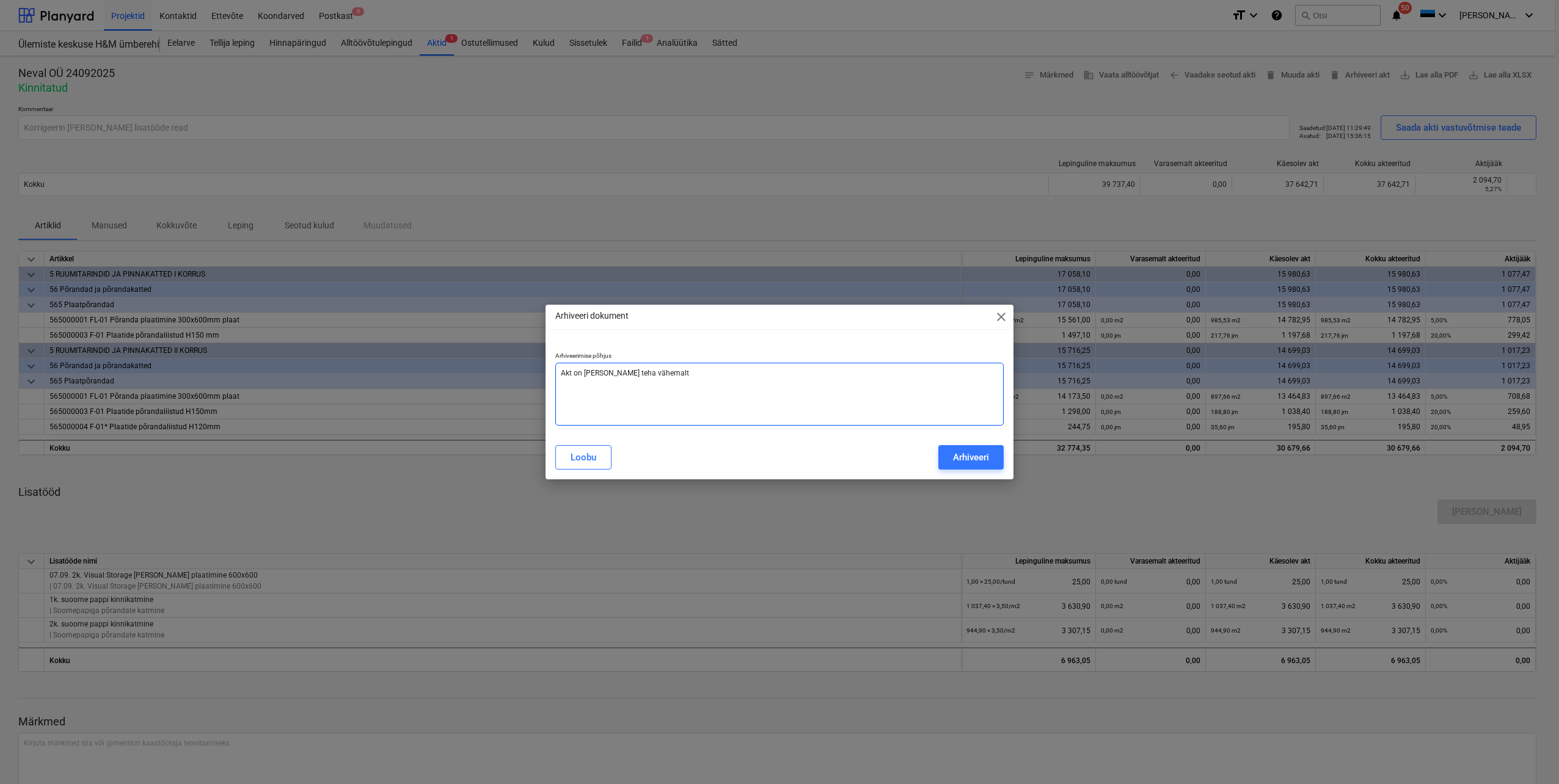
type textarea "Akt on [PERSON_NAME] teha vähemalt"
type textarea "x"
type textarea "Akt on [PERSON_NAME] teha vähemalt 1"
type textarea "x"
type textarea "Akt on [PERSON_NAME] teha vähemalt 10"
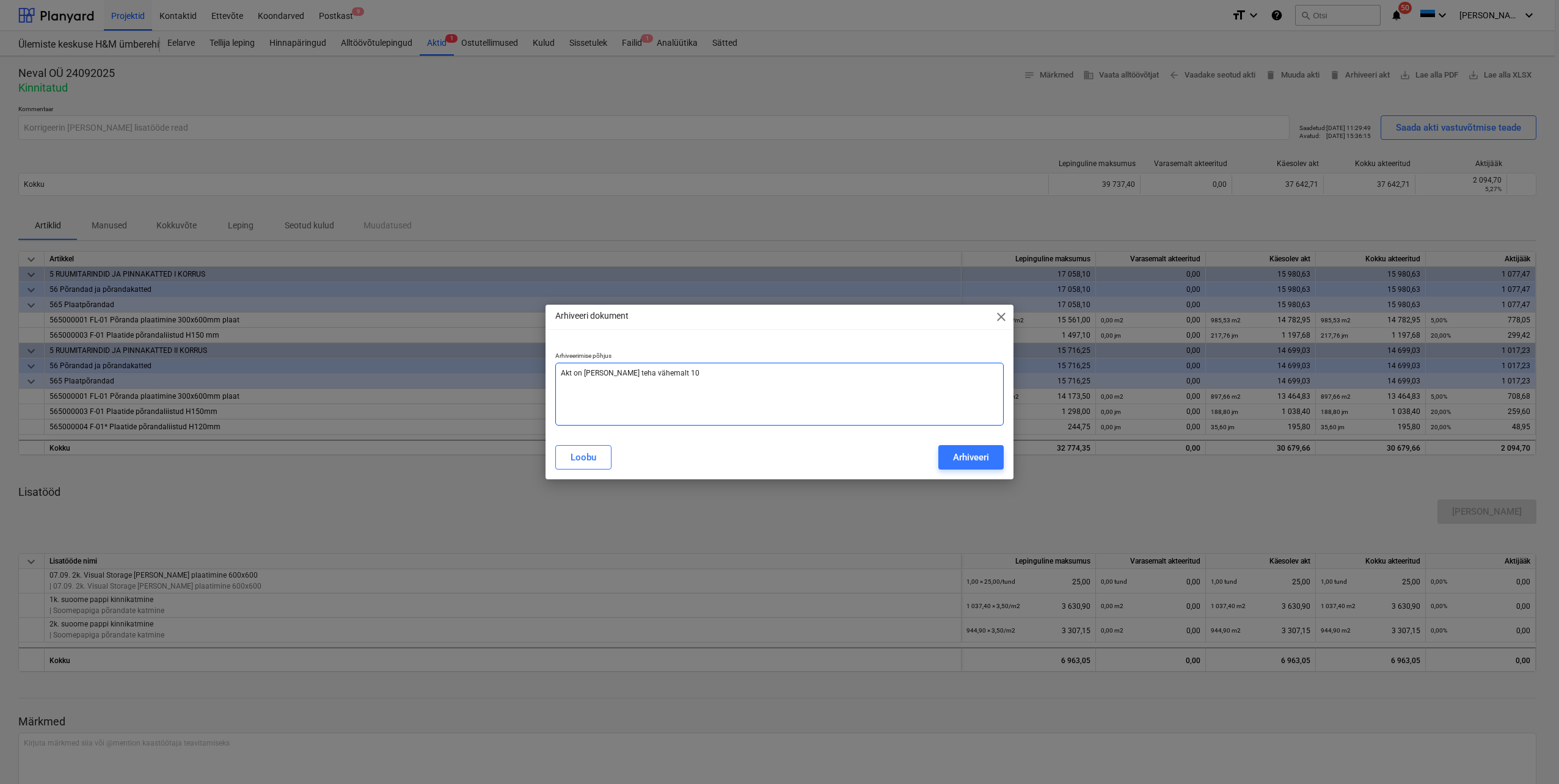
type textarea "x"
type textarea "Akt on [PERSON_NAME] teha vähemalt 10%"
type textarea "x"
type textarea "Akt on [PERSON_NAME] teha vähemalt 10%j"
type textarea "x"
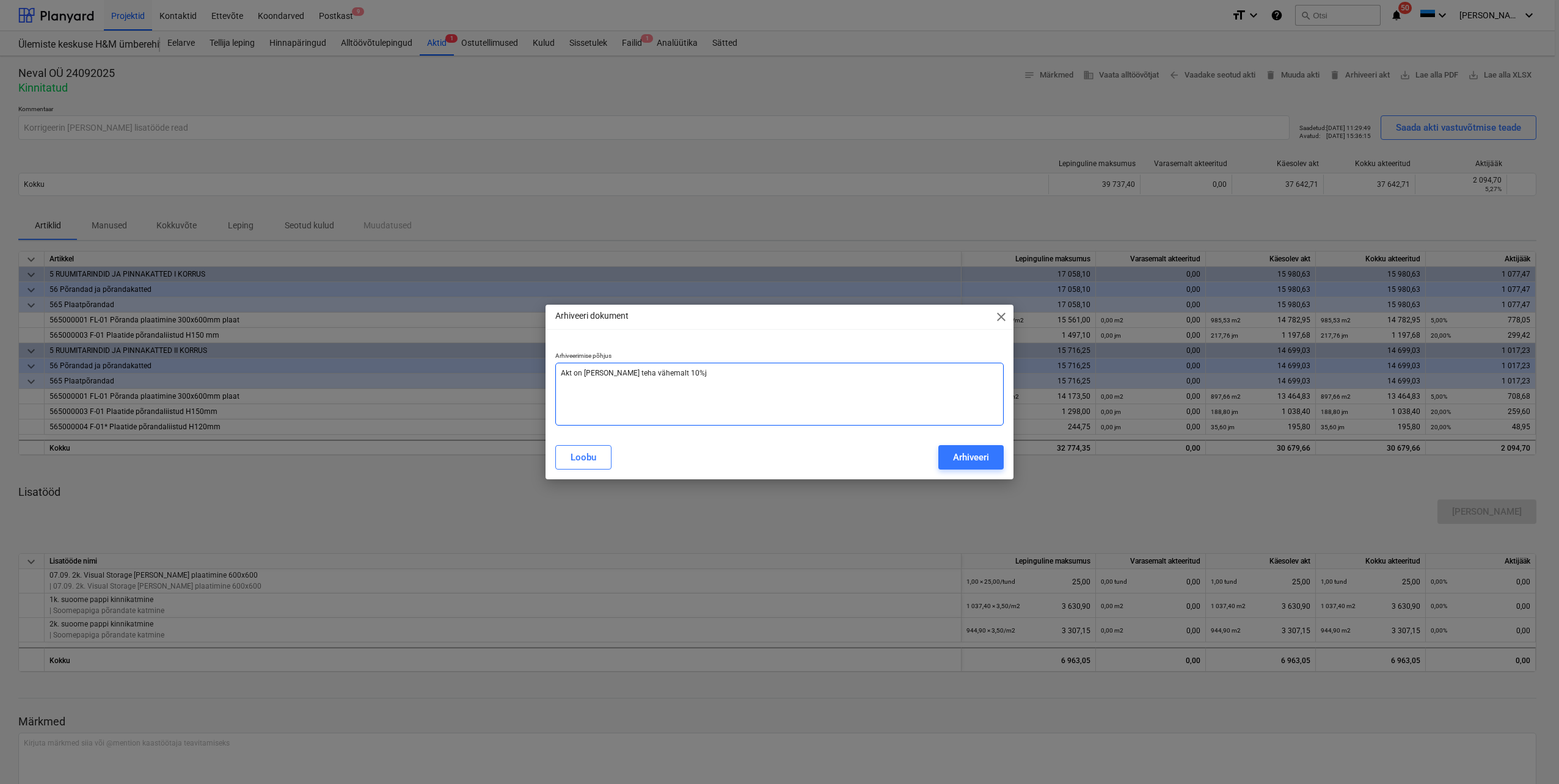
type textarea "Akt on [PERSON_NAME] teha vähemalt 10%[PERSON_NAME]"
type textarea "x"
type textarea "Akt on [PERSON_NAME] teha vähemalt 10%jää"
type textarea "x"
type textarea "Akt on [PERSON_NAME] teha vähemalt 10%jääg"
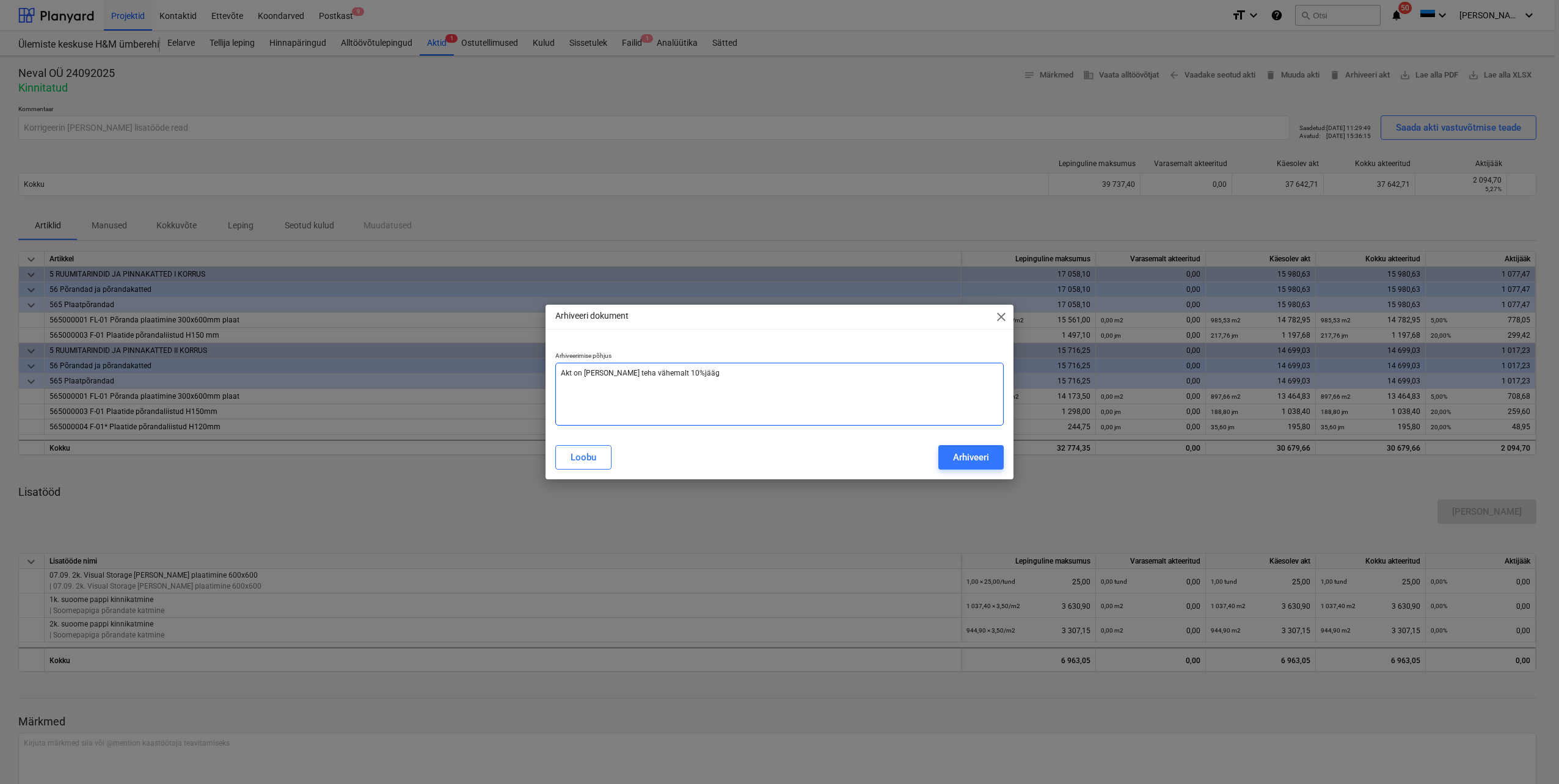
type textarea "x"
type textarea "Akt on [PERSON_NAME] teha vähemalt 10%jäägi"
type textarea "x"
type textarea "Akt on [PERSON_NAME] teha vähemalt 10%jäägig"
type textarea "x"
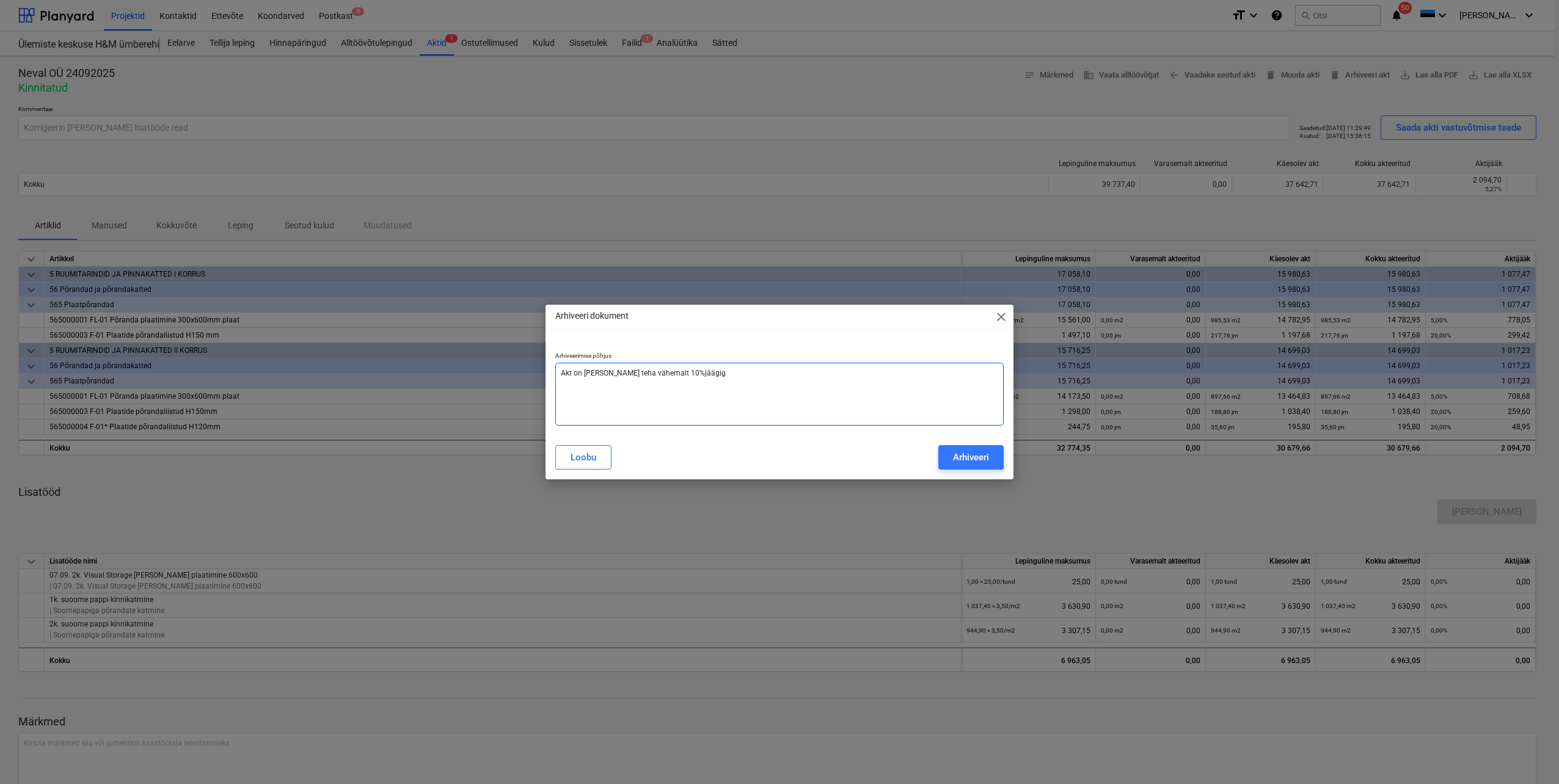
type textarea "Akt on [PERSON_NAME] teha vähemalt 10%jäägiga"
type textarea "x"
type textarea "Akt on [PERSON_NAME] teha vähemalt 10%jäägiga"
click at [975, 458] on div "Arhiveeri" at bounding box center [971, 457] width 36 height 16
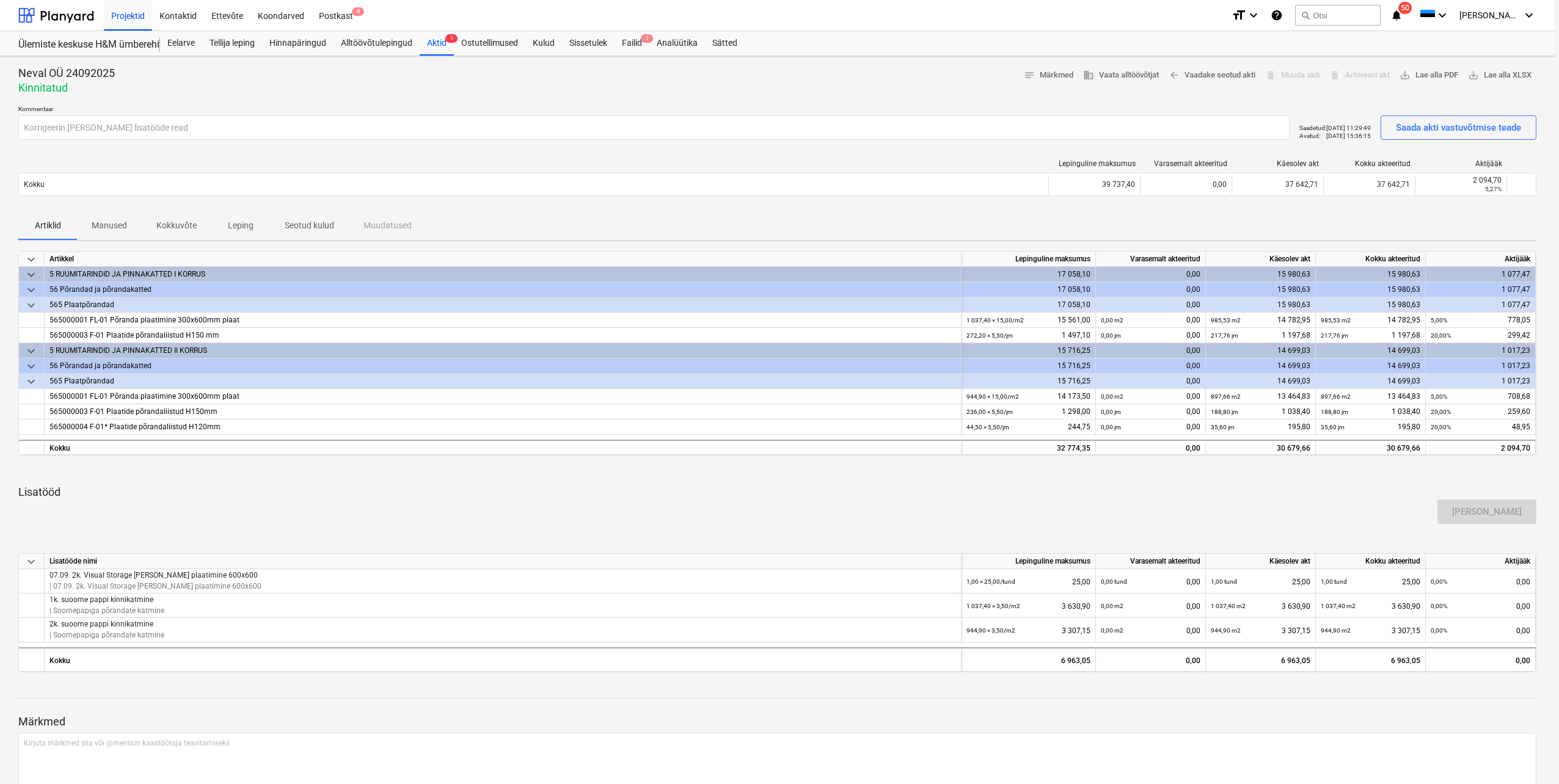
type textarea "x"
type input "Akt on [PERSON_NAME] teha vähemalt 10%jäägiga"
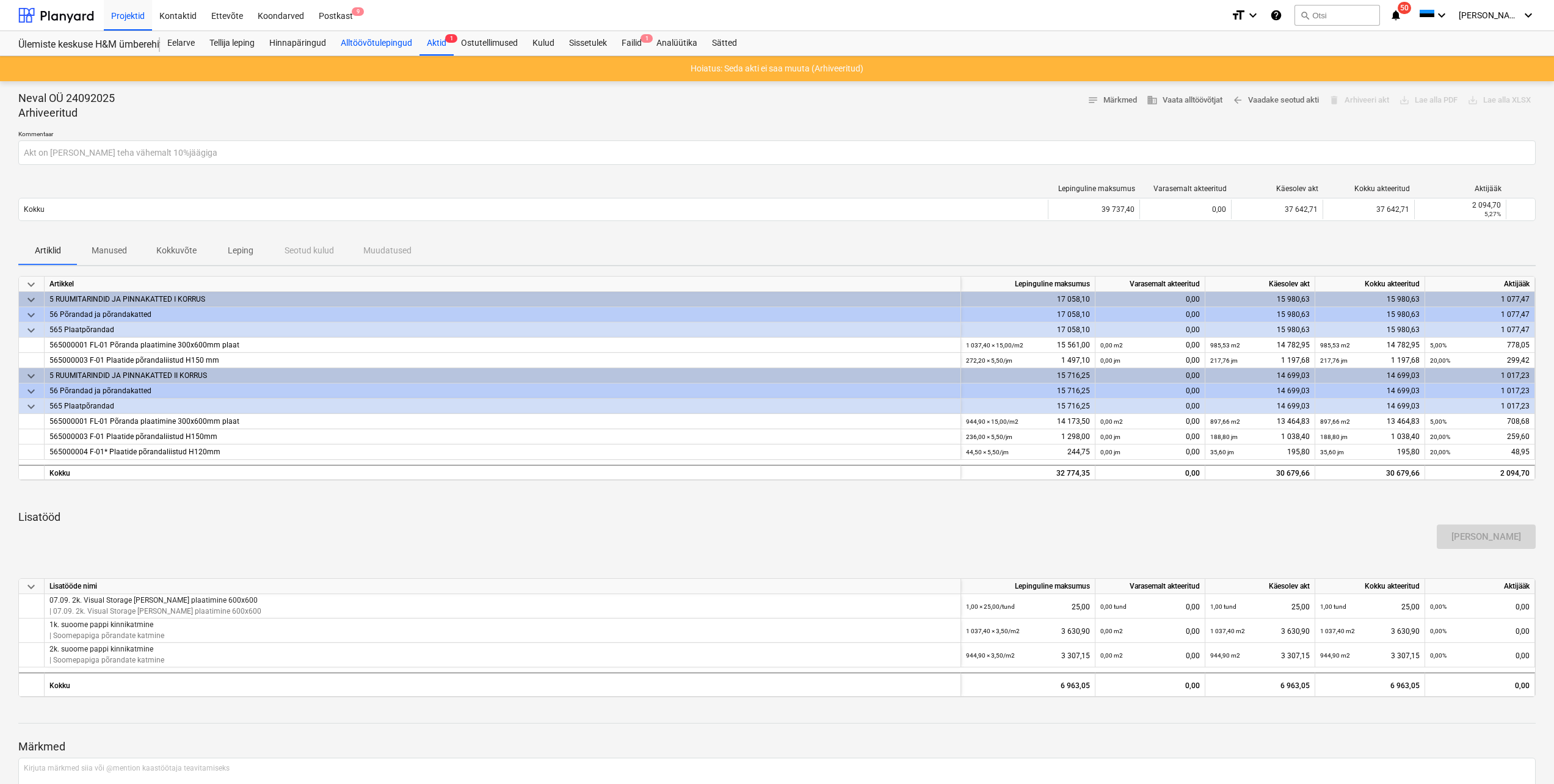
click at [367, 42] on div "Alltöövõtulepingud" at bounding box center [376, 43] width 86 height 24
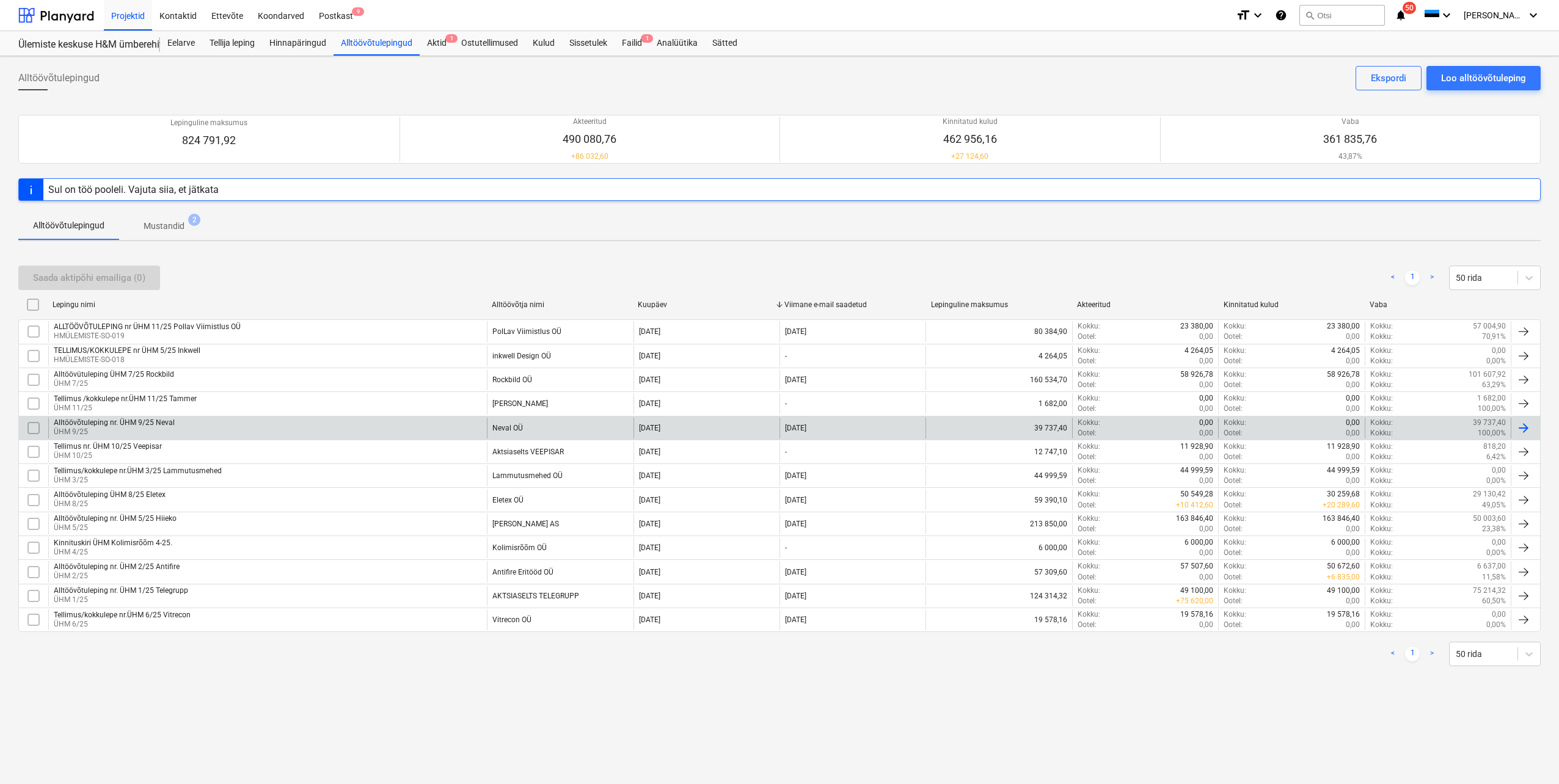
click at [196, 418] on div "Alltöövõtuleping nr. ÜHM 9/25 Neval ÜHM 9/25" at bounding box center [267, 428] width 438 height 21
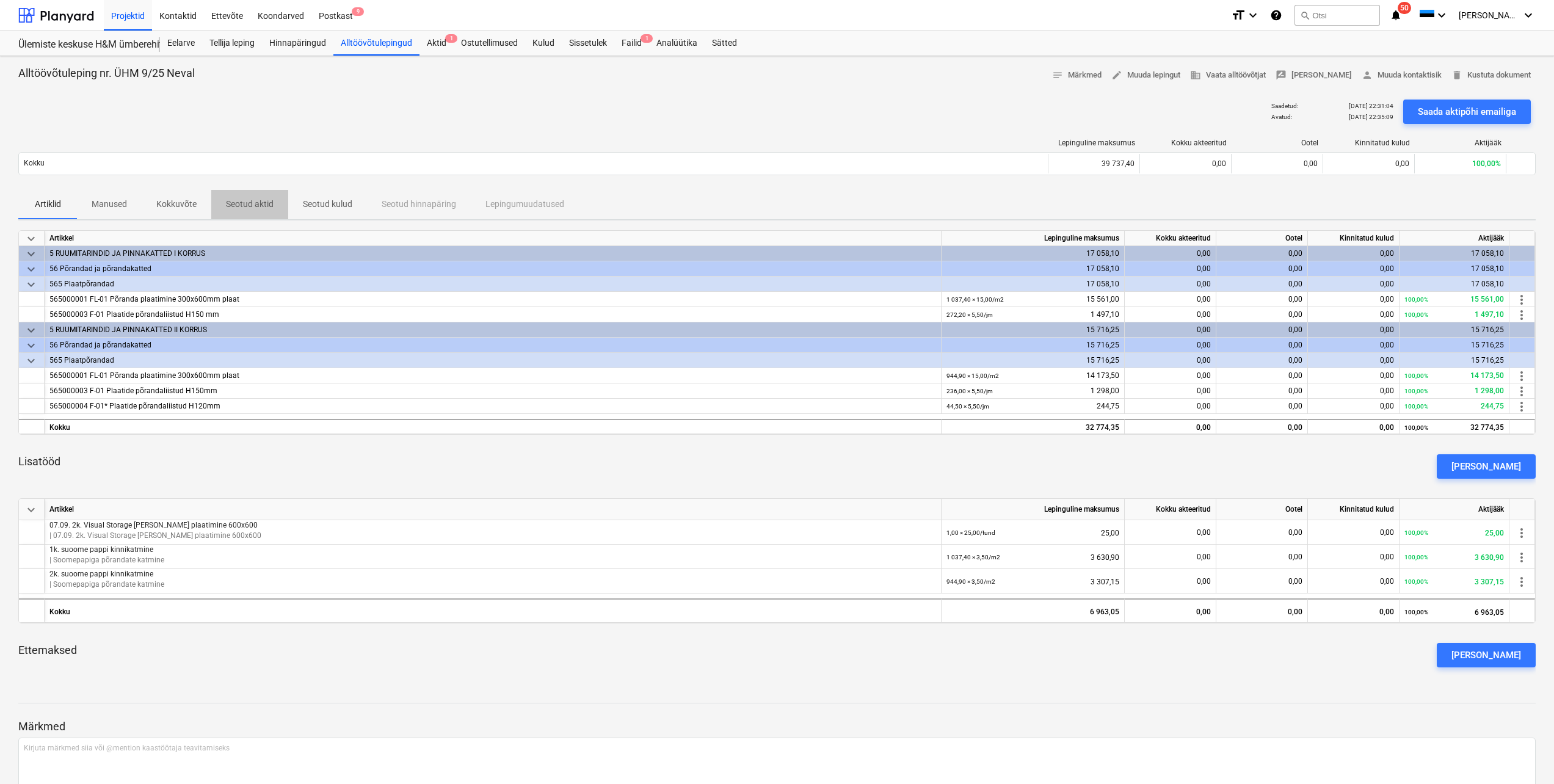
click at [259, 203] on p "Seotud aktid" at bounding box center [250, 204] width 48 height 13
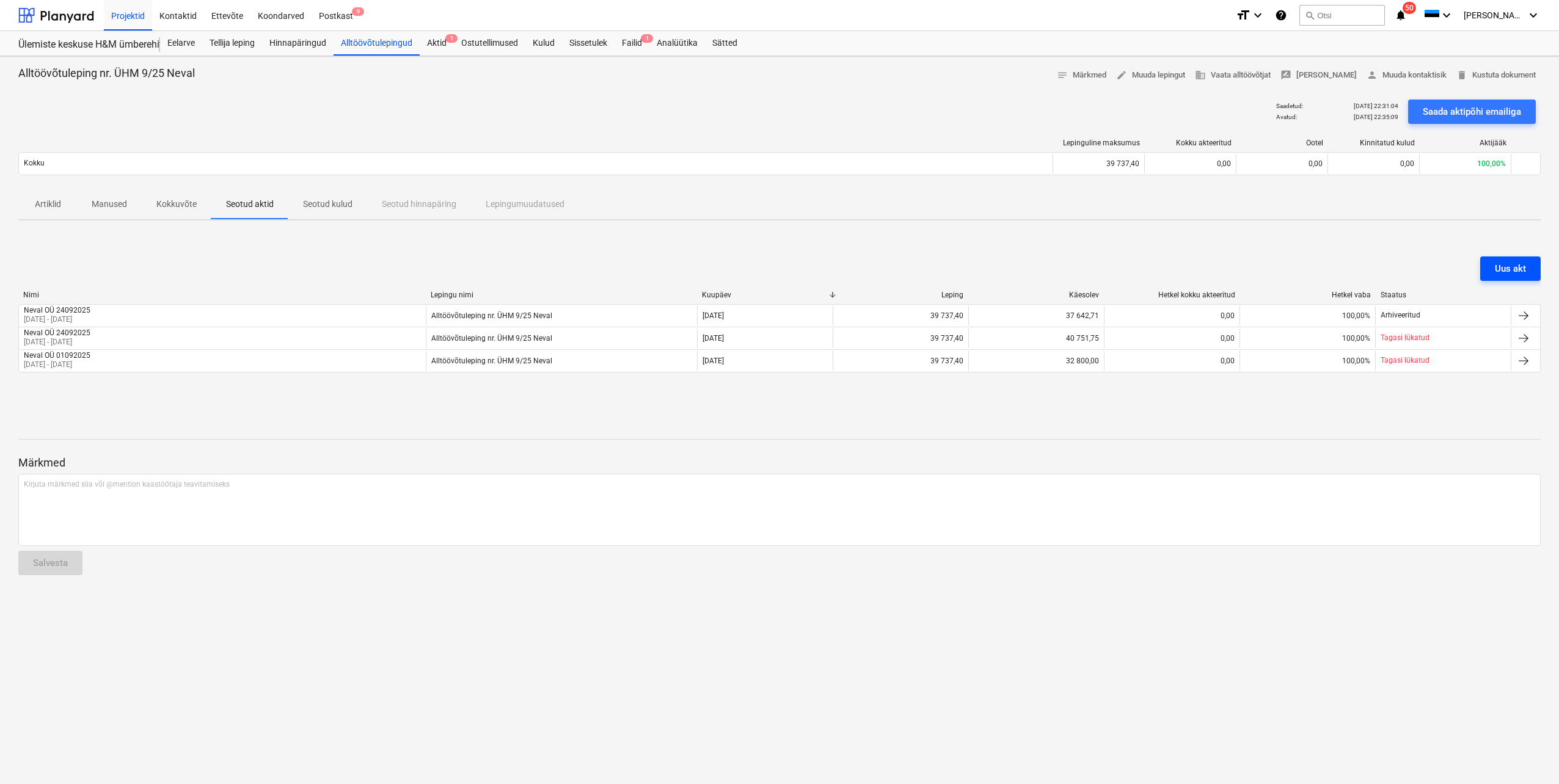
click at [1506, 268] on div "Uus akt" at bounding box center [1510, 269] width 31 height 16
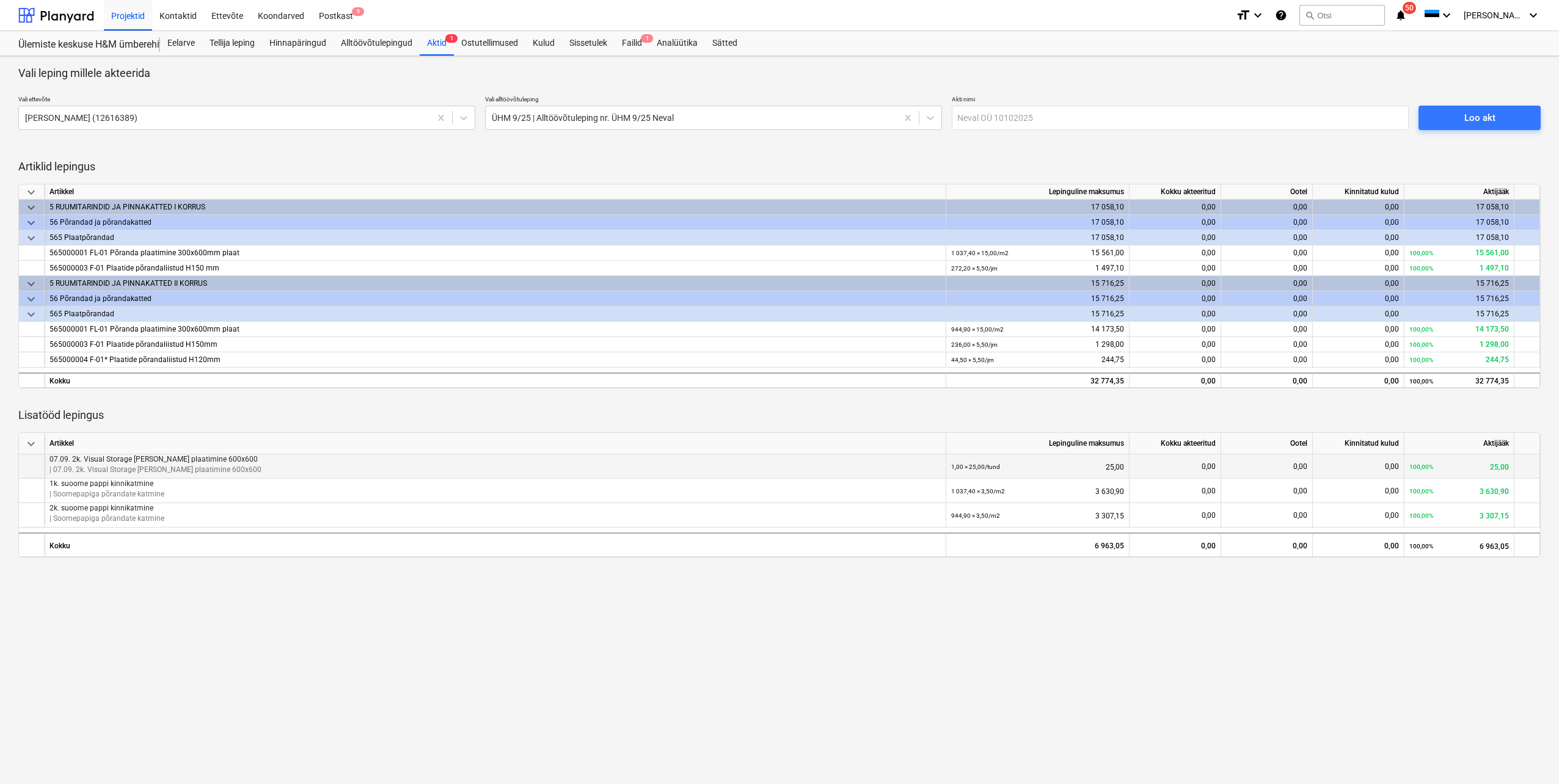
click at [1274, 462] on div "0,00" at bounding box center [1267, 466] width 92 height 24
click at [1157, 467] on div "0,00" at bounding box center [1176, 466] width 92 height 24
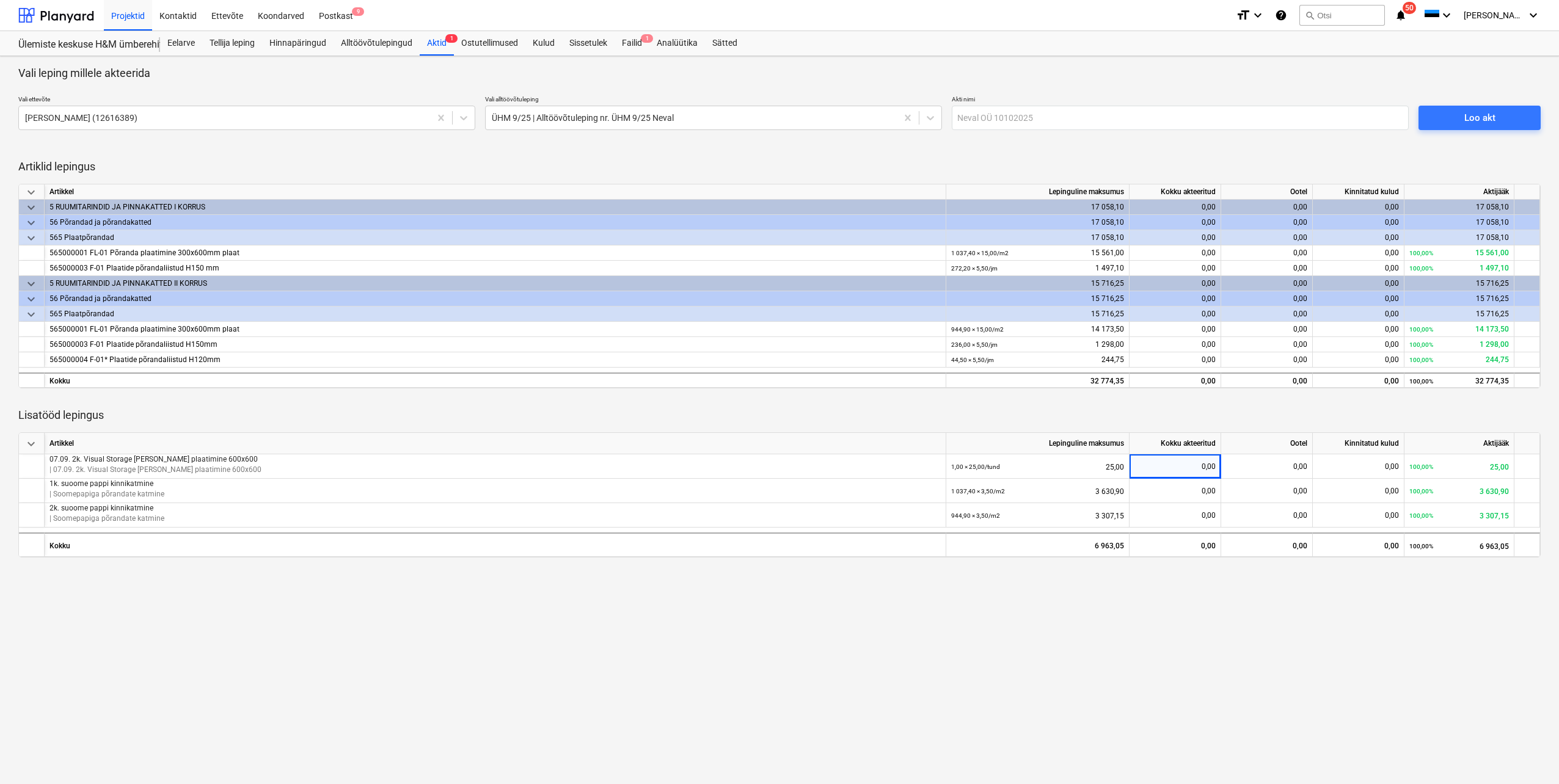
click at [1394, 400] on div at bounding box center [780, 403] width 1522 height 10
click at [1303, 133] on div "Vali ettevõte Neval OÜ (12616389) Vali alltöövõtuleping ÜHM 9/25 | Alltöövõtule…" at bounding box center [775, 112] width 1522 height 45
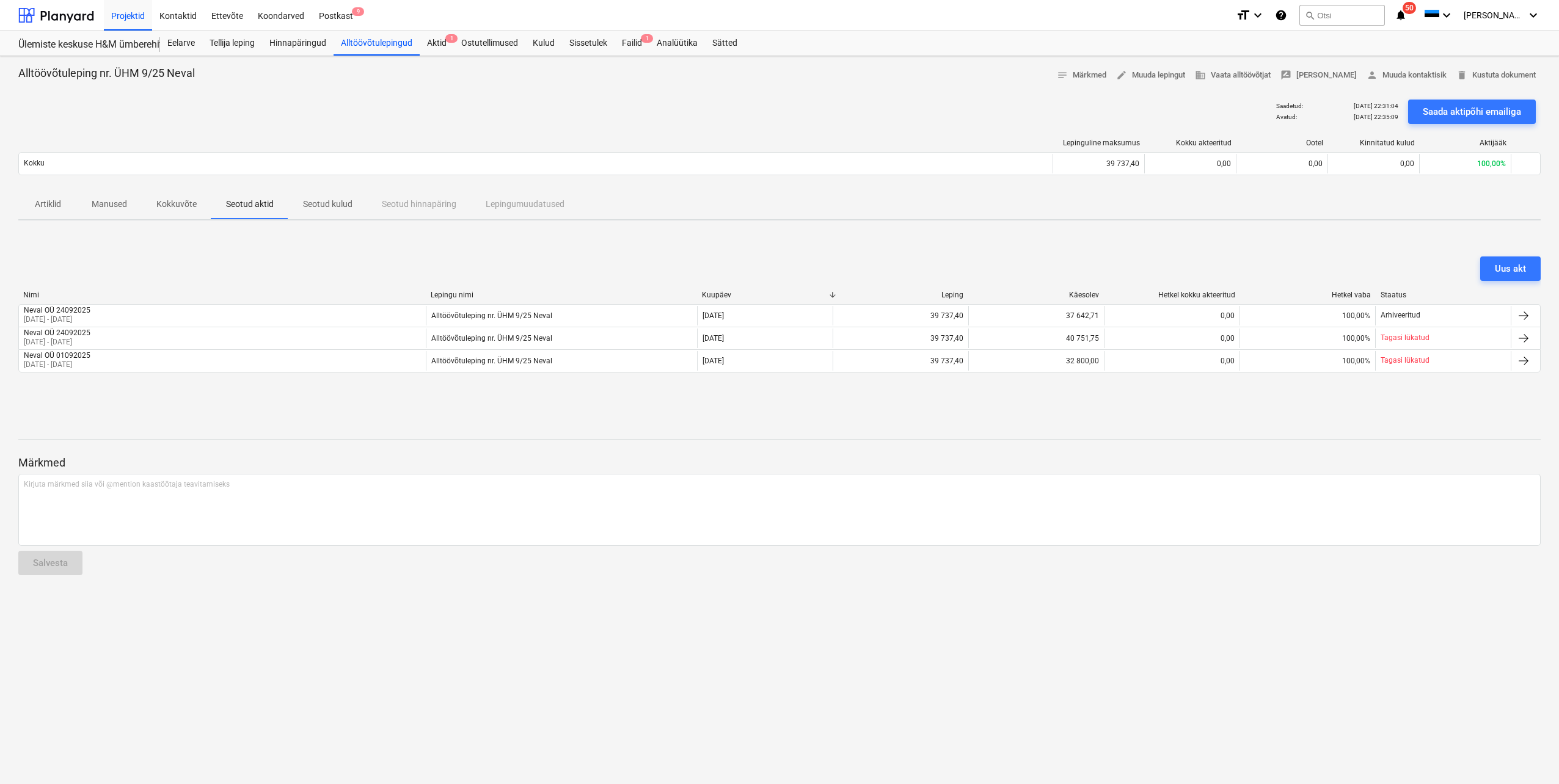
click at [314, 203] on p "Seotud kulud" at bounding box center [328, 204] width 50 height 13
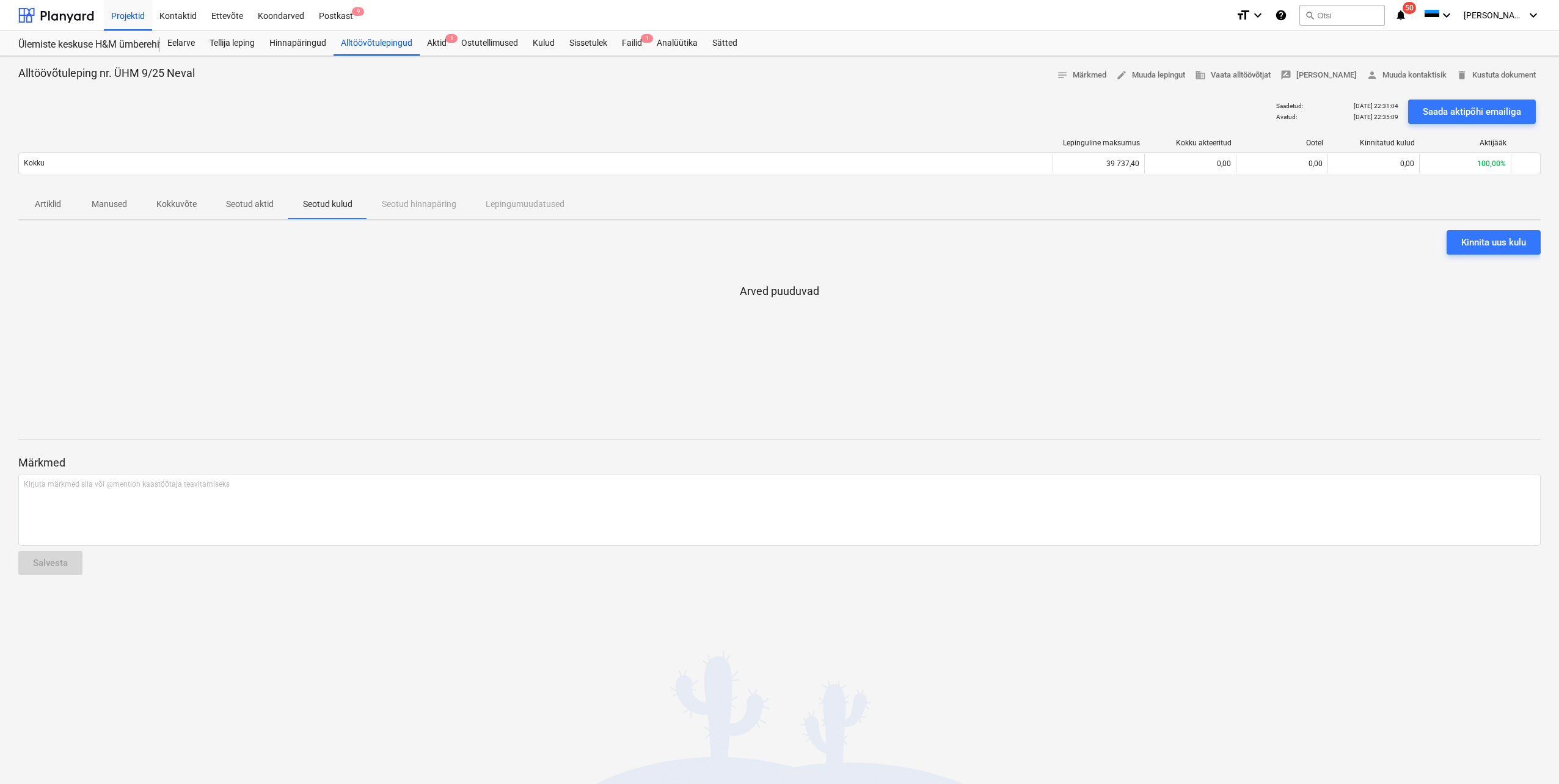
click at [243, 205] on p "Seotud aktid" at bounding box center [250, 204] width 48 height 13
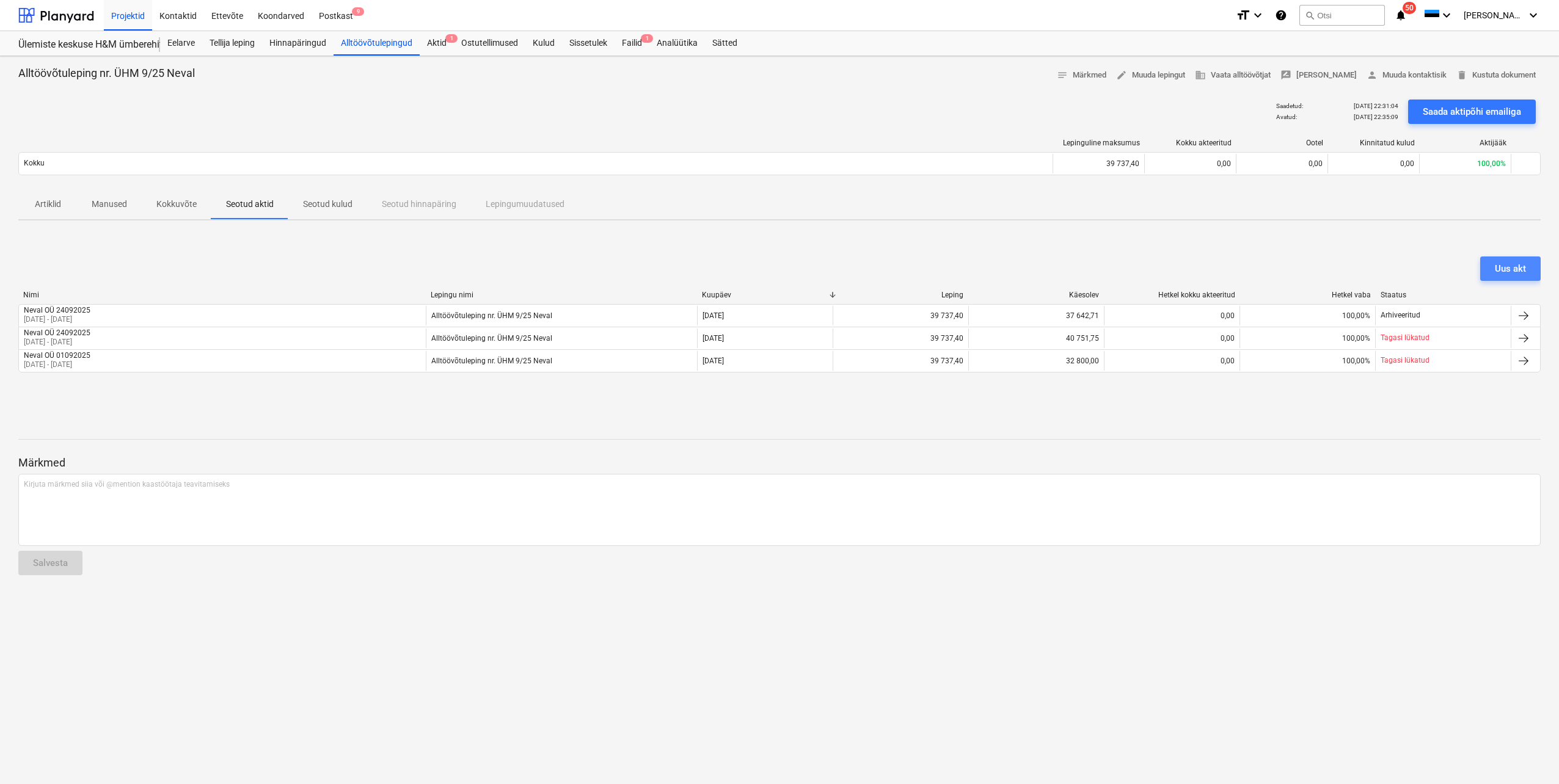
click at [1525, 264] on div "Uus akt" at bounding box center [1510, 269] width 31 height 16
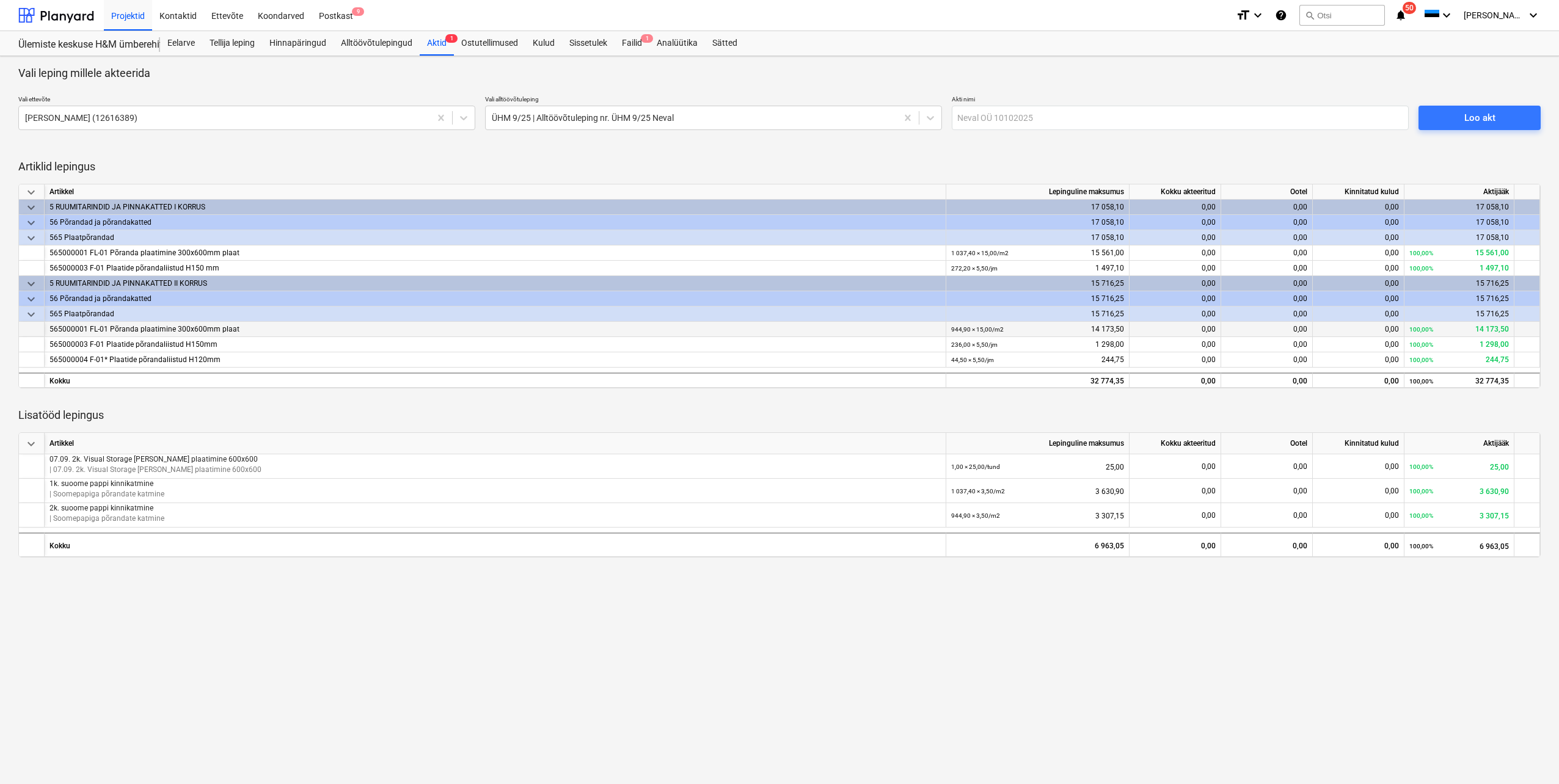
click at [1196, 331] on div "0,00" at bounding box center [1176, 329] width 92 height 15
click at [1255, 333] on div "0,00" at bounding box center [1267, 329] width 92 height 15
click at [1468, 116] on div "Loo akt" at bounding box center [1480, 118] width 31 height 16
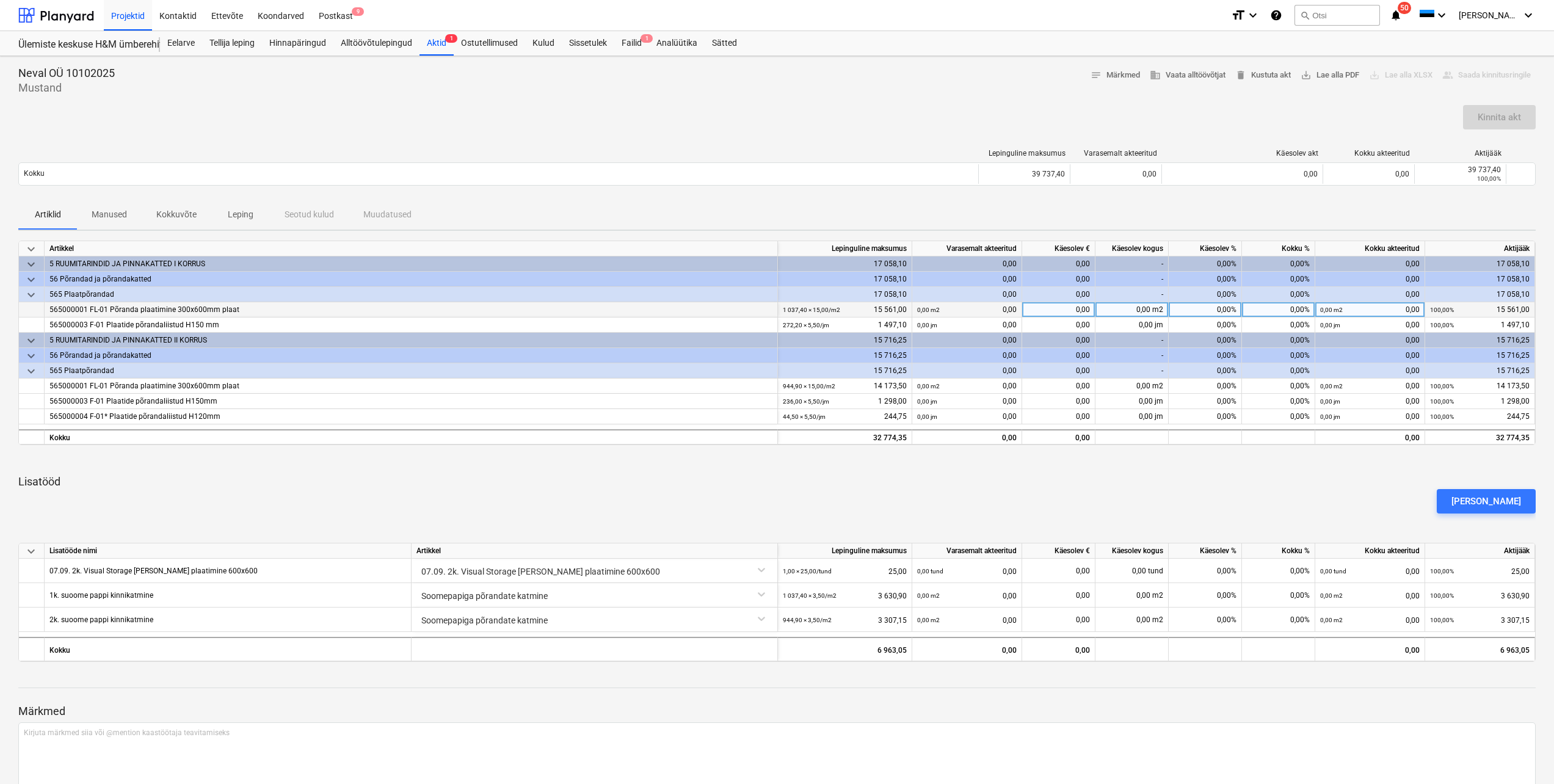
click at [1277, 310] on div "0,00%" at bounding box center [1278, 310] width 73 height 15
type input "90"
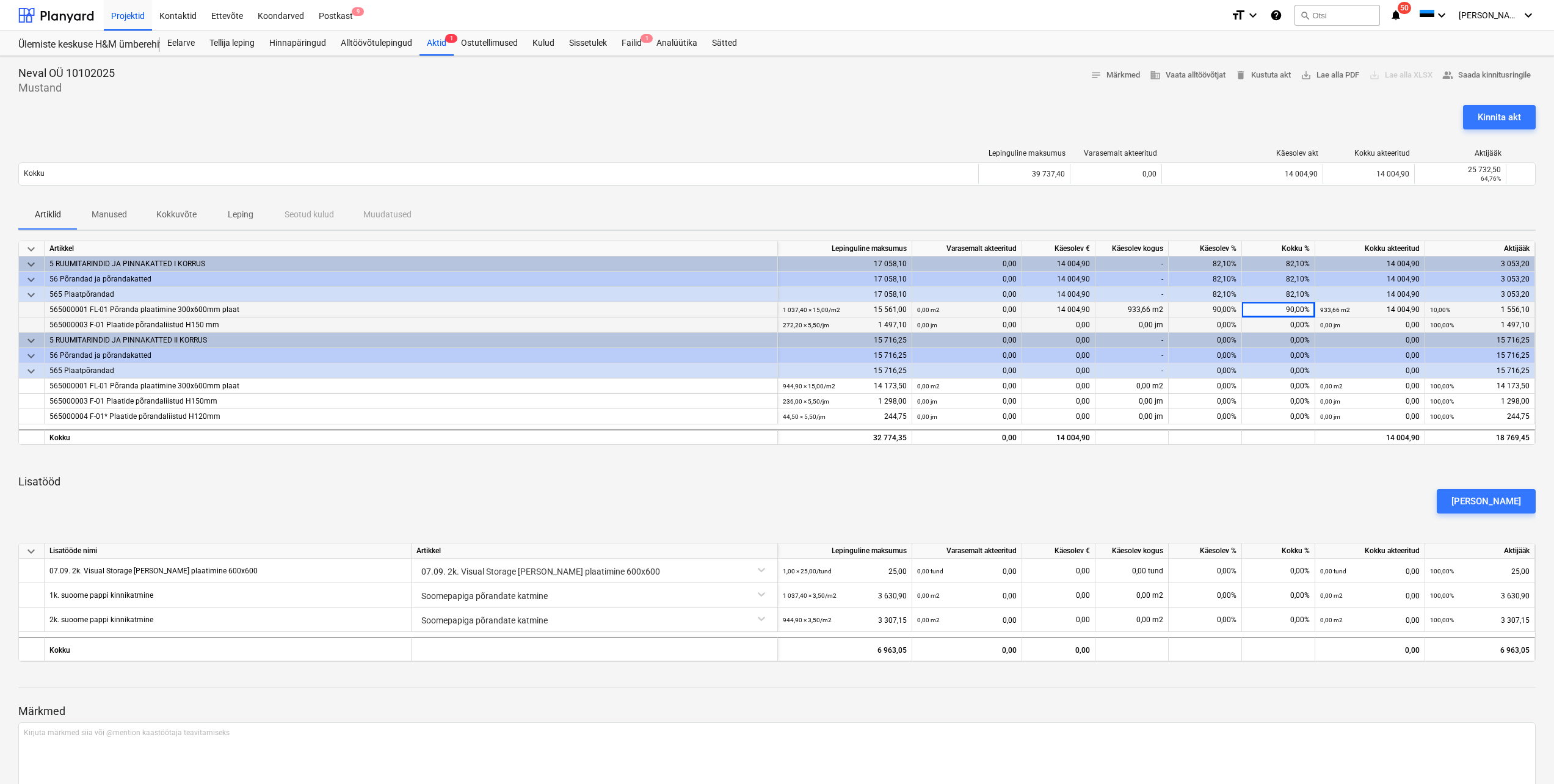
click at [1275, 328] on div "0,00%" at bounding box center [1278, 325] width 73 height 15
click at [1278, 326] on div "0,00%" at bounding box center [1278, 325] width 73 height 15
type input "90"
click at [1275, 383] on div "0,00%" at bounding box center [1278, 386] width 73 height 15
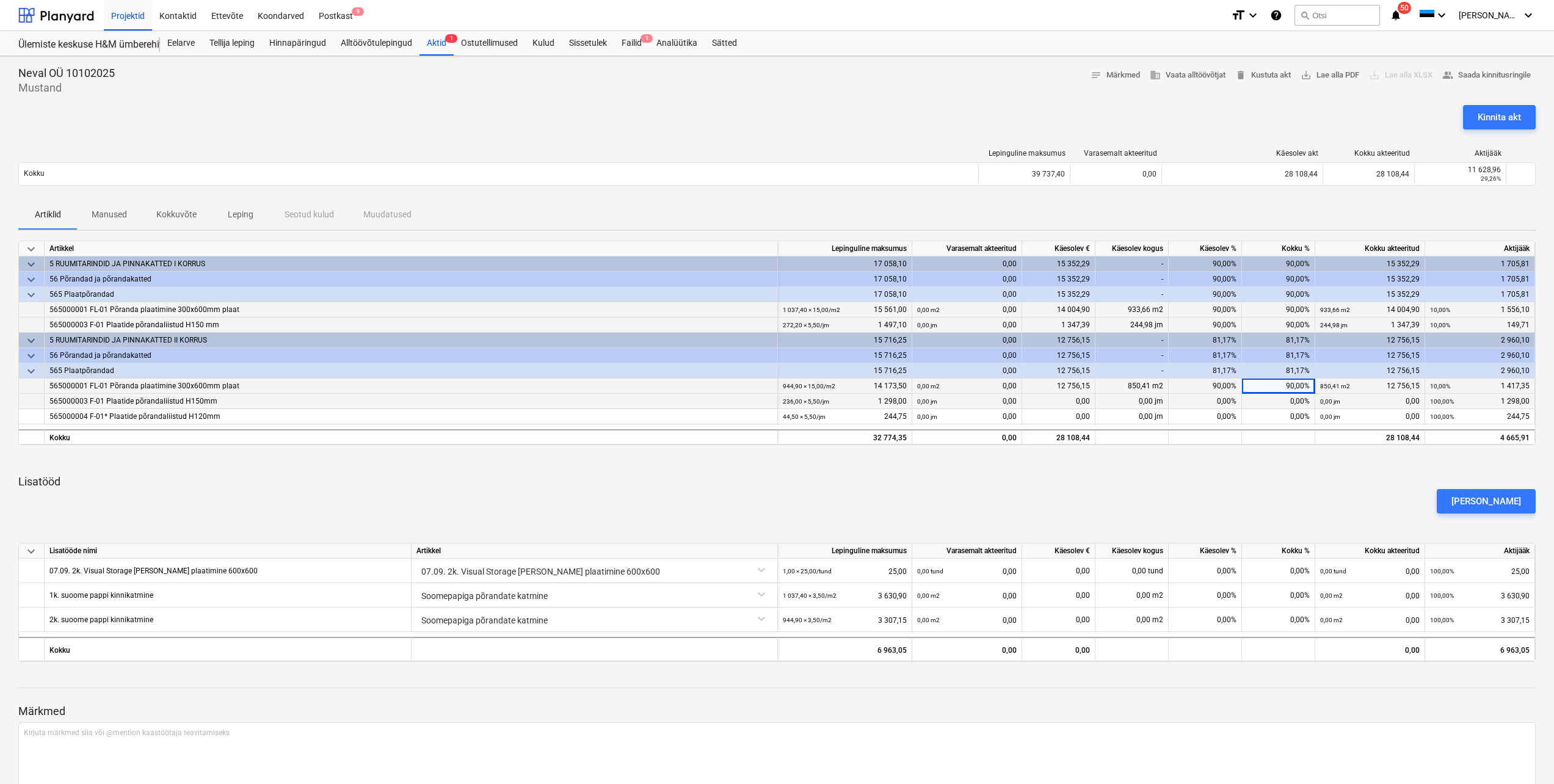
click at [1276, 402] on div "0,00%" at bounding box center [1278, 401] width 73 height 15
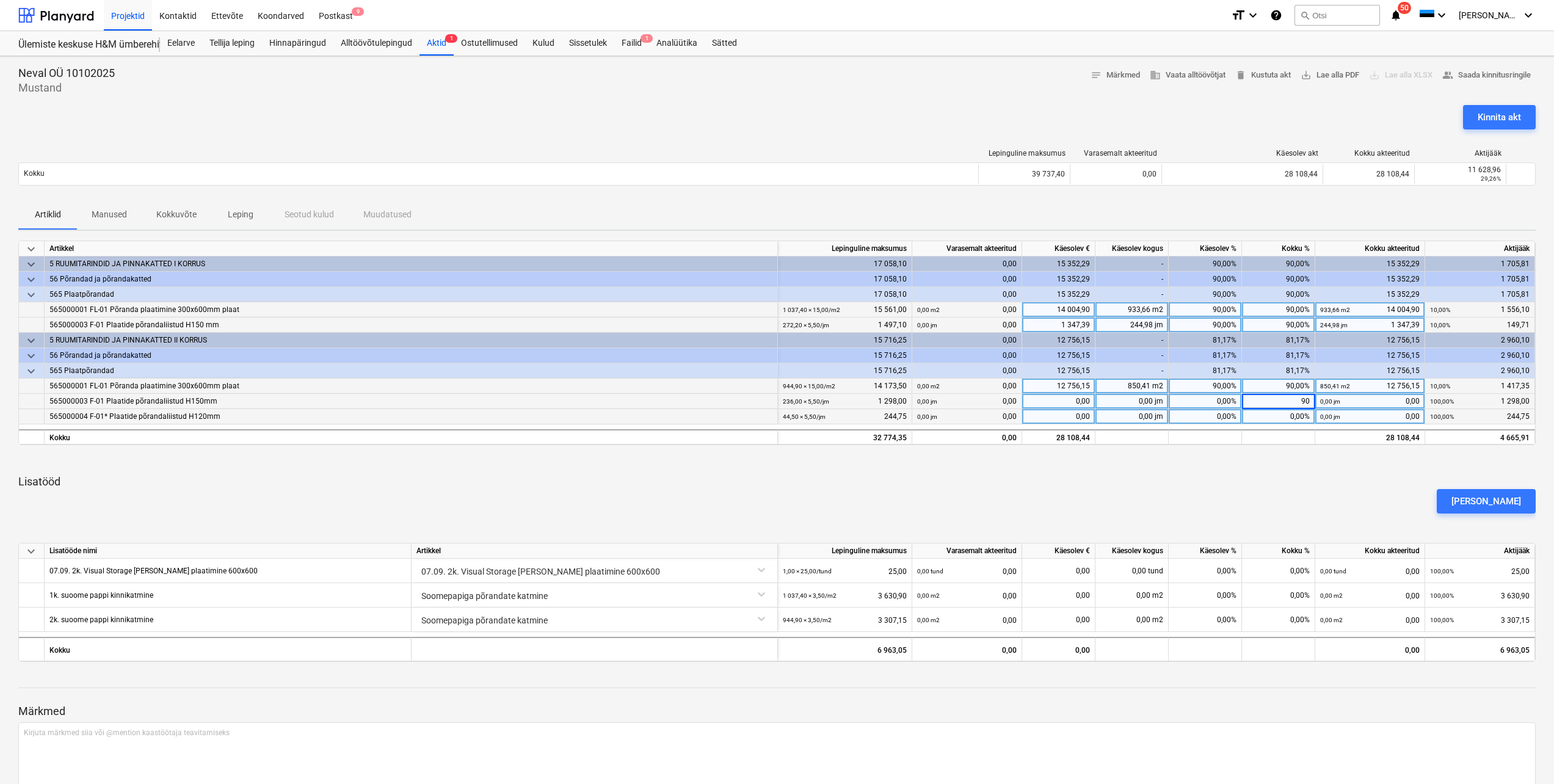
click at [1278, 416] on div "0,00%" at bounding box center [1278, 416] width 73 height 15
click at [1275, 494] on div "[PERSON_NAME]" at bounding box center [777, 501] width 1527 height 34
click at [1290, 574] on div "0,00%" at bounding box center [1278, 571] width 73 height 24
type input "90"
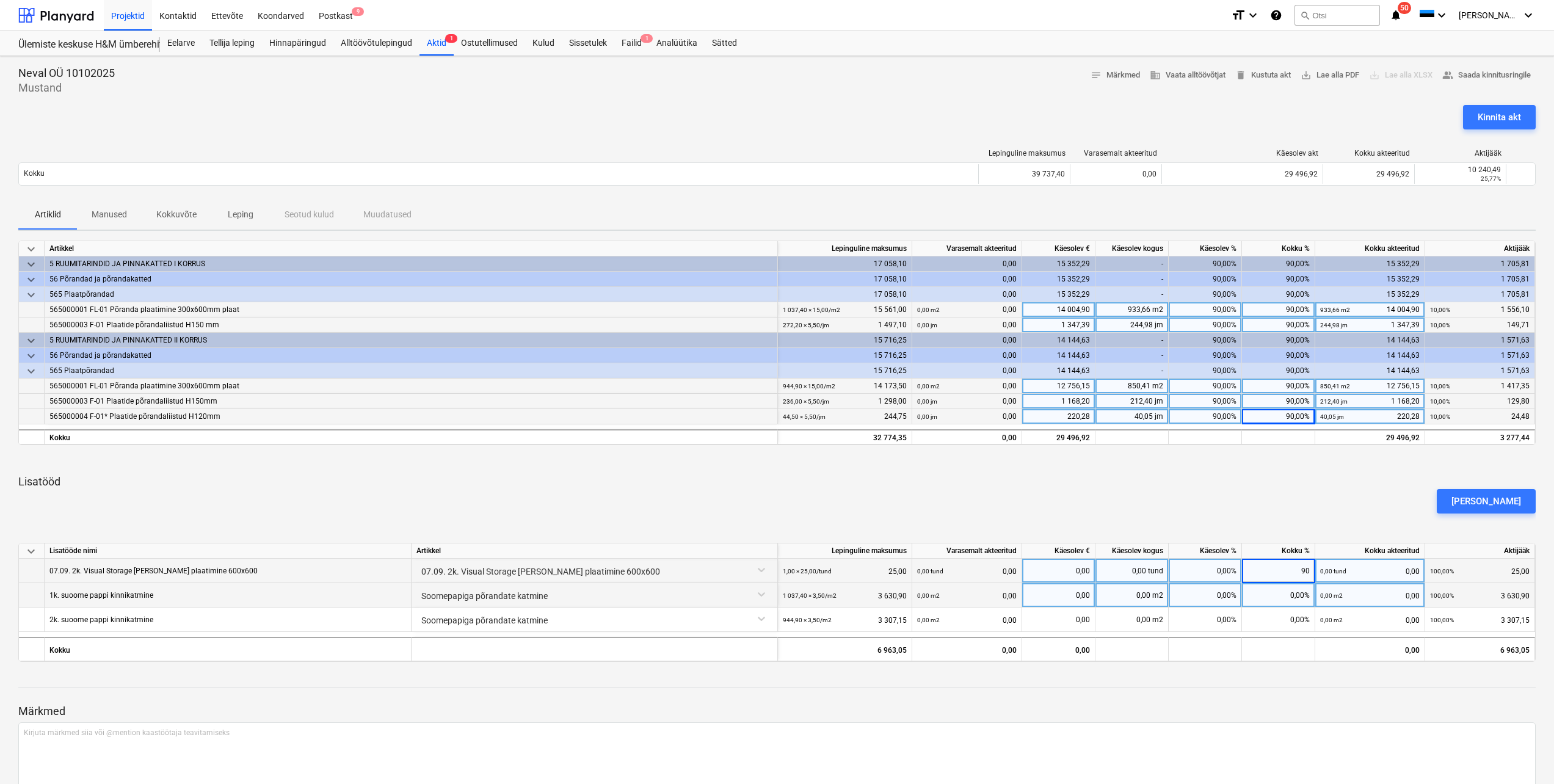
click at [1289, 599] on div "0,00%" at bounding box center [1278, 595] width 73 height 24
click at [1287, 616] on div "0,00%" at bounding box center [1278, 620] width 73 height 24
type input "90"
click at [1279, 679] on div at bounding box center [777, 676] width 1517 height 10
click at [1291, 620] on div "90,00%" at bounding box center [1278, 620] width 73 height 24
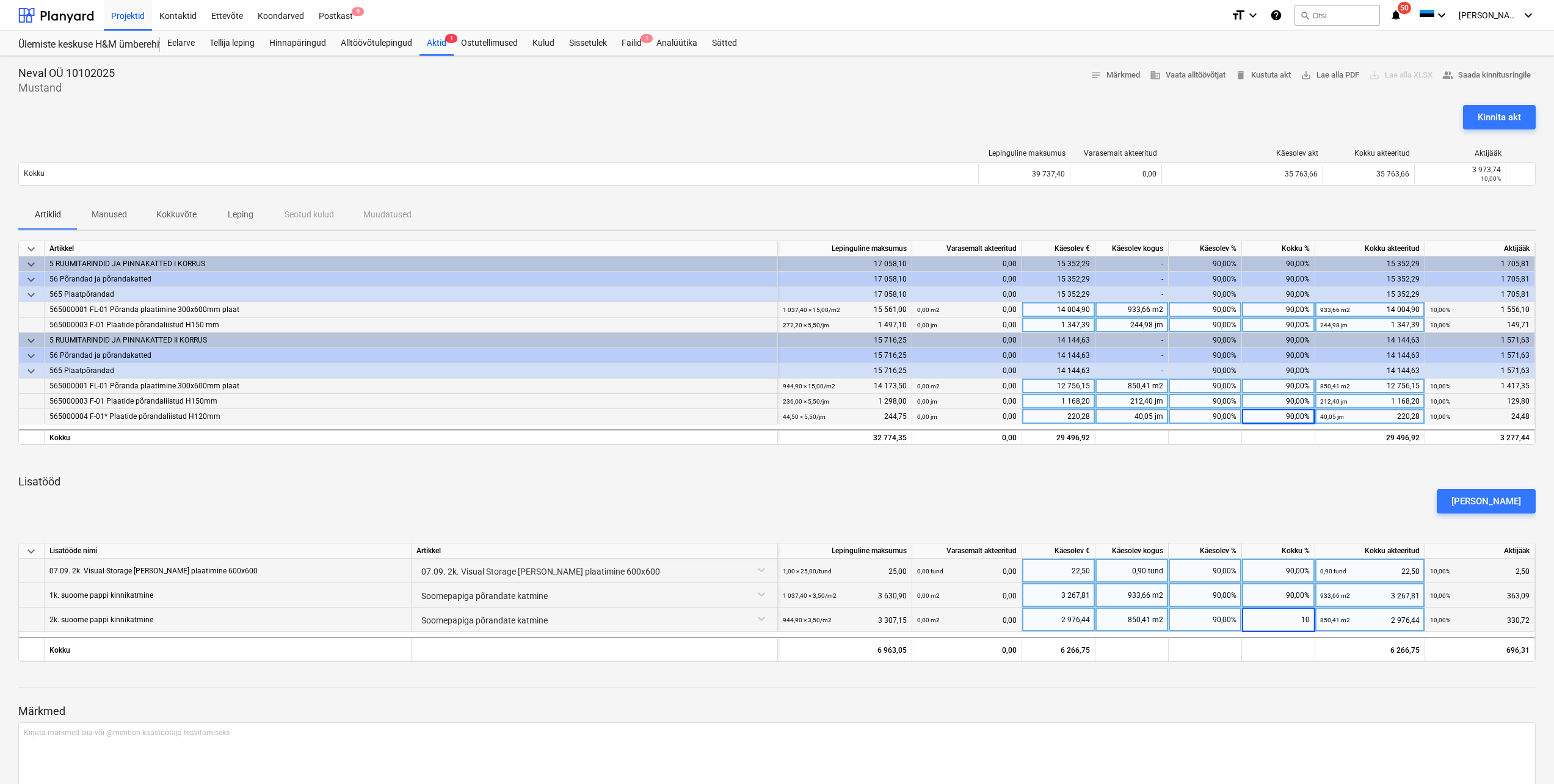
type input "100"
click at [1285, 602] on div "90,00%" at bounding box center [1278, 595] width 73 height 24
type input "100"
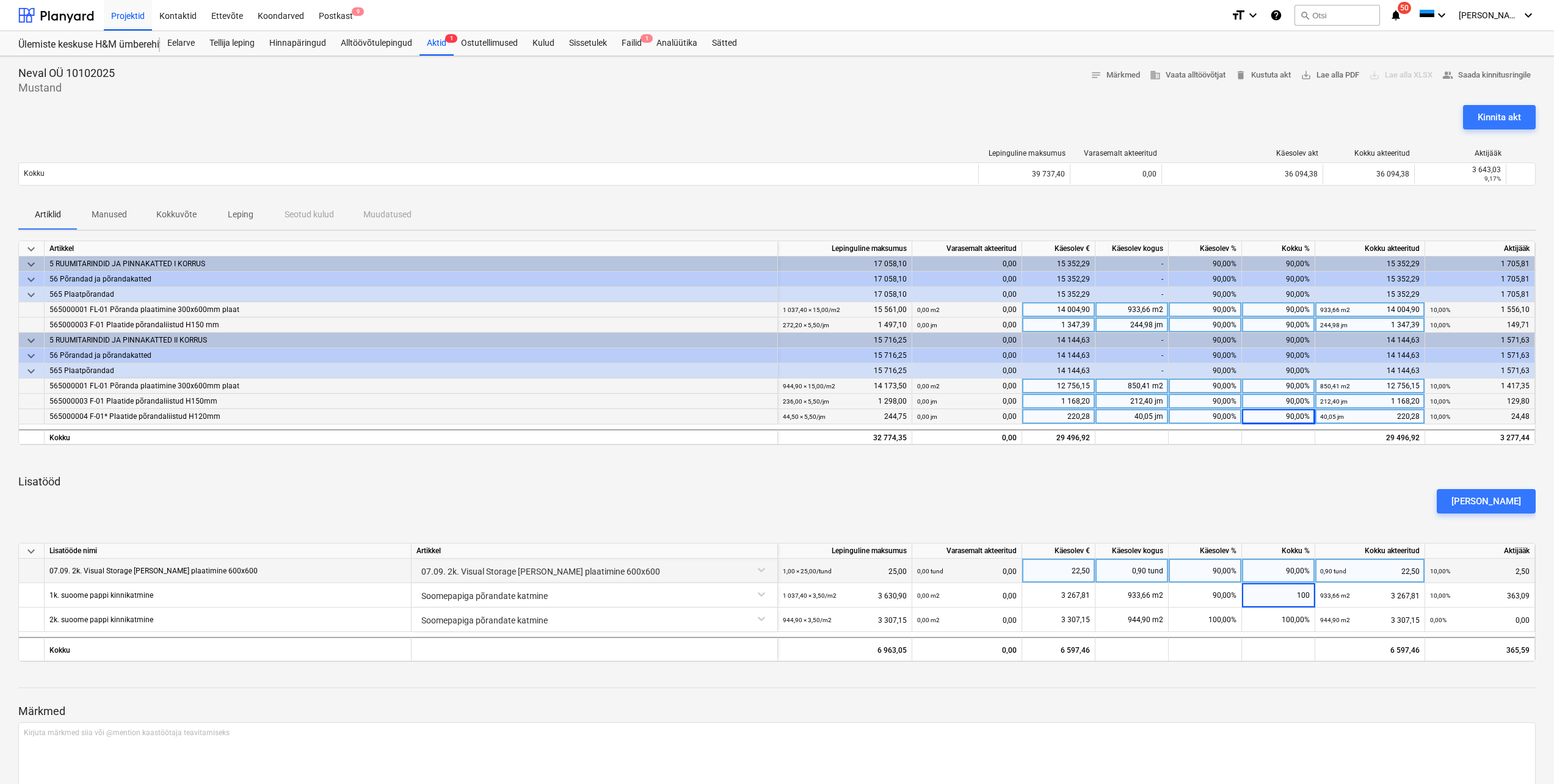
click at [1278, 572] on div "90,00%" at bounding box center [1278, 571] width 73 height 24
type input "0"
type input "100"
click at [1270, 488] on div "[PERSON_NAME]" at bounding box center [777, 501] width 1527 height 34
click at [1285, 310] on div "90,00%" at bounding box center [1278, 310] width 73 height 15
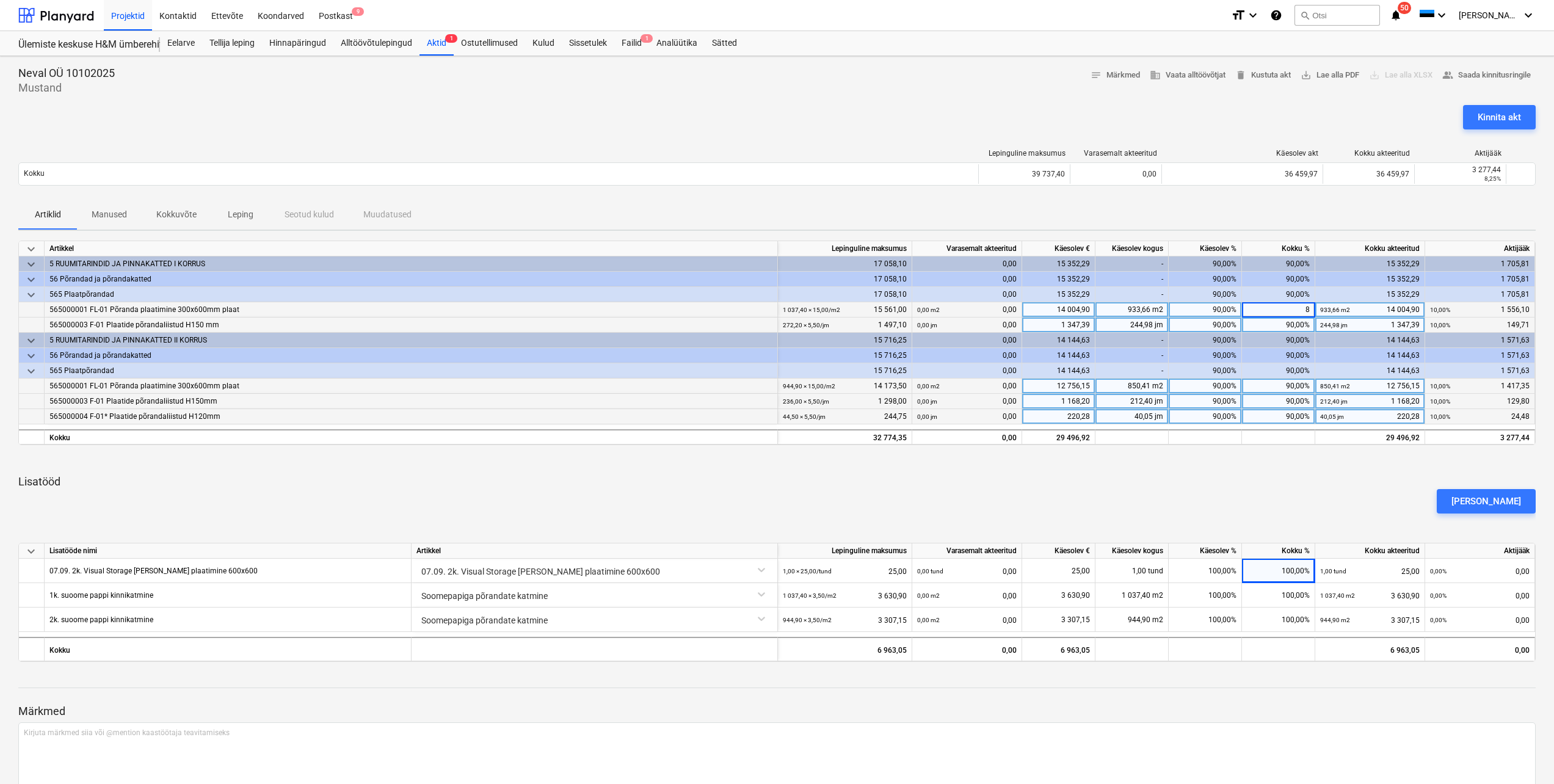
type input "85"
click at [1283, 328] on div "90,00%" at bounding box center [1278, 325] width 73 height 15
type input "85"
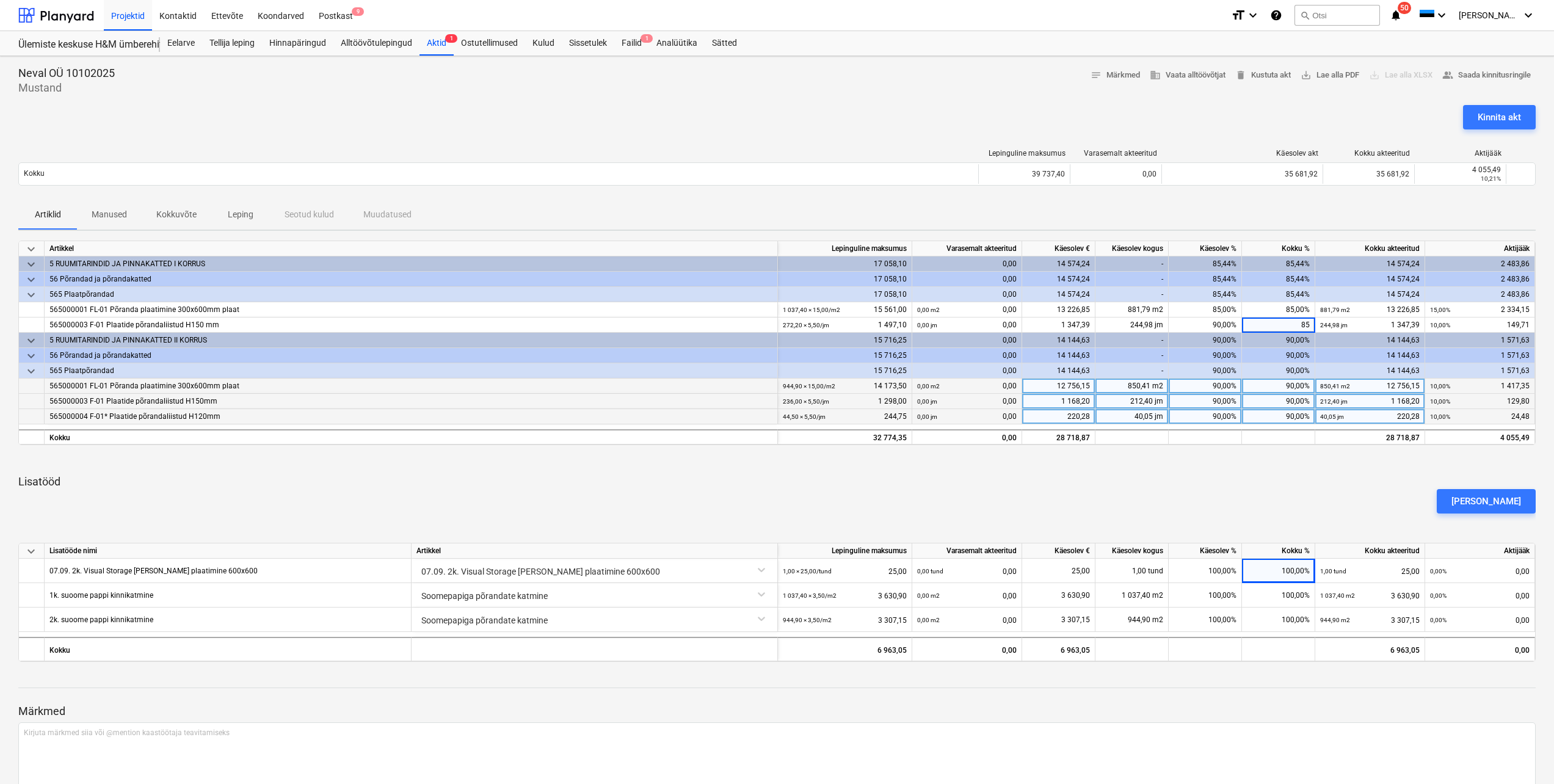
click at [1269, 389] on div "90,00%" at bounding box center [1278, 386] width 73 height 15
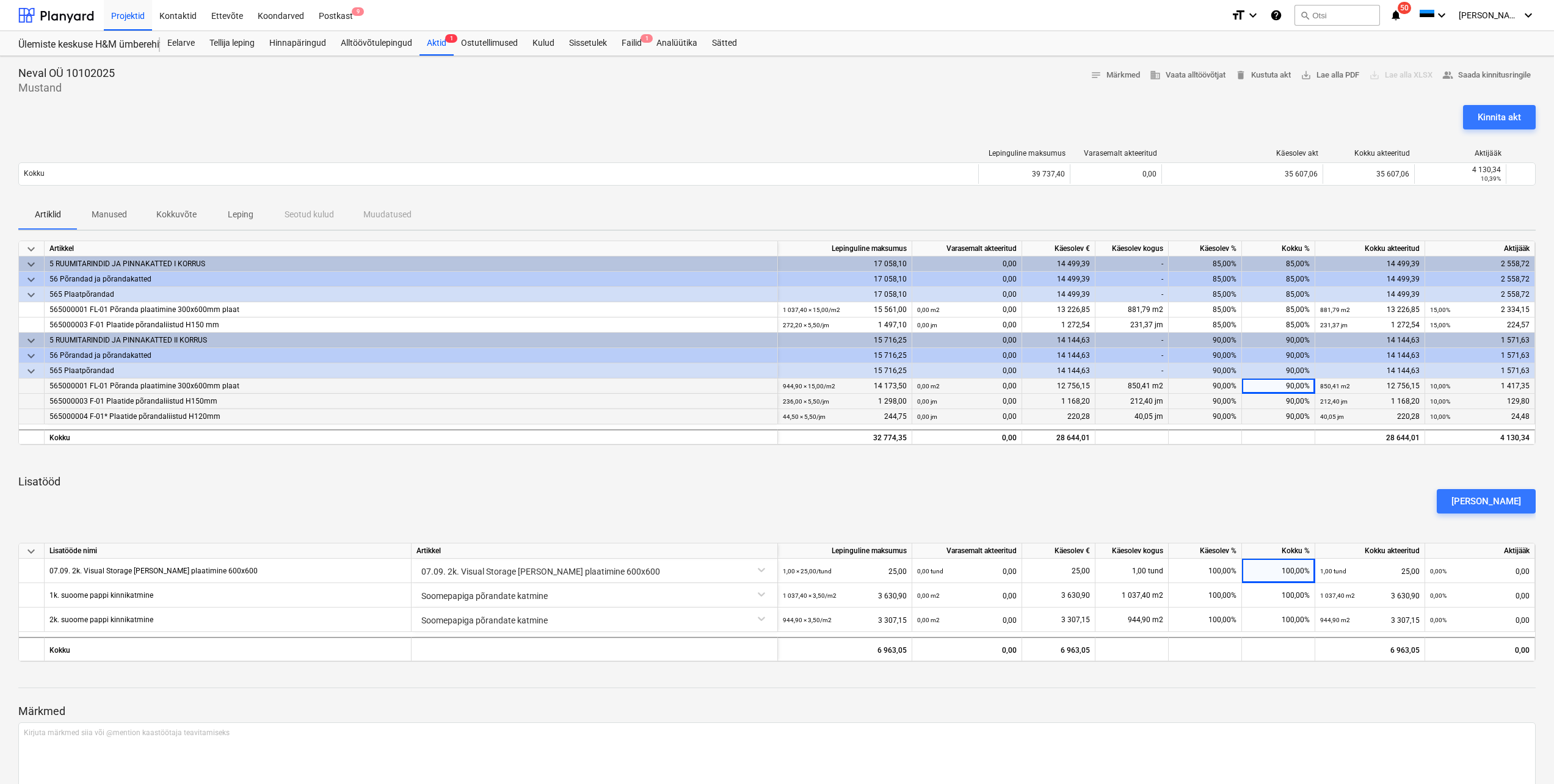
click at [1275, 388] on div "90,00%" at bounding box center [1278, 386] width 73 height 15
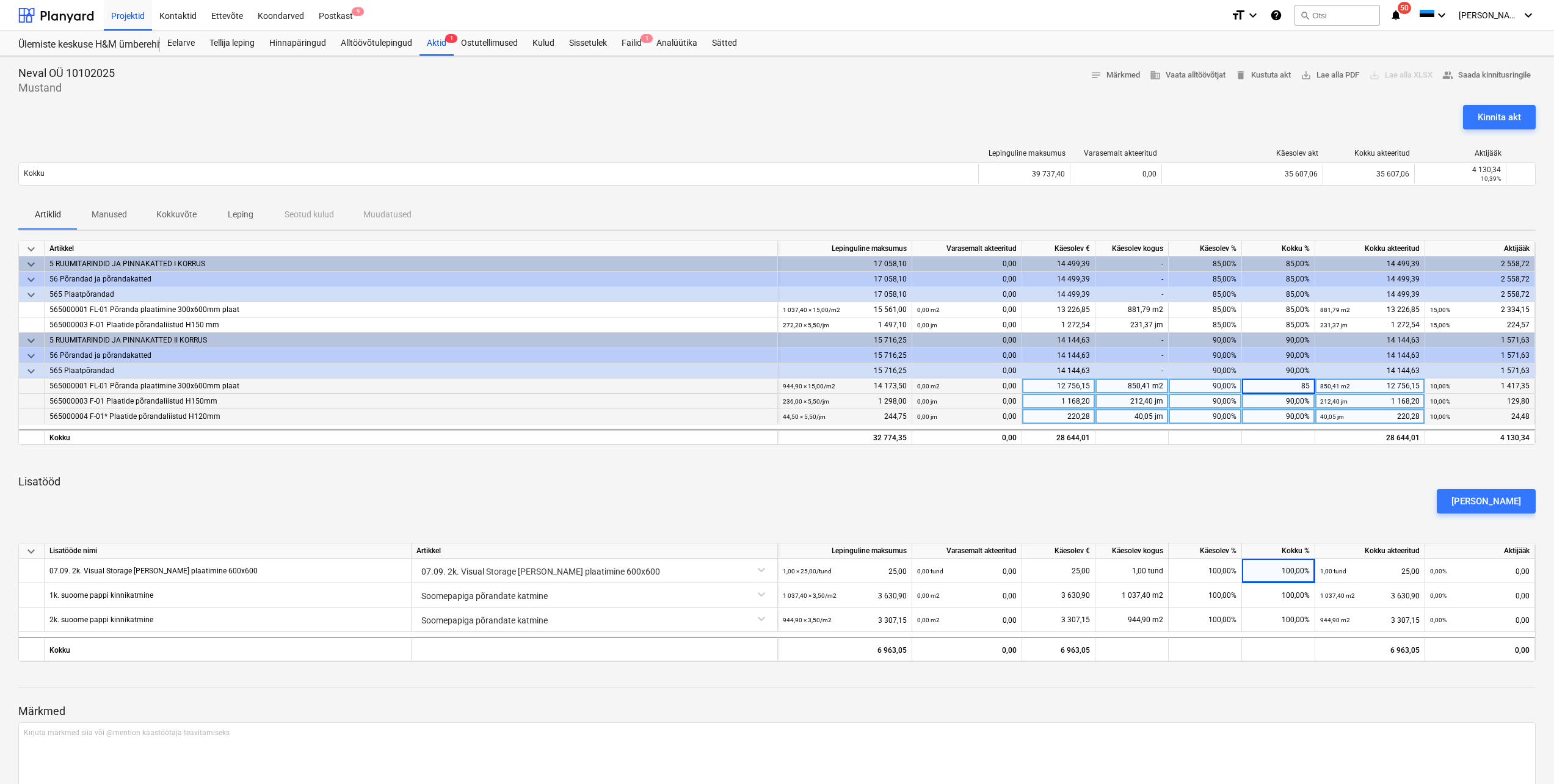
click at [1279, 400] on div "90,00%" at bounding box center [1278, 401] width 73 height 15
click at [1278, 416] on div "90,00%" at bounding box center [1278, 416] width 73 height 15
click at [1273, 472] on div "keyboard_arrow_down Artikkel Lepinguline [PERSON_NAME] akteeritud Käesolev € Kä…" at bounding box center [777, 451] width 1517 height 421
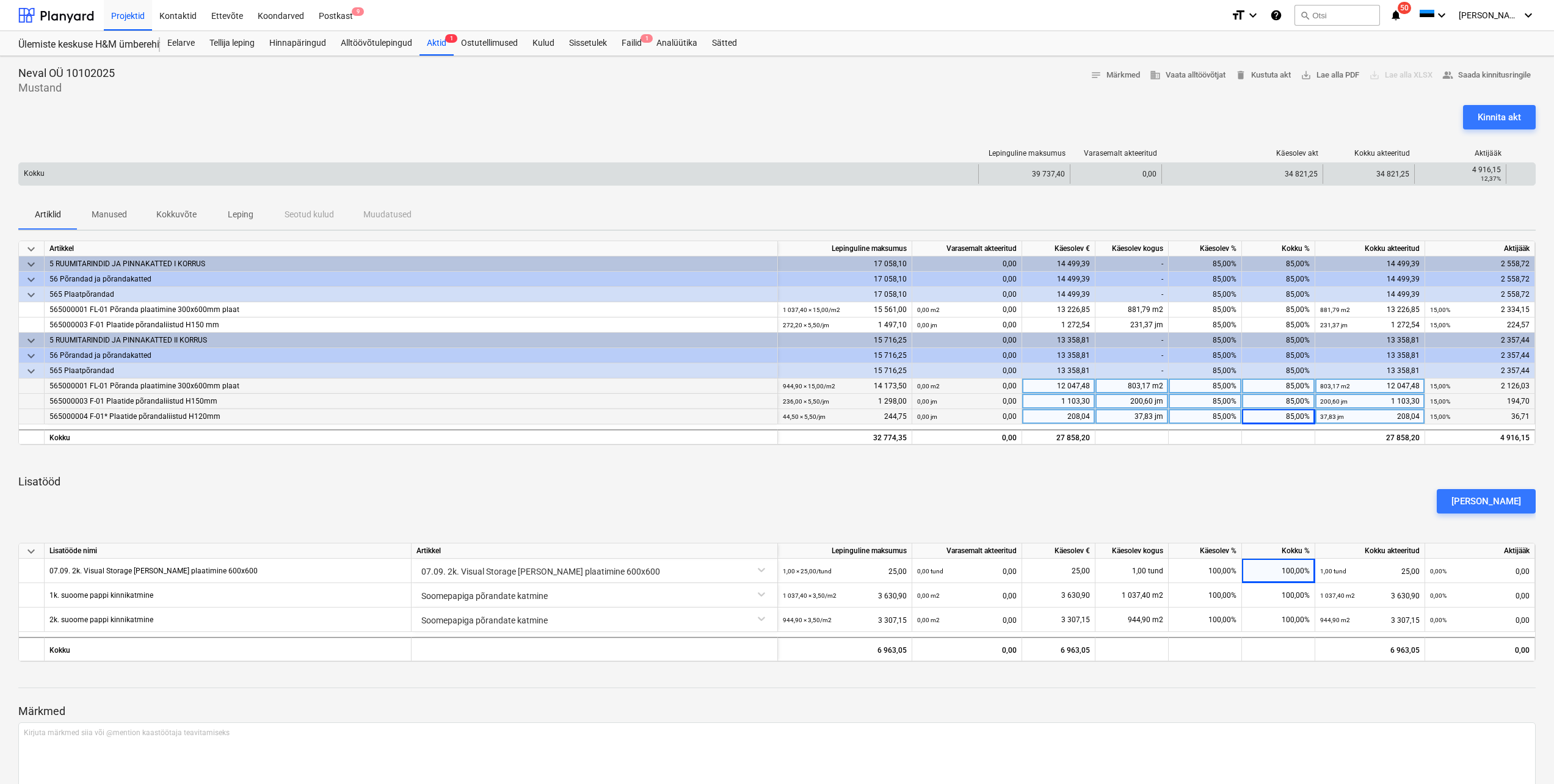
click at [1409, 172] on div "34 821,25" at bounding box center [1368, 174] width 92 height 20
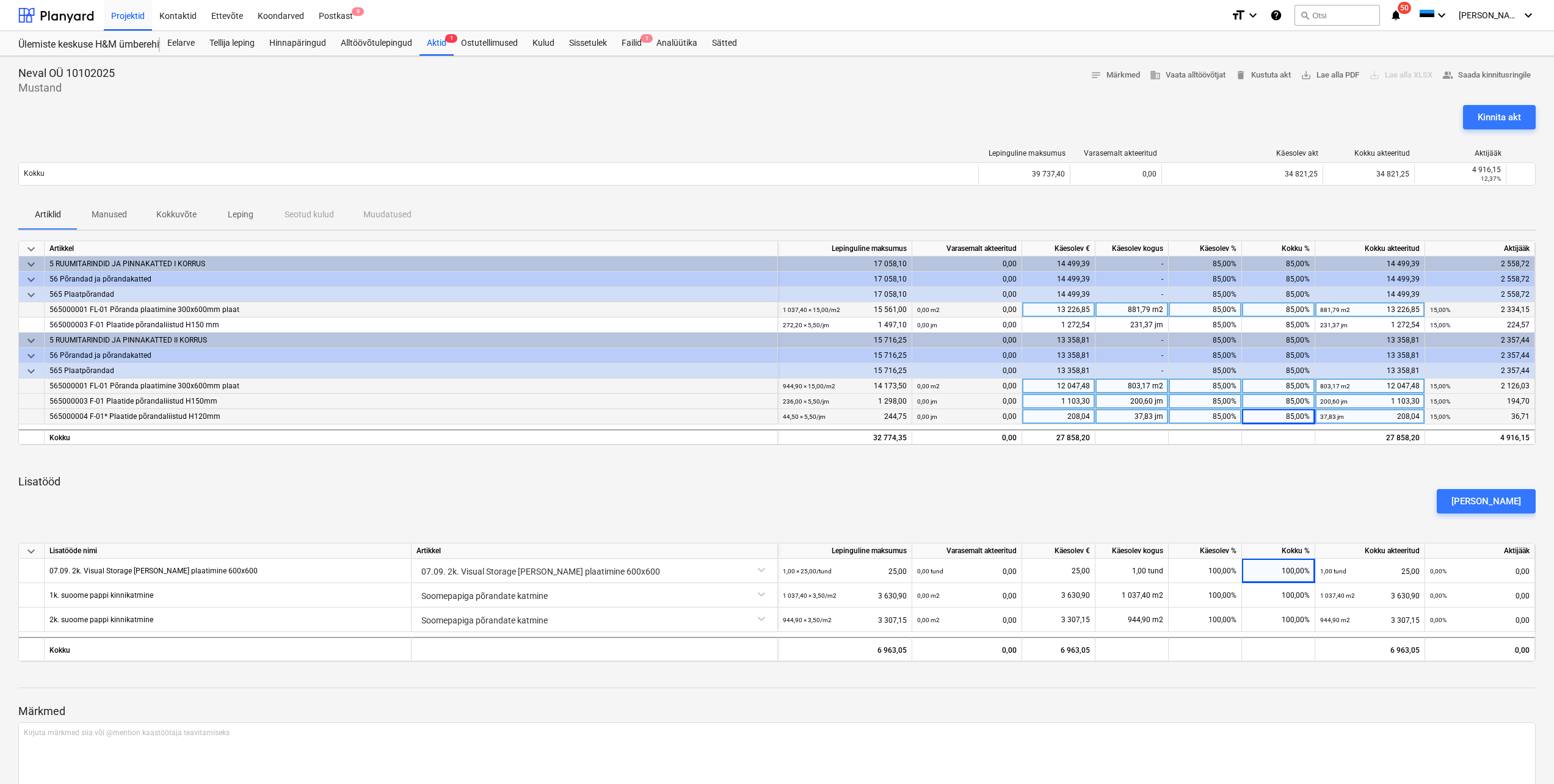
click at [1379, 312] on div "881,79 m2 13 226,85" at bounding box center [1369, 310] width 100 height 15
click at [1376, 205] on div "Artiklid Manused Kokkuvõte Leping Seotud kulud Muudatused" at bounding box center [777, 215] width 1517 height 29
drag, startPoint x: 1389, startPoint y: 308, endPoint x: 1430, endPoint y: 307, distance: 41.0
click at [0, 0] on div "565000001 FL-01 Põranda plaatimine 300x600mm plaat 1 037,40 × 15,00 / m2 15 561…" at bounding box center [0, 0] width 0 height 0
click at [978, 216] on div "Artiklid Manused Kokkuvõte Leping Seotud kulud Muudatused" at bounding box center [777, 215] width 1517 height 29
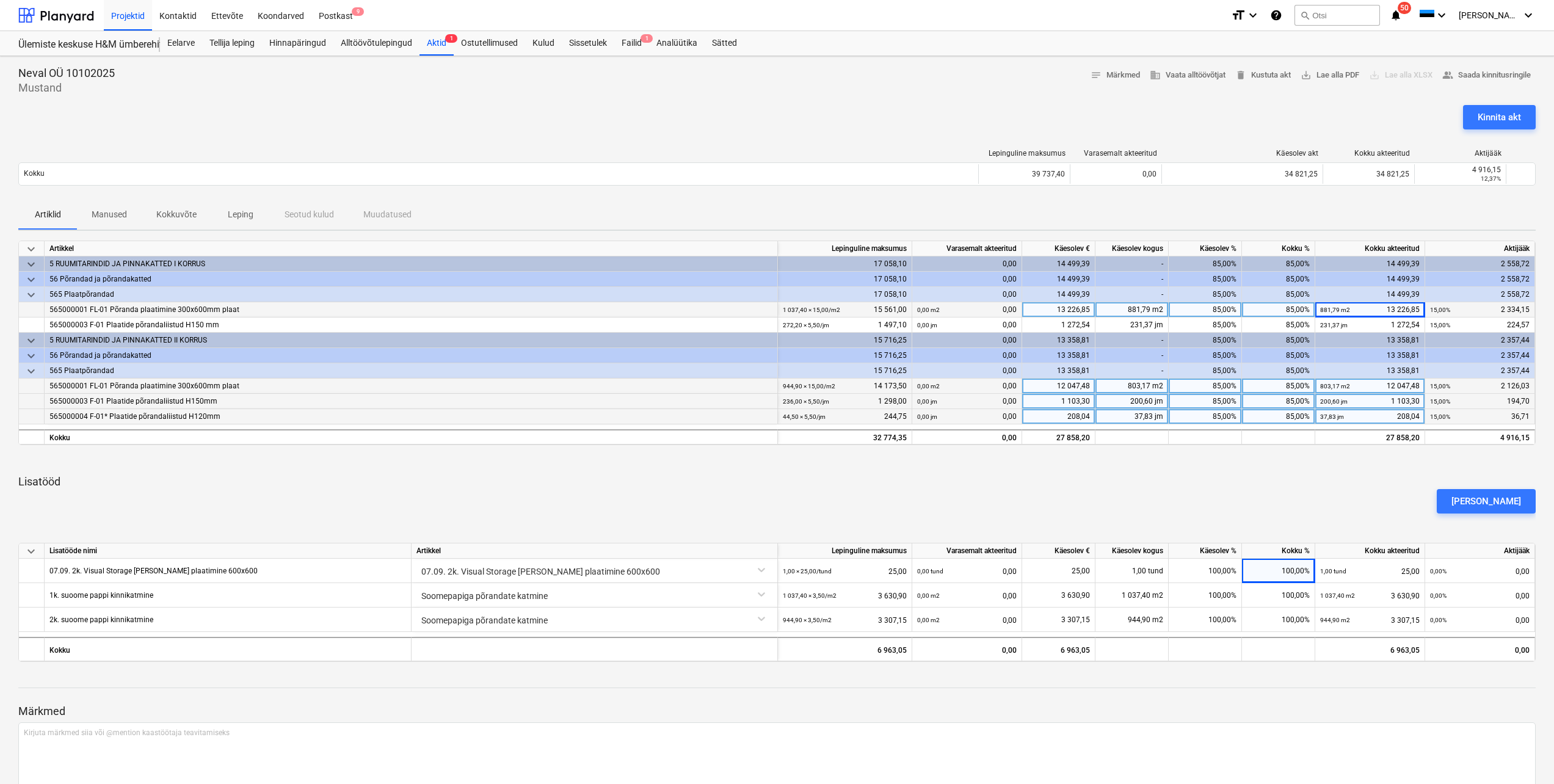
click at [1385, 309] on div "881,79 m2 13 226,85" at bounding box center [1369, 310] width 100 height 15
type input "12281,44"
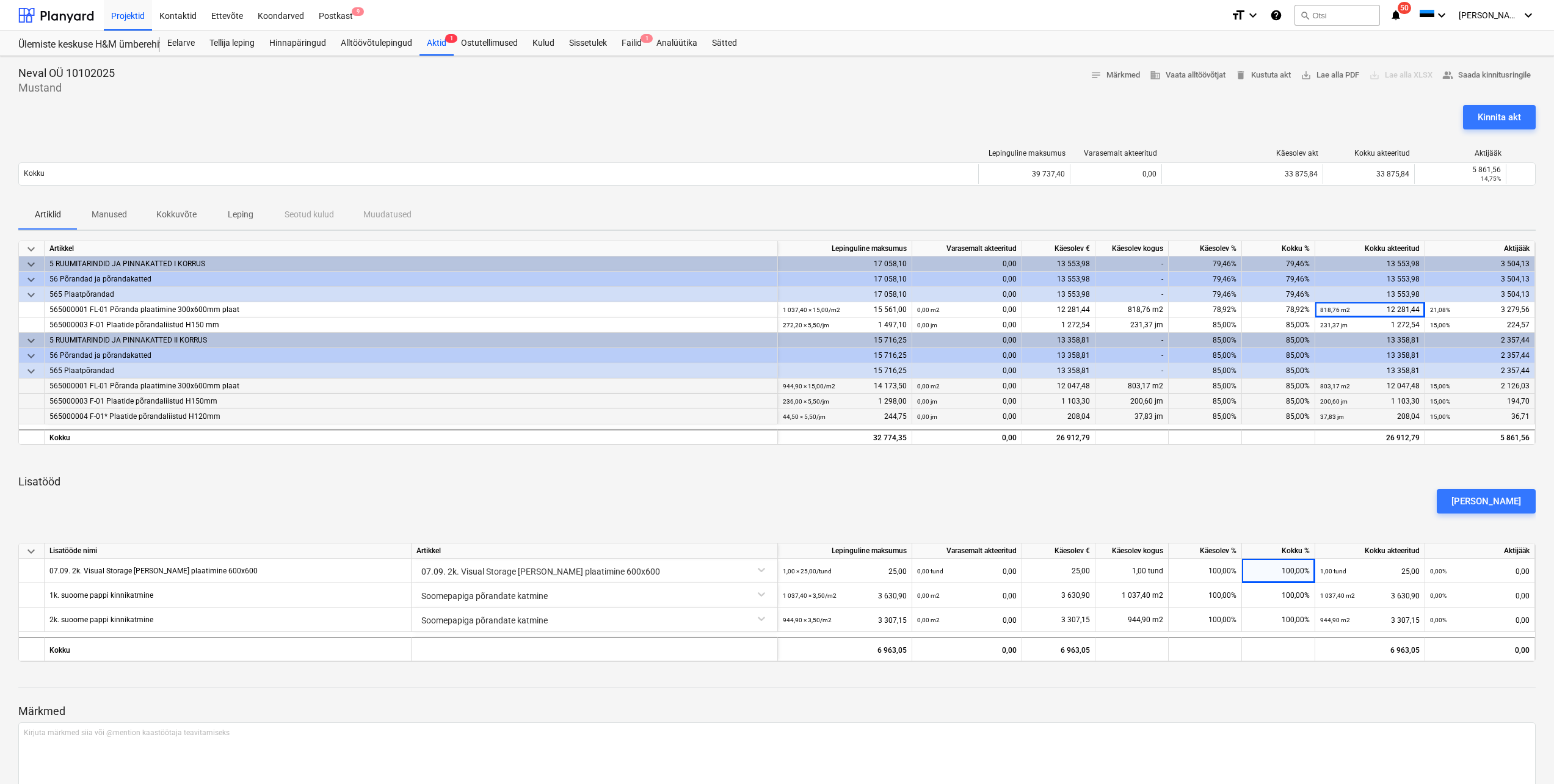
click at [1342, 217] on div "Artiklid Manused Kokkuvõte Leping Seotud kulud Muudatused" at bounding box center [777, 215] width 1517 height 29
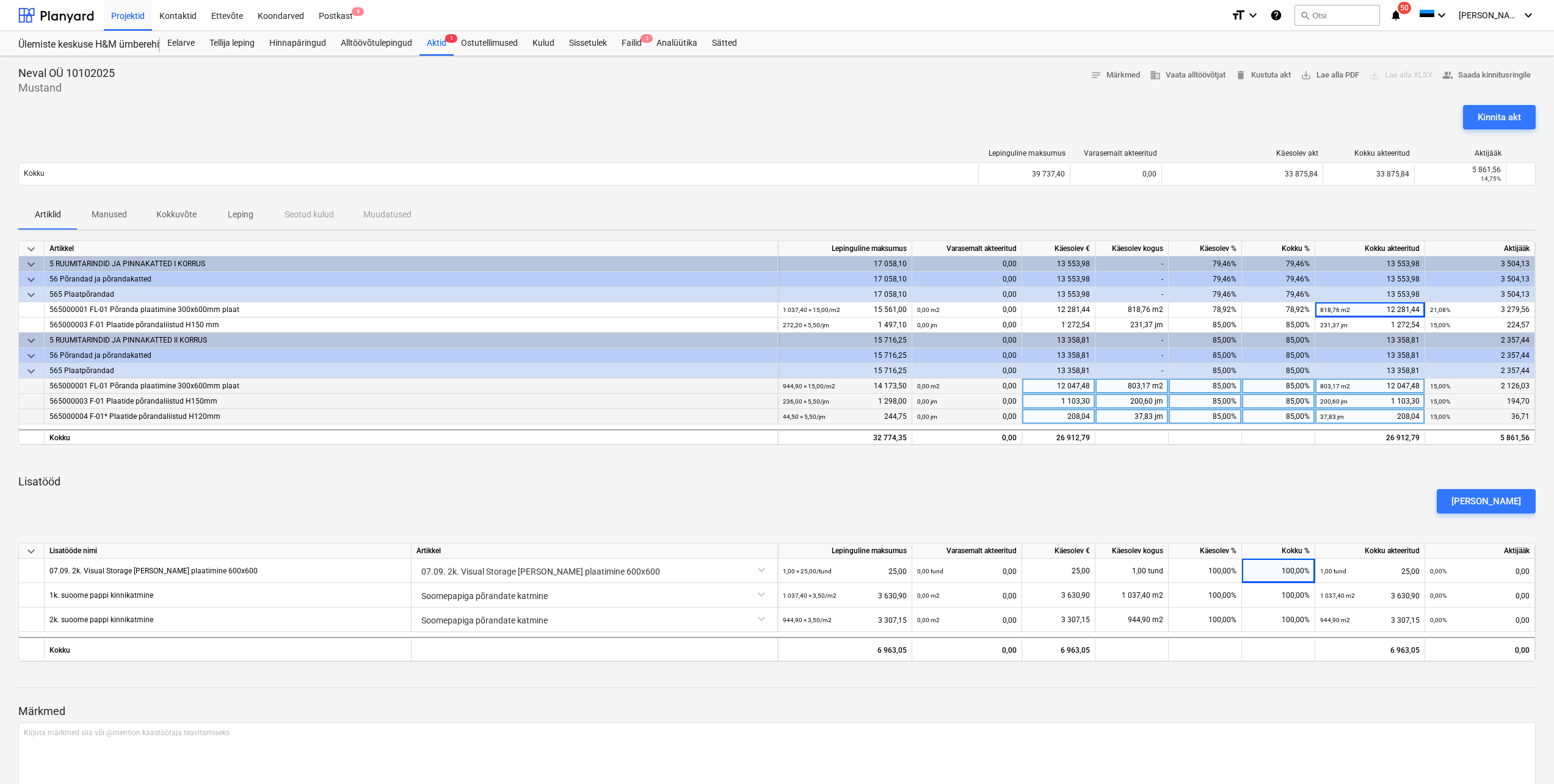
click at [1353, 471] on div "keyboard_arrow_down Artikkel Lepinguline [PERSON_NAME] akteeritud Käesolev € Kä…" at bounding box center [777, 451] width 1517 height 421
drag, startPoint x: 1389, startPoint y: 309, endPoint x: 1425, endPoint y: 307, distance: 36.1
click at [0, 0] on div "565000001 FL-01 Põranda plaatimine 300x600mm plaat 1 037,40 × 15,00 / m2 15 561…" at bounding box center [0, 0] width 0 height 0
click at [1413, 314] on div "818,76 m2 12 281,44" at bounding box center [1369, 310] width 100 height 15
click at [1417, 312] on input "12281,44" at bounding box center [1369, 310] width 109 height 15
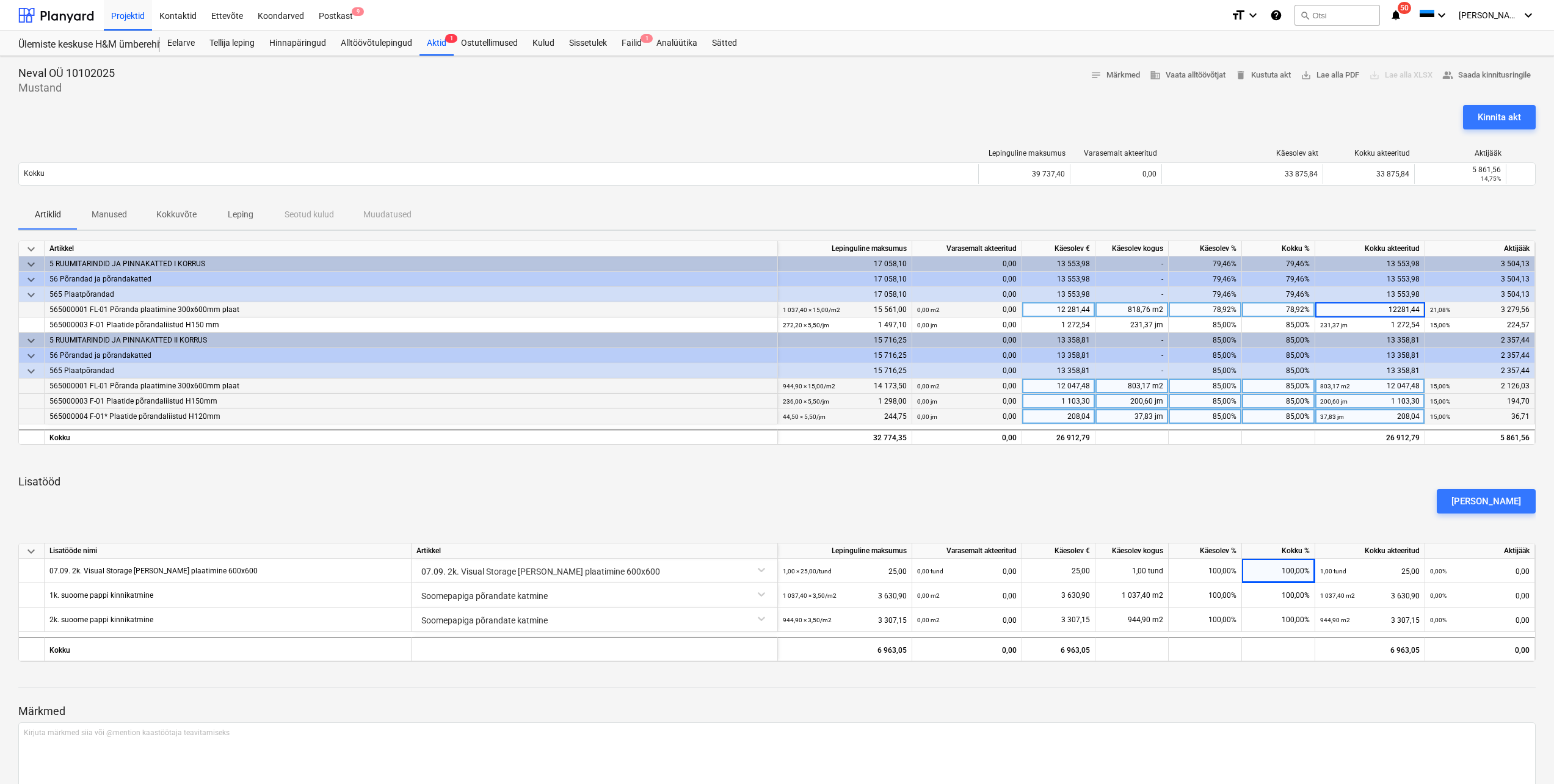
click at [1417, 311] on input "12281,44" at bounding box center [1369, 310] width 109 height 15
click at [1420, 311] on input "12281,44" at bounding box center [1369, 310] width 109 height 15
type input "1"
type input "14166,26"
click at [1300, 208] on div "Artiklid Manused Kokkuvõte Leping Seotud kulud Muudatused" at bounding box center [777, 215] width 1517 height 29
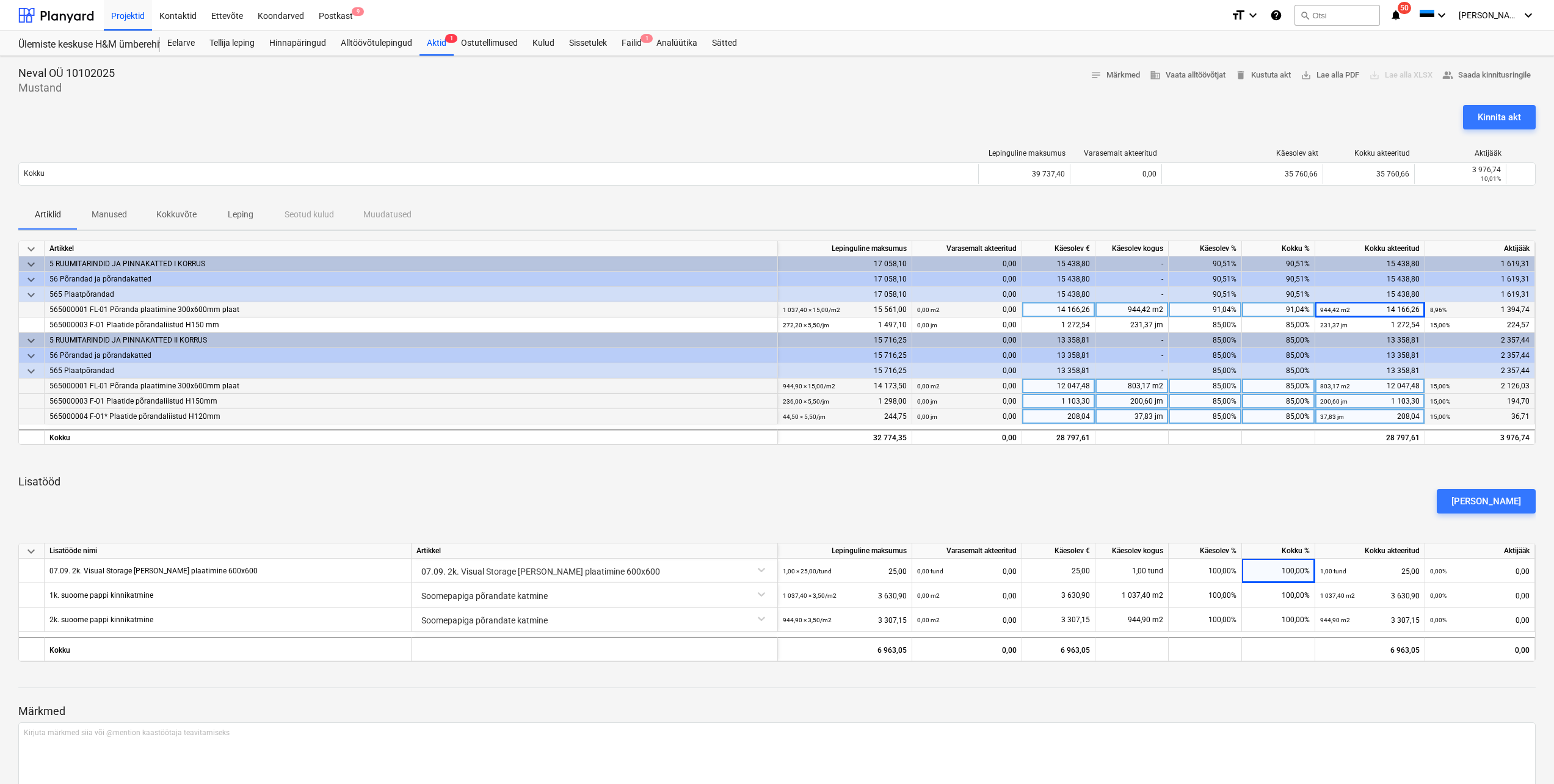
click at [1408, 309] on div "944,42 m2 14 166,26" at bounding box center [1369, 310] width 100 height 15
click at [1409, 309] on input "14166,26" at bounding box center [1369, 310] width 109 height 15
type input "14169,26"
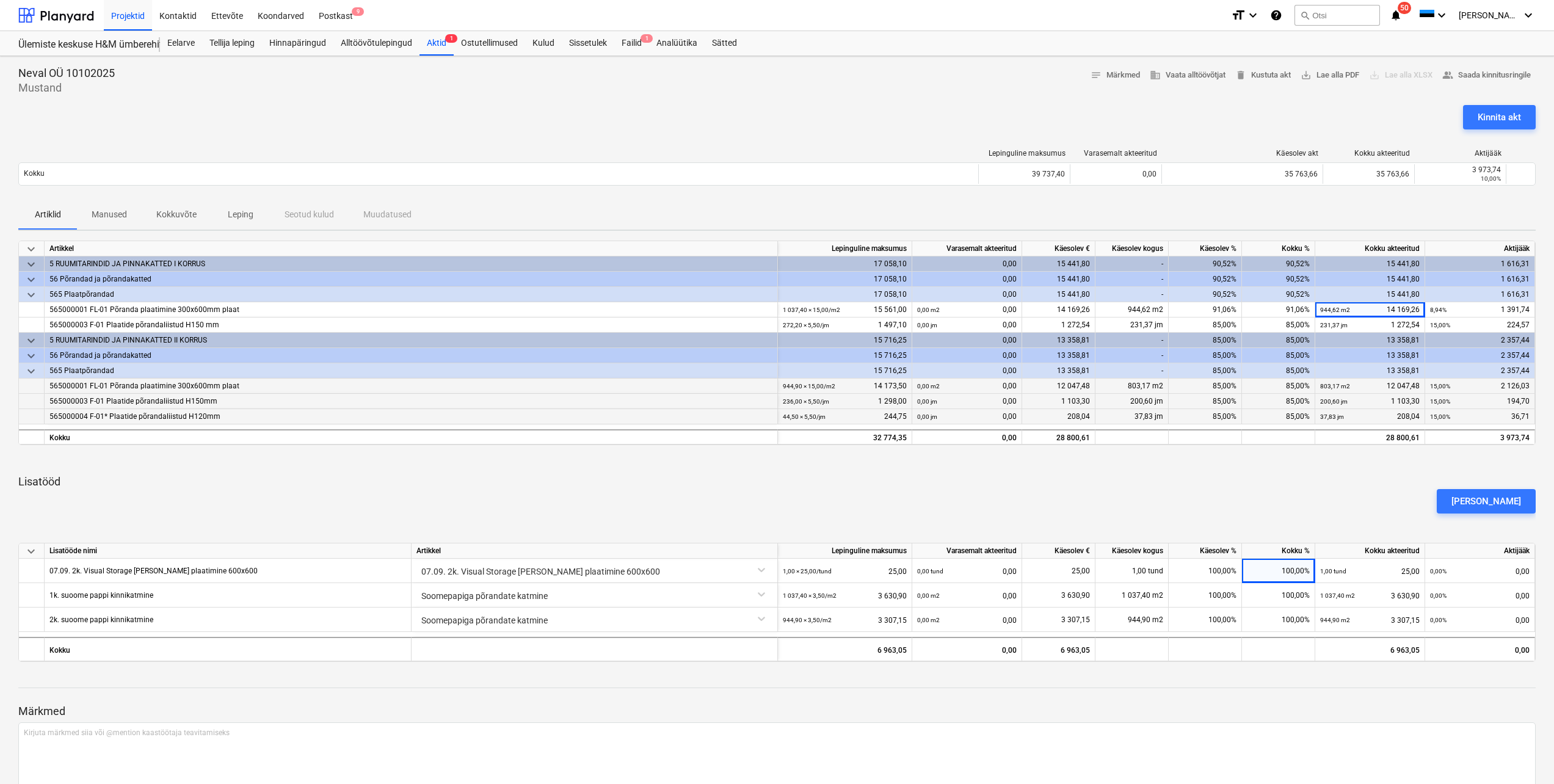
click at [1351, 200] on div "Artiklid Manused Kokkuvõte Leping Seotud kulud Muudatused" at bounding box center [777, 215] width 1517 height 29
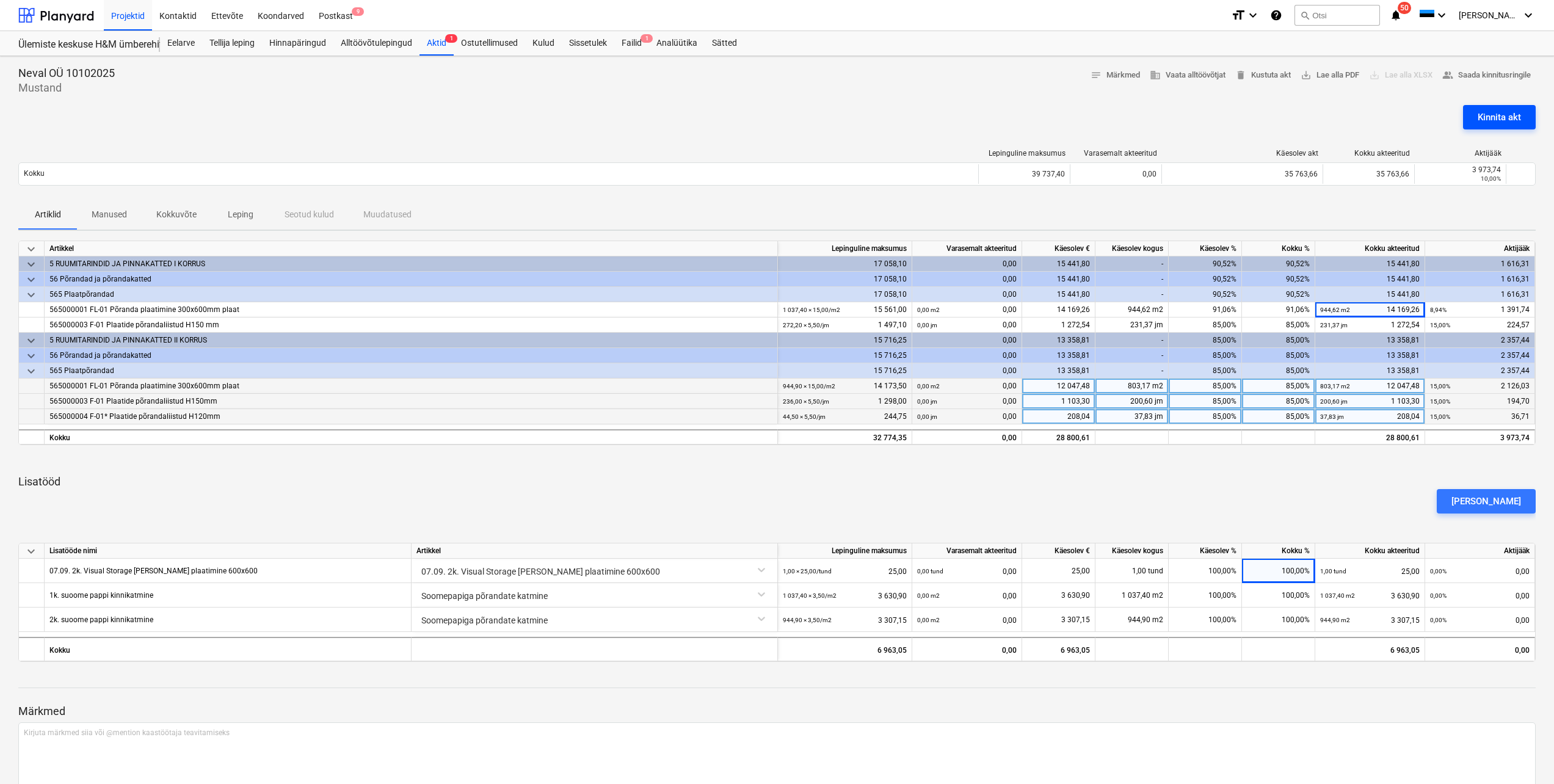
click at [1501, 122] on div "Kinnita akt" at bounding box center [1499, 117] width 43 height 16
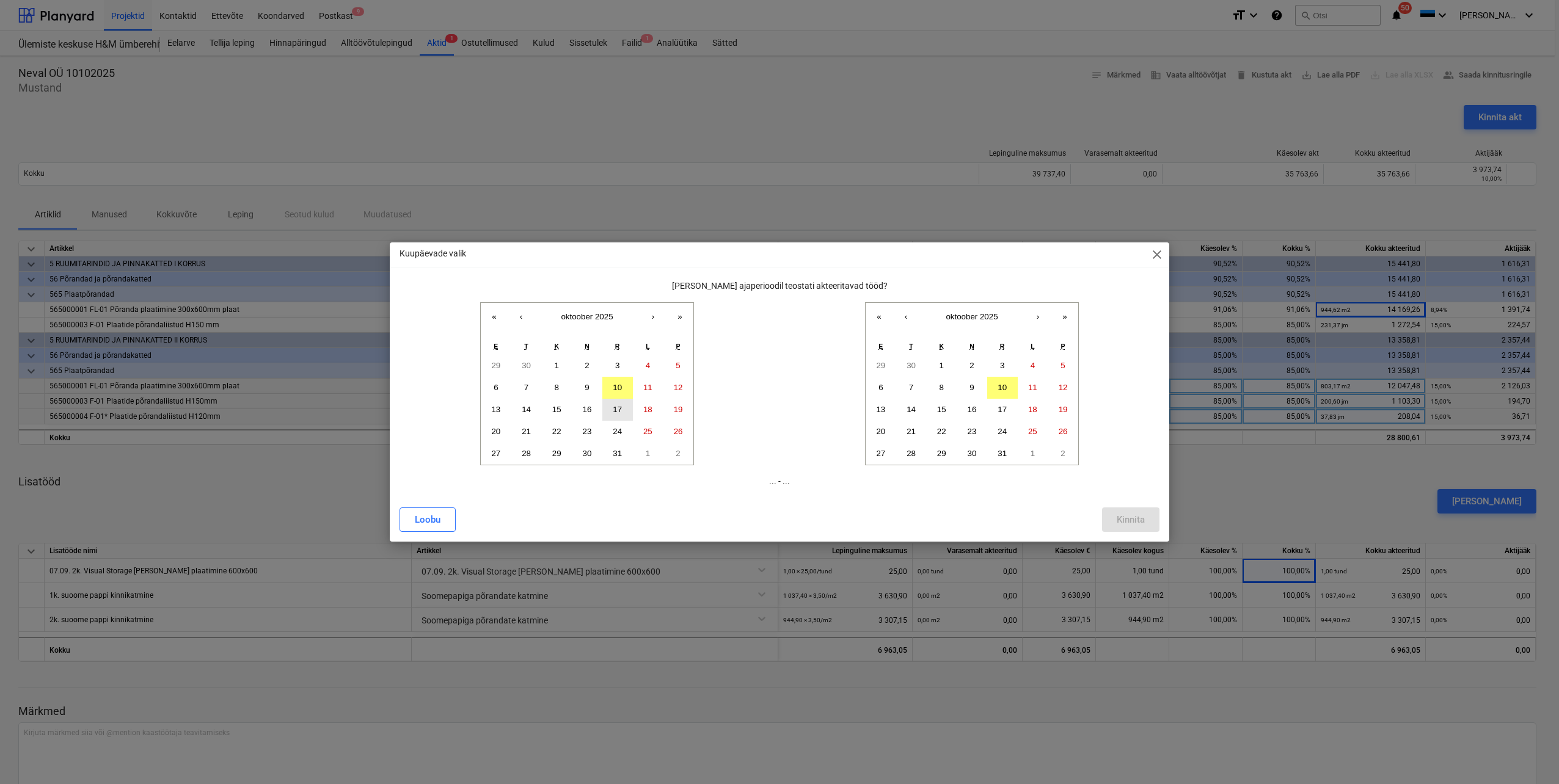
click at [630, 399] on button "17" at bounding box center [617, 409] width 31 height 22
click at [626, 392] on button "10" at bounding box center [617, 388] width 31 height 22
click at [999, 389] on abbr "10" at bounding box center [1002, 387] width 9 height 9
click at [1116, 518] on button "Kinnita" at bounding box center [1131, 519] width 57 height 24
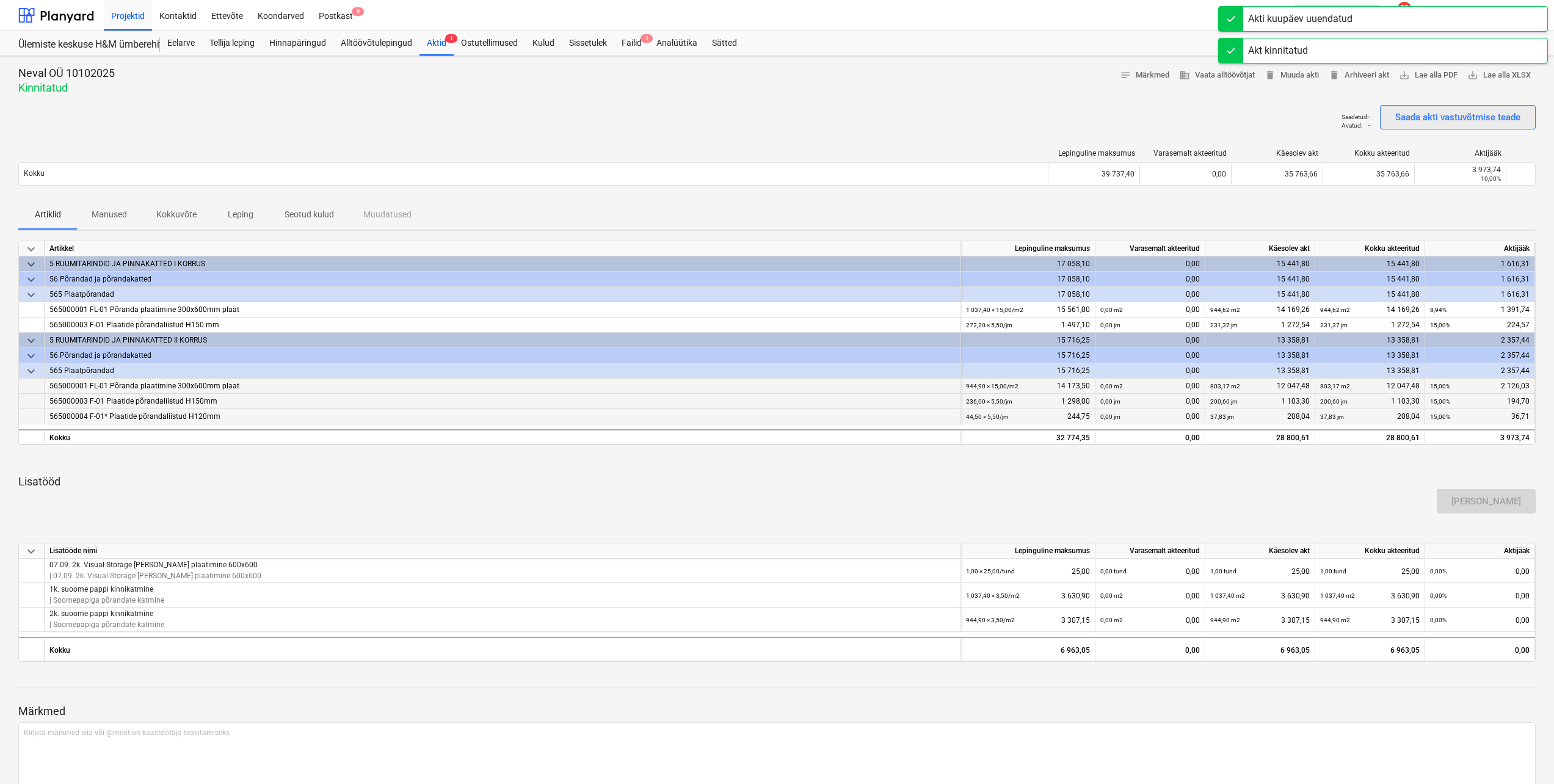
click at [1451, 120] on div "Saada akti vastuvõtmise teade" at bounding box center [1457, 117] width 125 height 16
click at [181, 43] on div "Eelarve" at bounding box center [181, 43] width 42 height 24
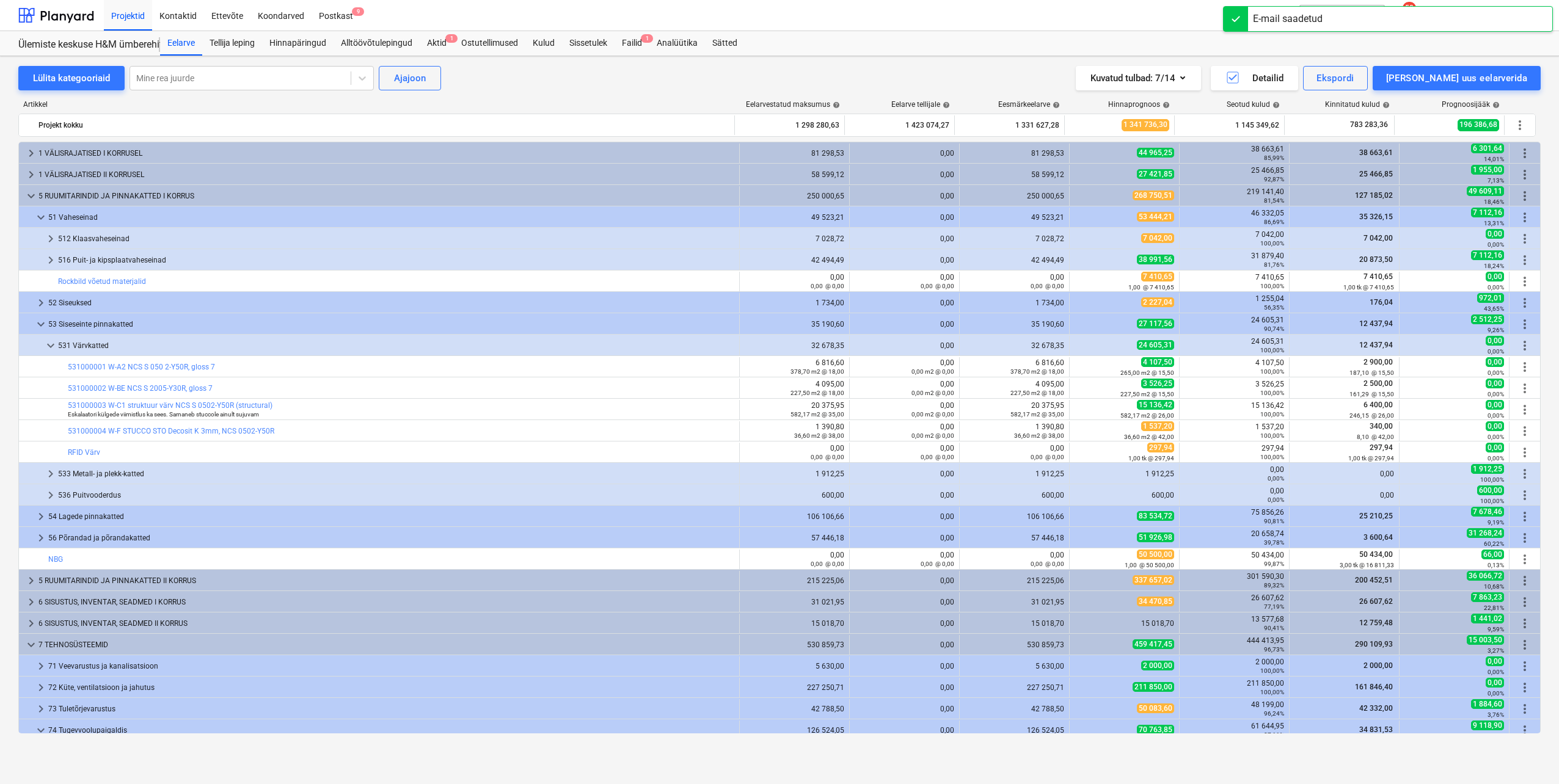
scroll to position [74, 0]
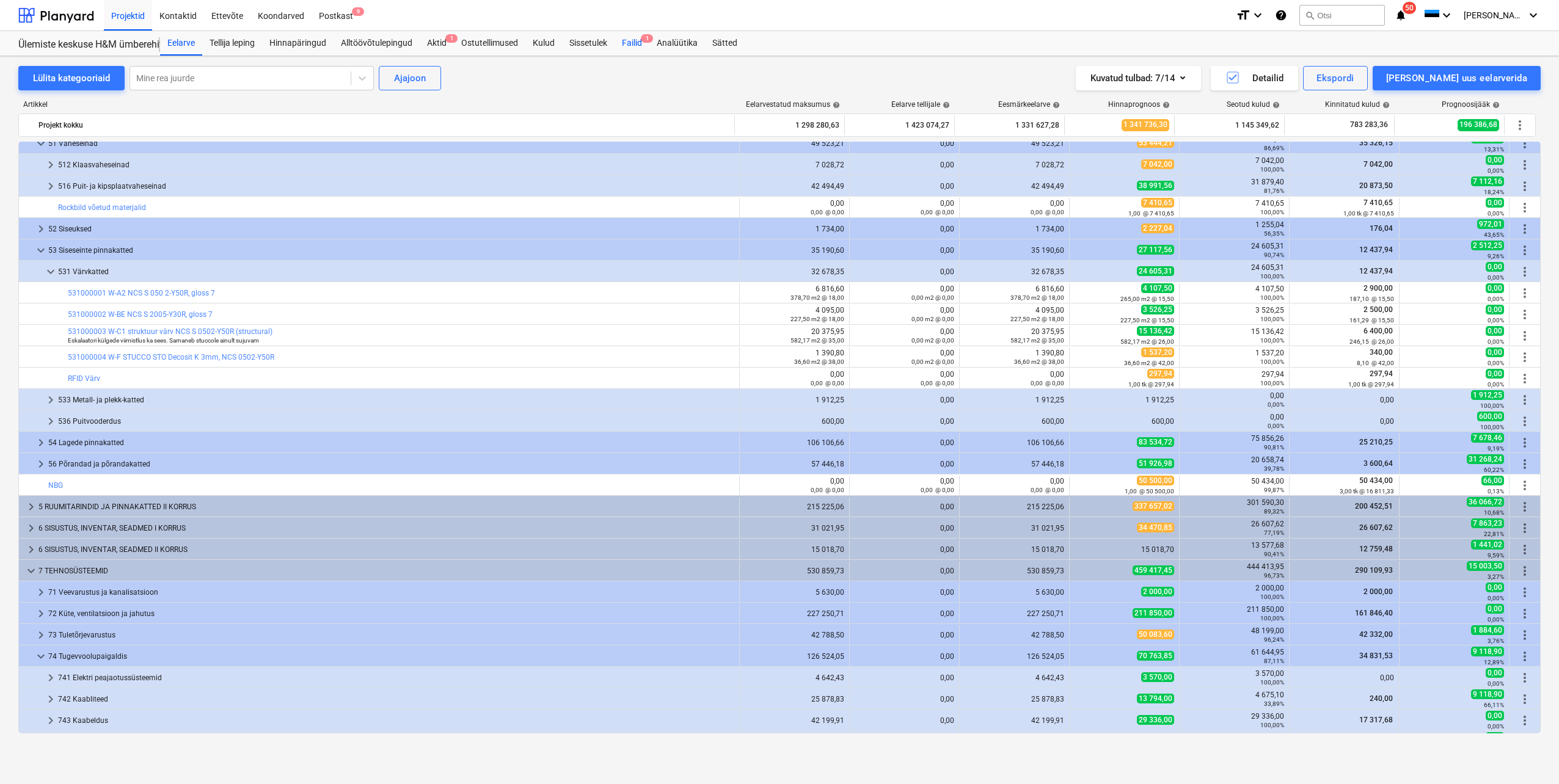
click at [625, 49] on div "Failid 1" at bounding box center [632, 43] width 35 height 24
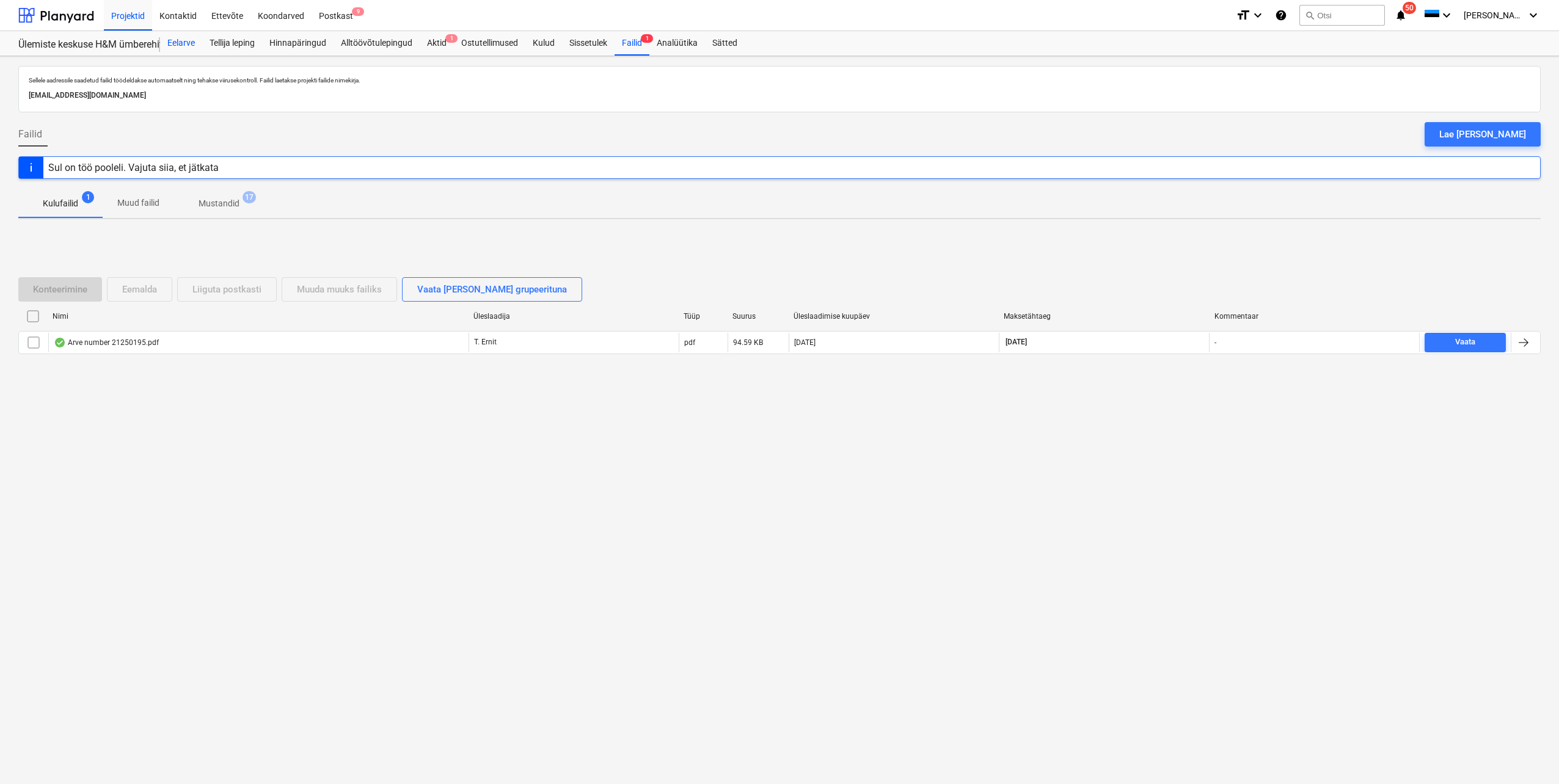
click at [192, 45] on div "Eelarve" at bounding box center [181, 43] width 42 height 24
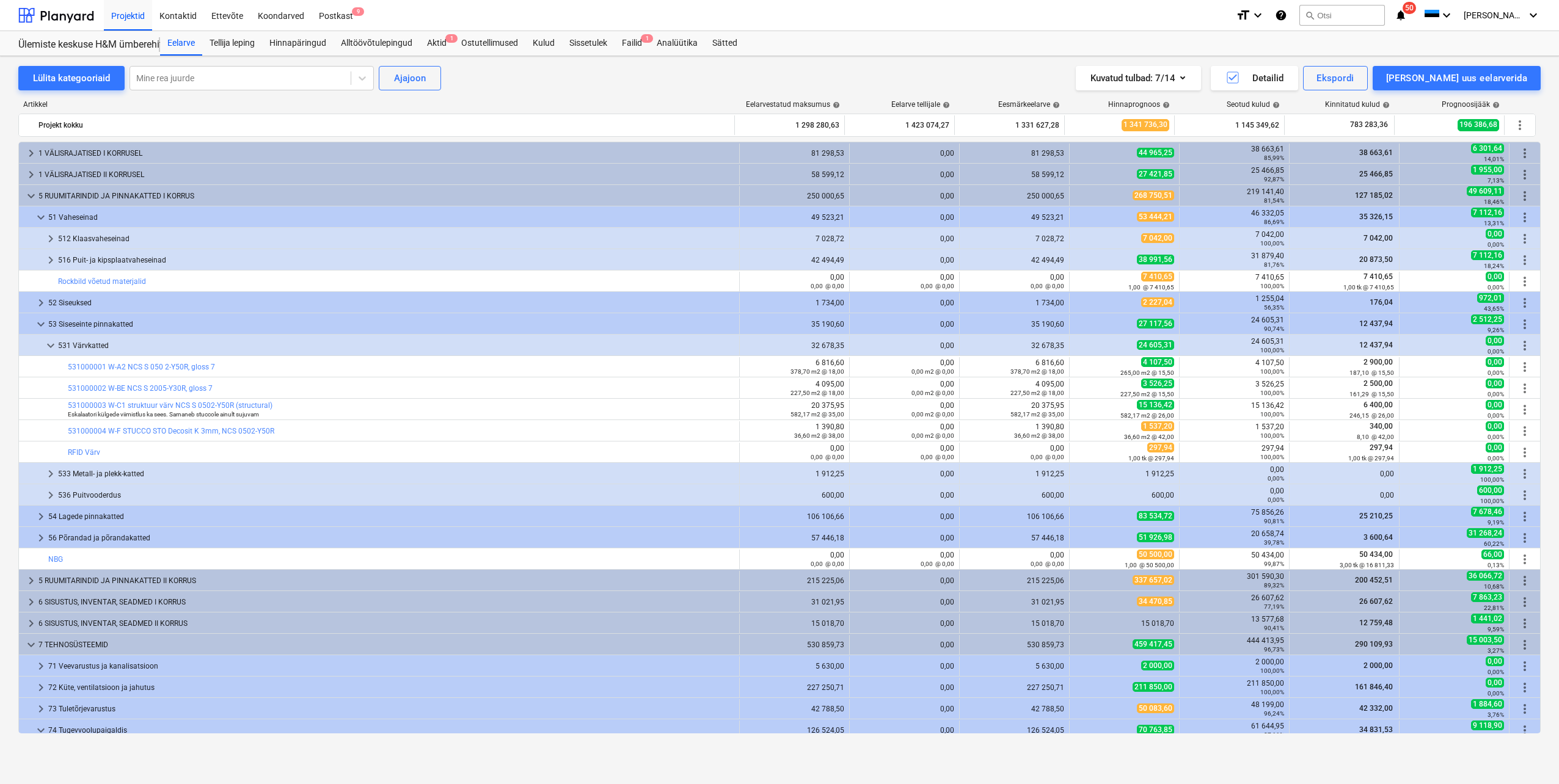
scroll to position [74, 0]
